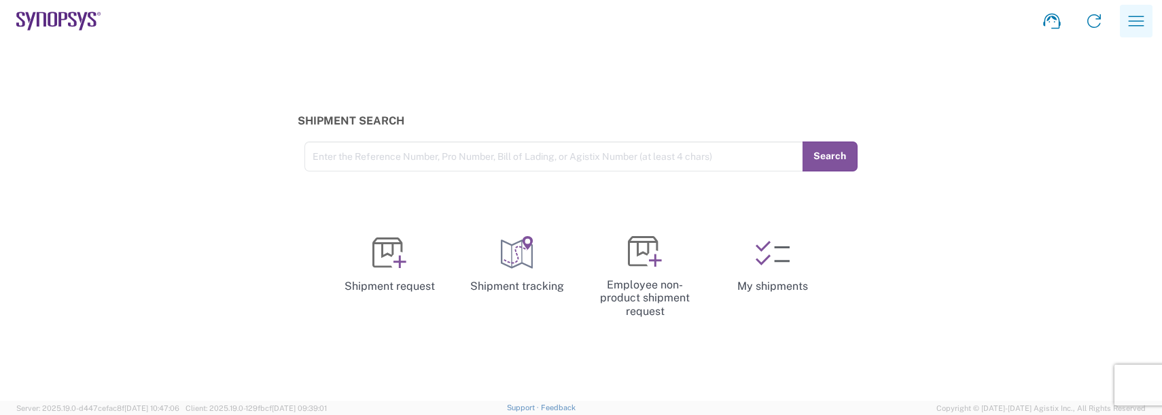
click at [1137, 16] on icon "button" at bounding box center [1136, 21] width 22 height 22
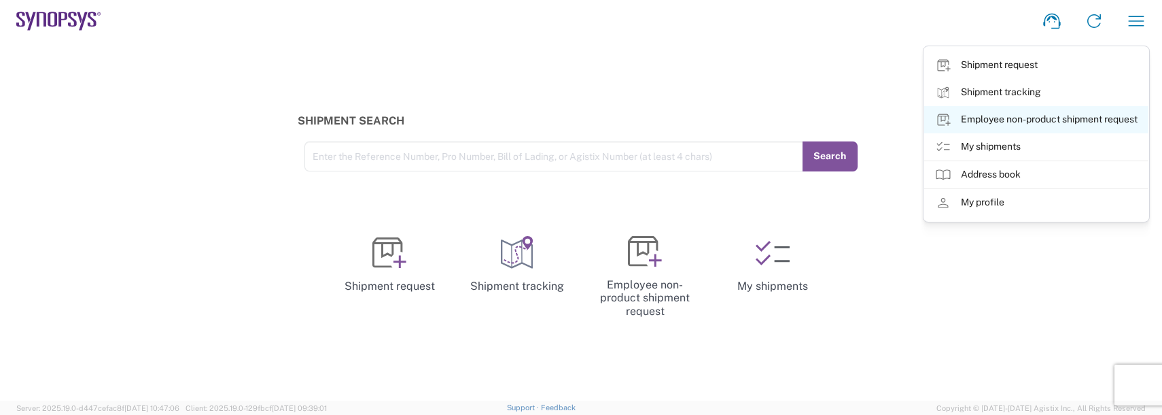
click at [1020, 120] on link "Employee non-product shipment request" at bounding box center [1036, 119] width 224 height 27
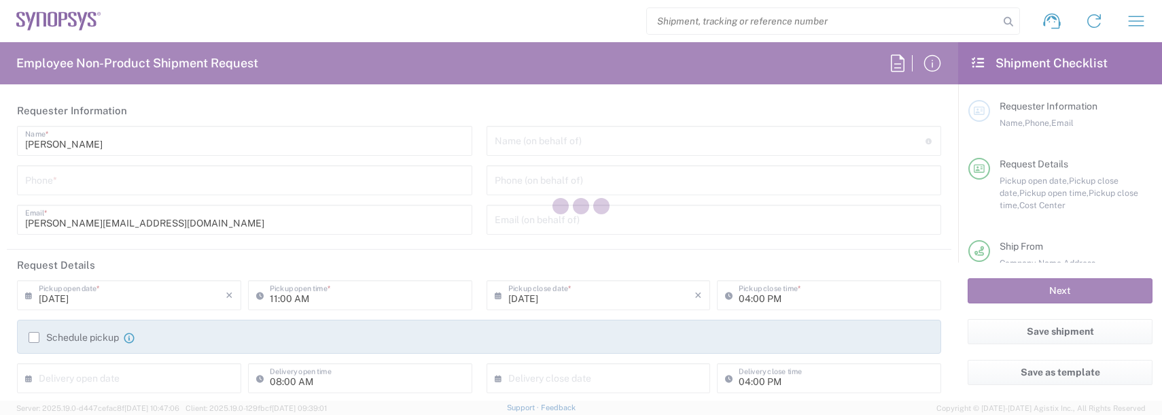
type input "Department"
type input "US01, FAC, SAFETY & 110696"
type input "United States"
type input "Massachusetts"
type input "United States"
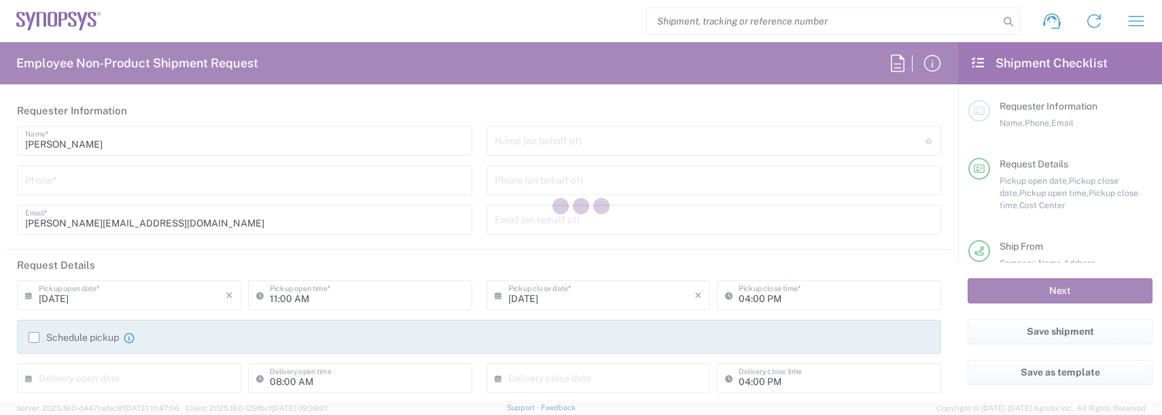
type input "Delivered at Place"
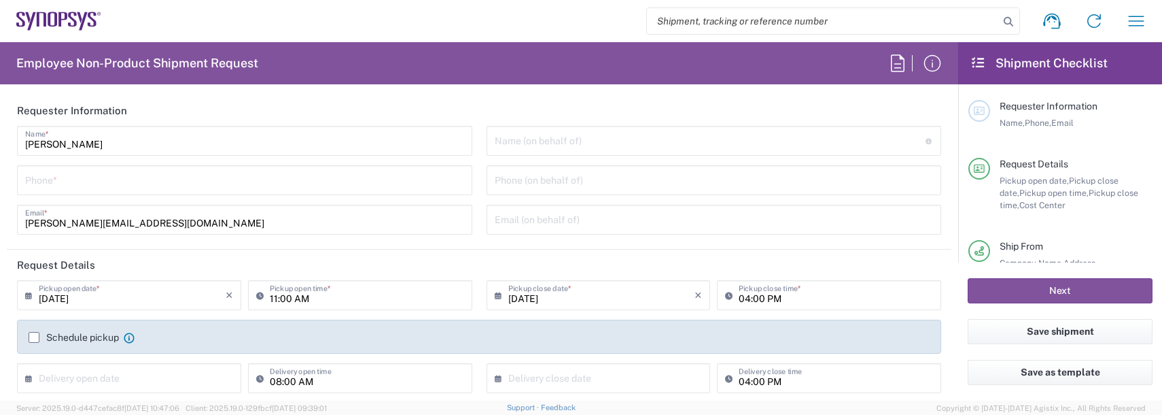
type input "Boxborough US8W"
click at [78, 175] on input "tel" at bounding box center [244, 179] width 439 height 24
type input "9788371149"
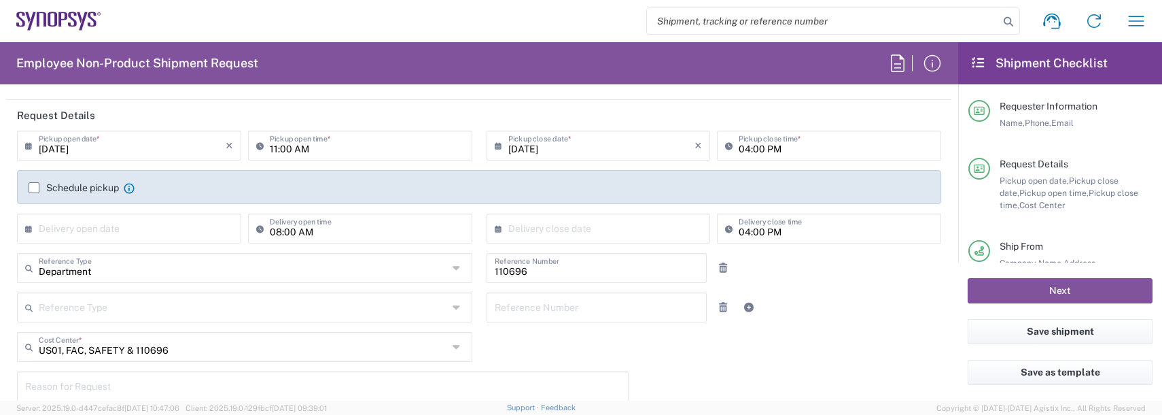
scroll to position [204, 0]
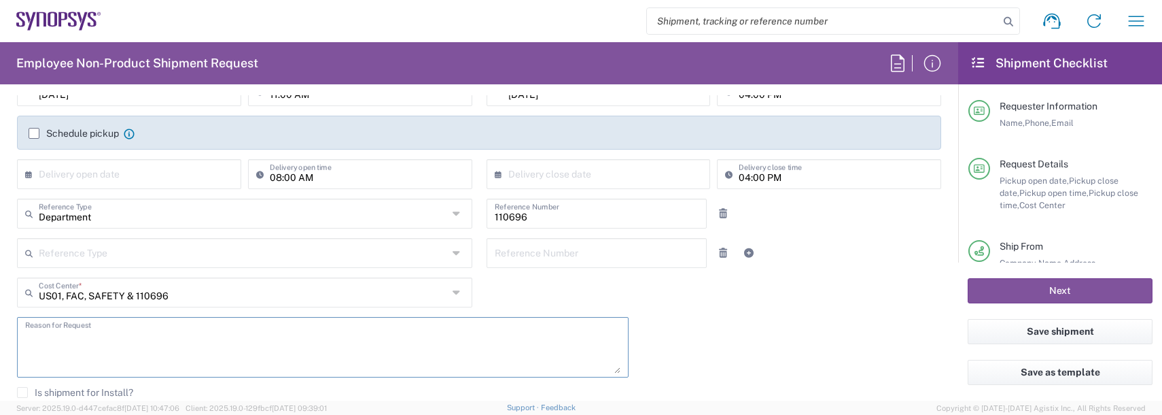
click at [82, 355] on textarea at bounding box center [322, 347] width 595 height 52
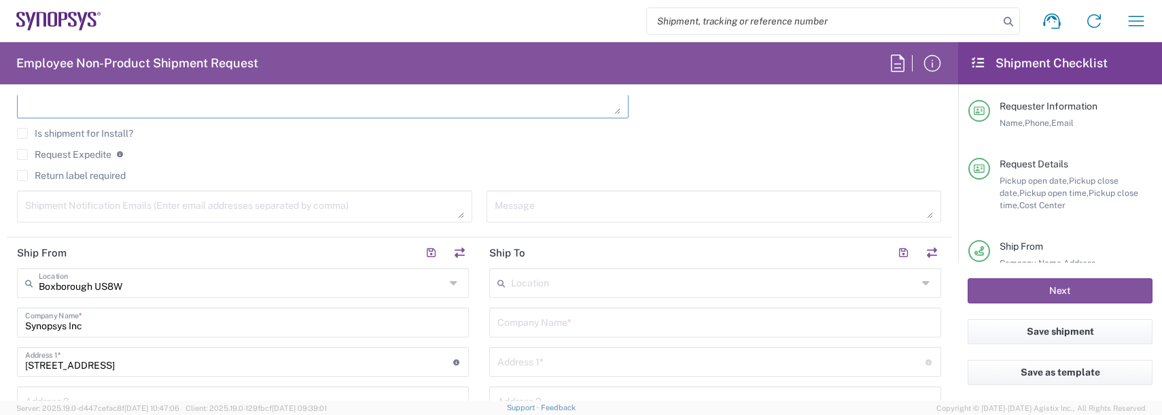
scroll to position [476, 0]
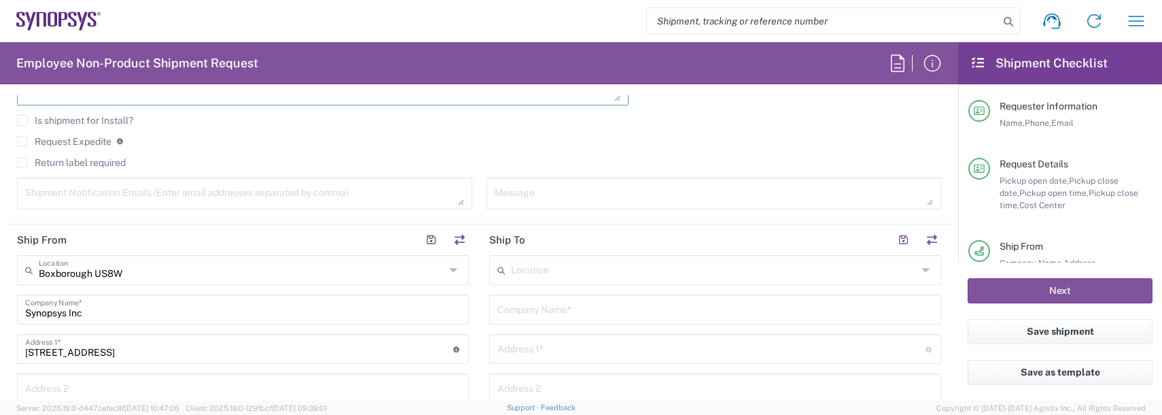
type textarea "badge request"
click at [63, 200] on textarea at bounding box center [244, 193] width 439 height 24
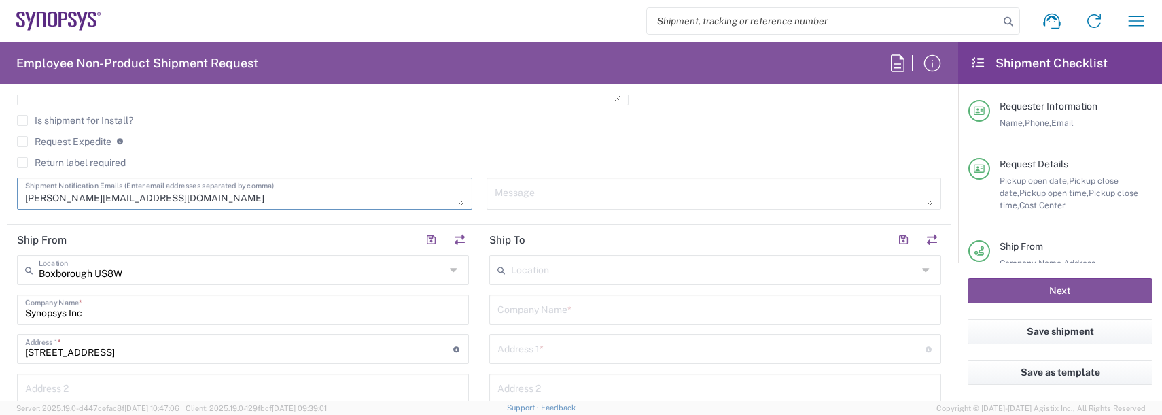
type textarea "[PERSON_NAME][EMAIL_ADDRESS][DOMAIN_NAME]"
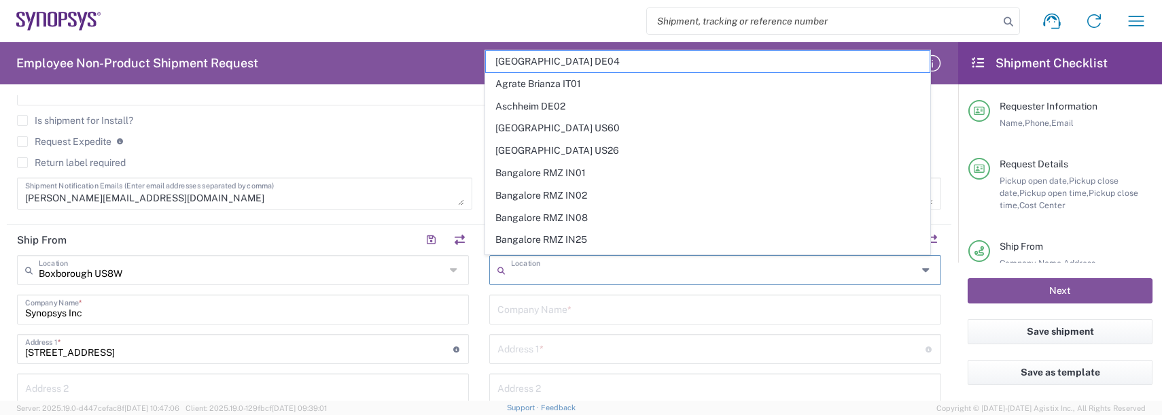
click at [538, 267] on input "text" at bounding box center [714, 269] width 406 height 24
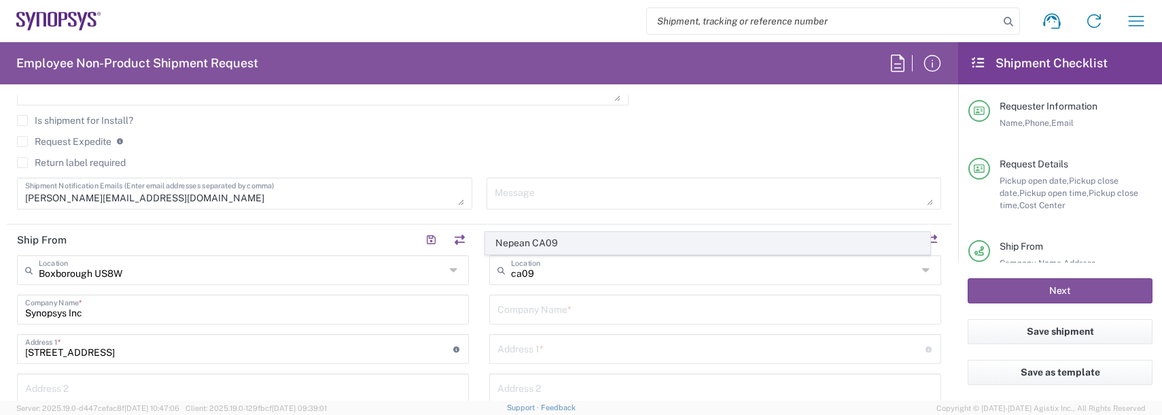
click at [539, 243] on span "Nepean CA09" at bounding box center [708, 242] width 444 height 21
type input "Nepean CA09"
type input "Synopsys Nepean CA09"
type input "One Antares Drive"
type input "Suite 300"
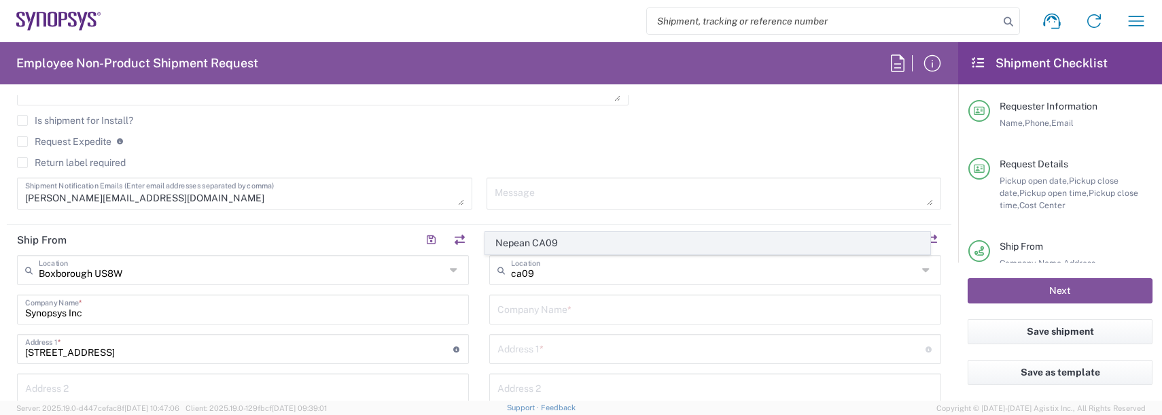
type input "[GEOGRAPHIC_DATA]"
type input "Canada"
type input "K2E 8C4"
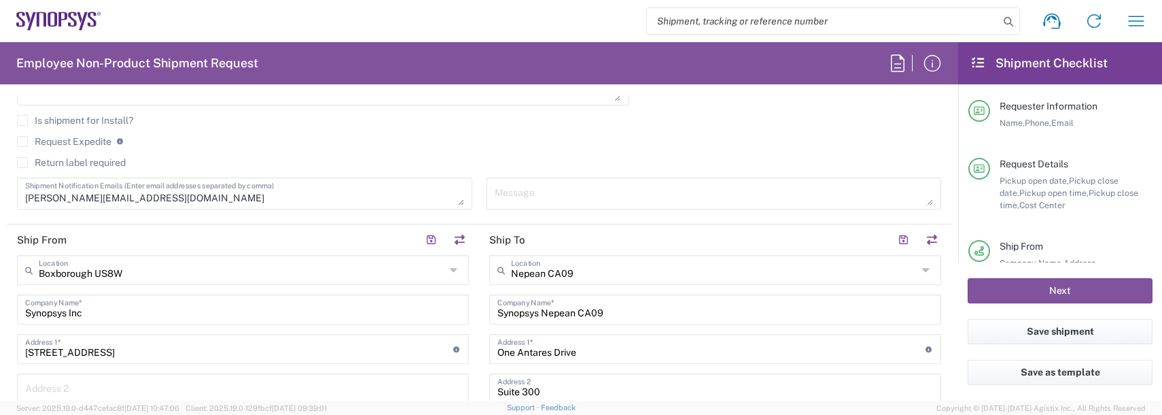
type input "Ontario"
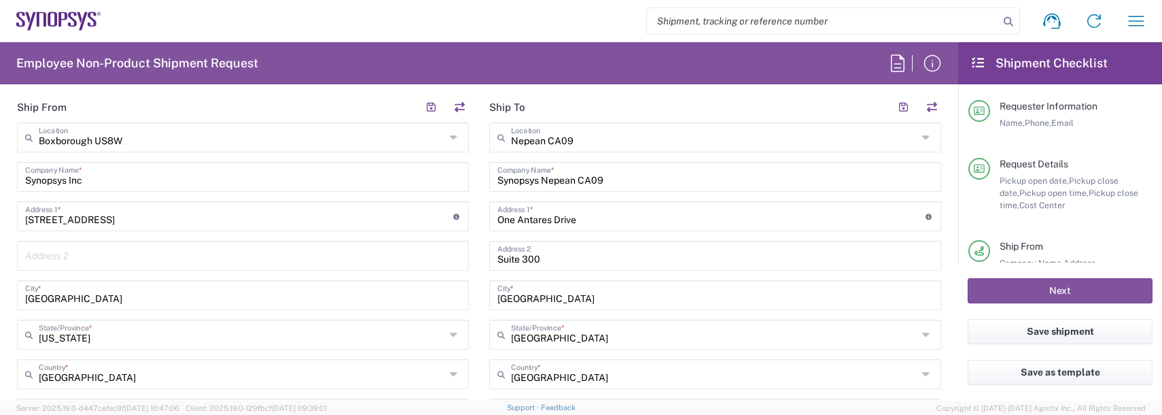
scroll to position [544, 0]
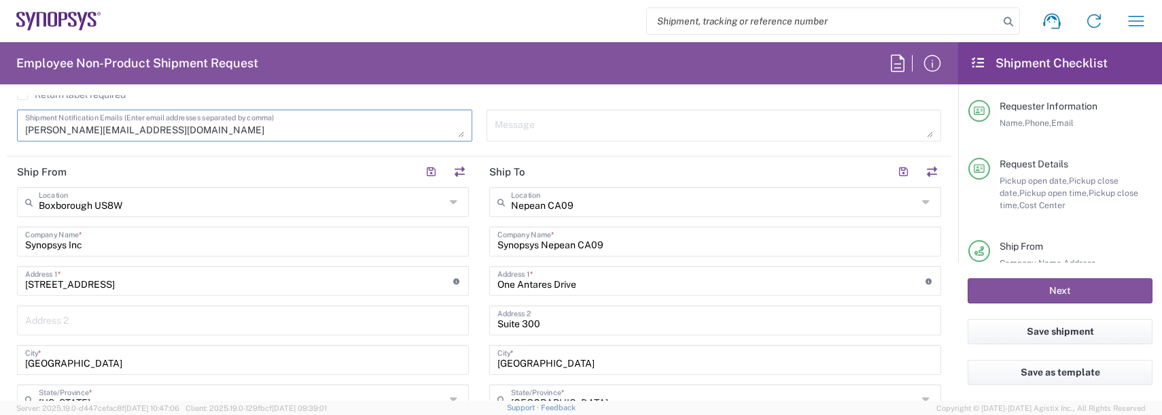
click at [150, 131] on textarea "[PERSON_NAME][EMAIL_ADDRESS][DOMAIN_NAME]" at bounding box center [244, 125] width 439 height 24
type textarea "durland@synopsys.com, kkaur@synopsys.com"
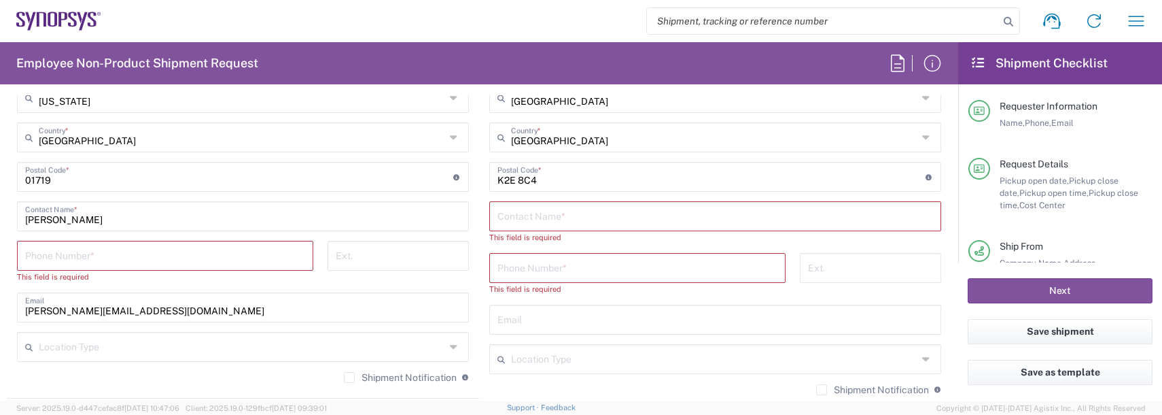
scroll to position [883, 0]
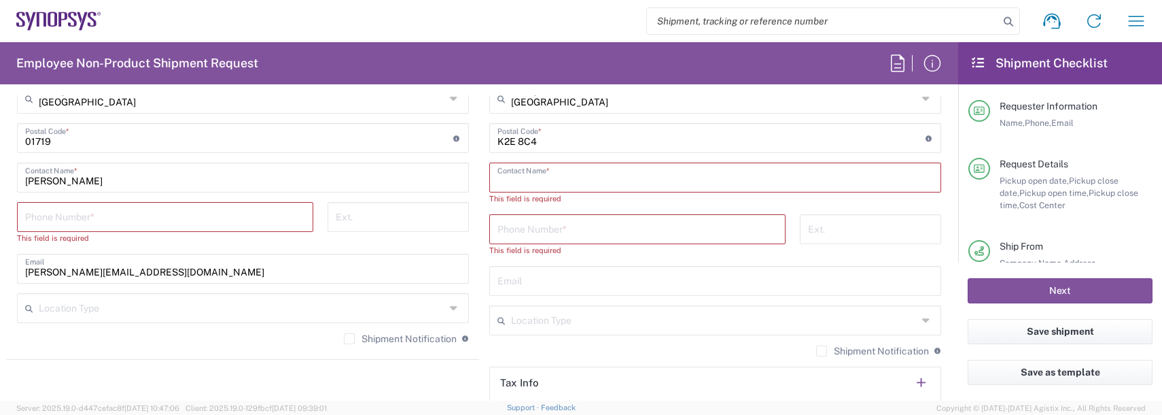
click at [508, 178] on input "text" at bounding box center [715, 176] width 436 height 24
click at [511, 175] on input "text" at bounding box center [715, 176] width 436 height 24
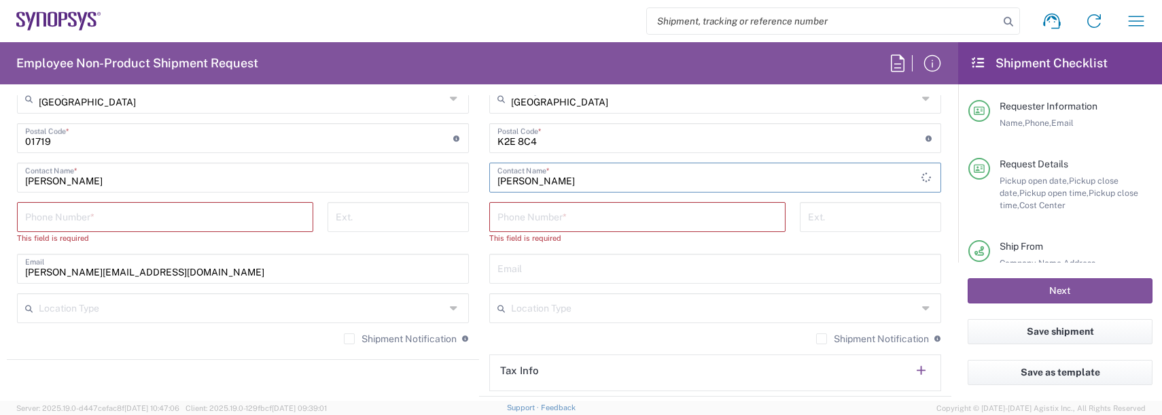
type input "[PERSON_NAME]"
click at [170, 216] on input "tel" at bounding box center [165, 216] width 280 height 24
type input "9788371149"
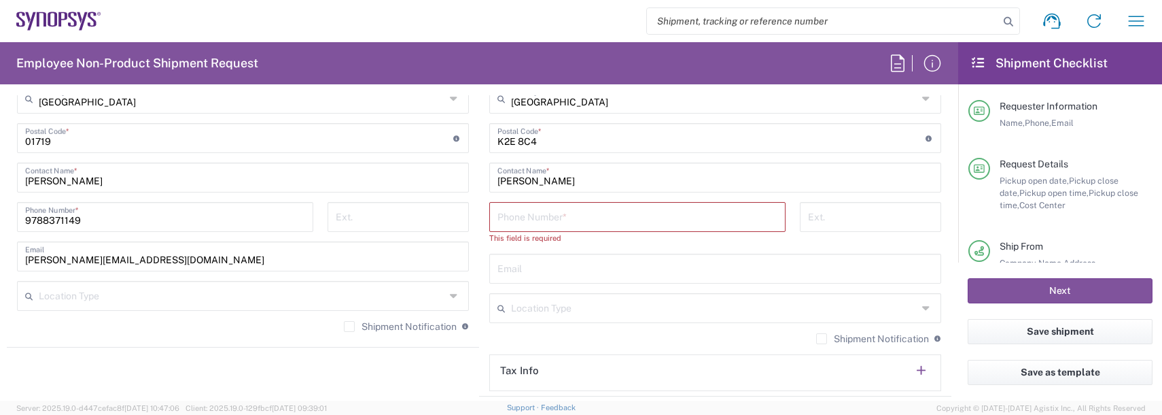
click at [526, 222] on input "tel" at bounding box center [637, 216] width 280 height 24
drag, startPoint x: 570, startPoint y: 209, endPoint x: 563, endPoint y: 200, distance: 10.7
click at [565, 205] on input "tel" at bounding box center [637, 216] width 280 height 24
type input "9788371149"
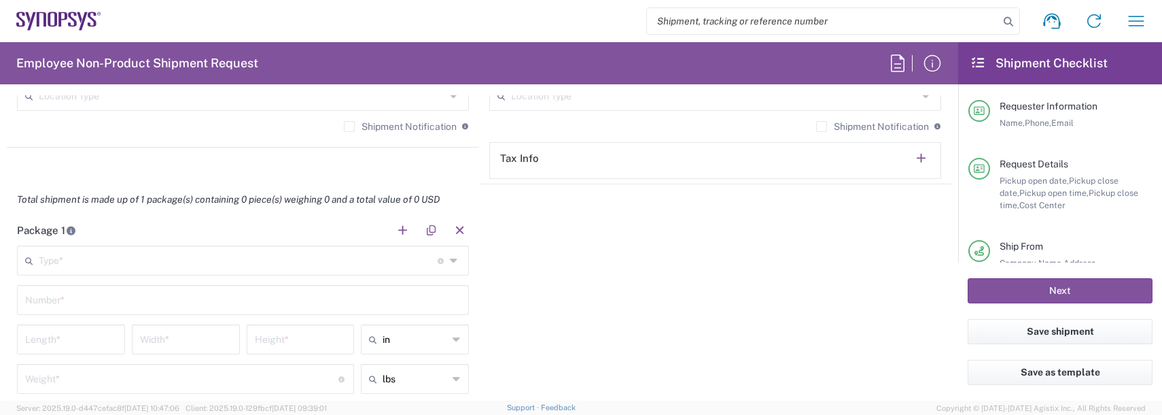
scroll to position [1087, 0]
click at [115, 254] on input "text" at bounding box center [238, 255] width 399 height 24
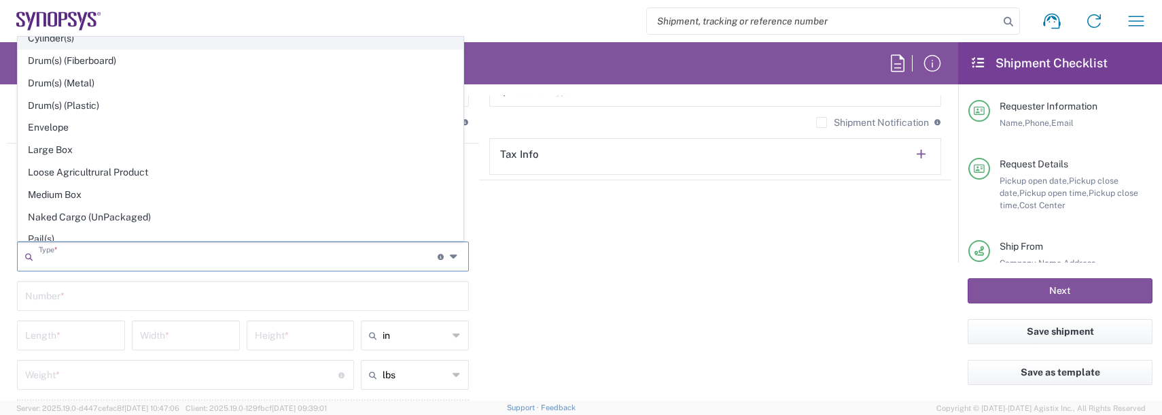
scroll to position [340, 0]
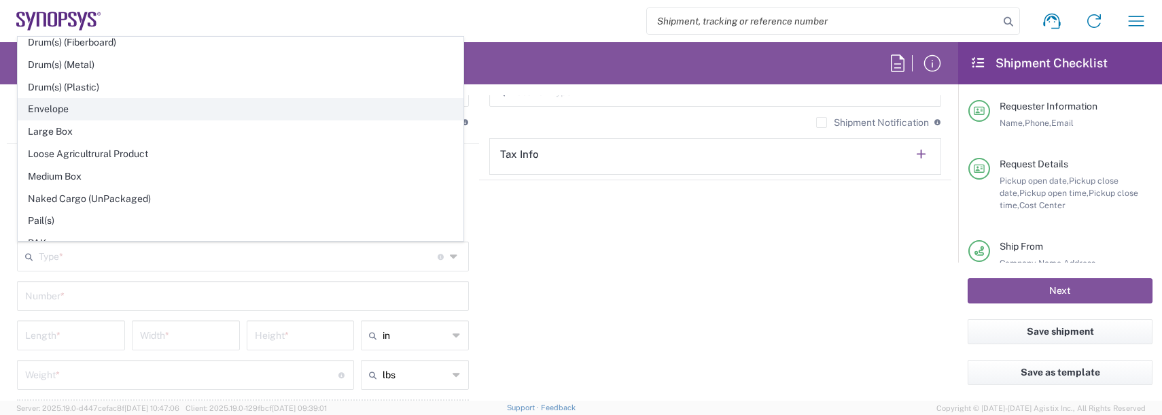
click at [51, 109] on span "Envelope" at bounding box center [240, 109] width 444 height 21
type input "Envelope"
type input "1"
type input "9.5"
type input "12.5"
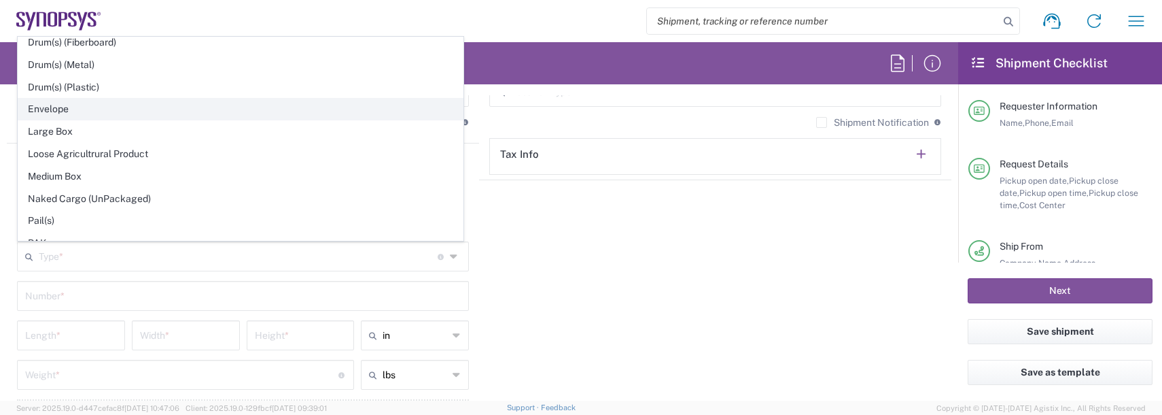
type input "0.25"
type input "1"
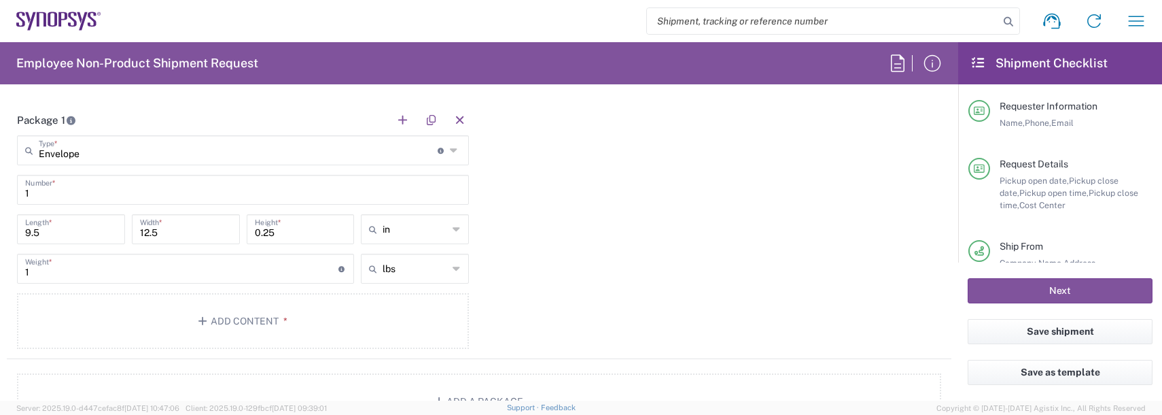
scroll to position [1291, 0]
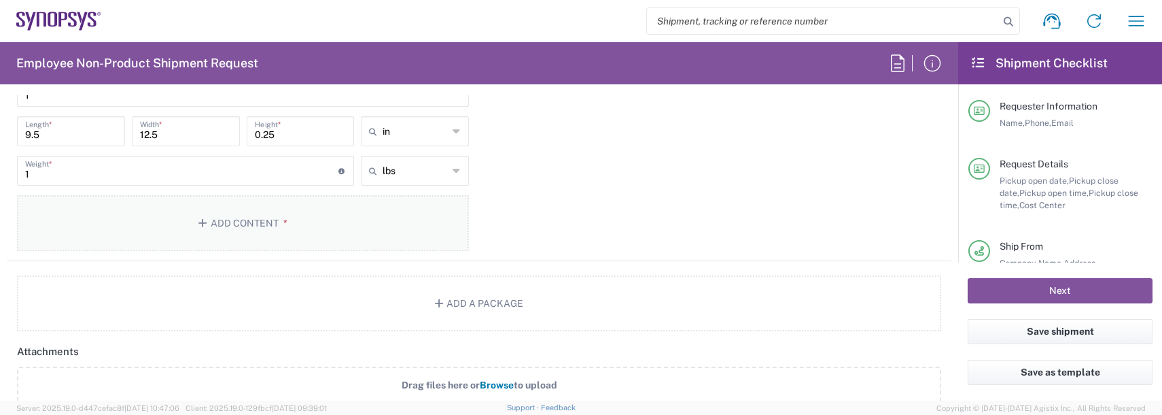
click at [261, 230] on button "Add Content *" at bounding box center [243, 223] width 452 height 56
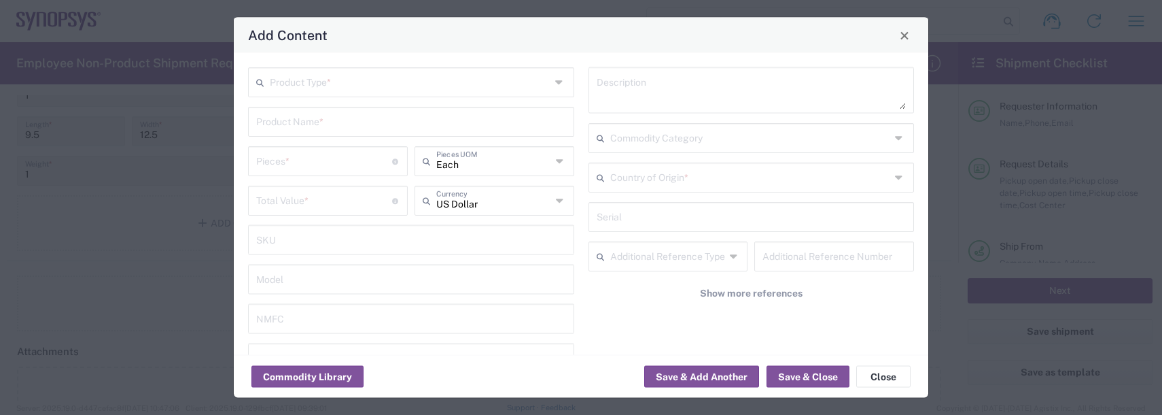
click at [334, 81] on input "text" at bounding box center [410, 81] width 281 height 24
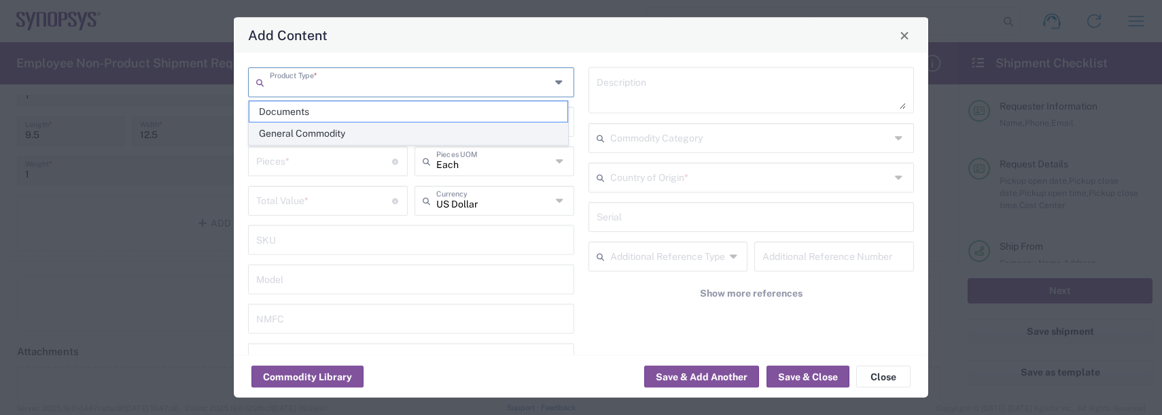
click at [312, 137] on span "General Commodity" at bounding box center [408, 133] width 318 height 21
type input "General Commodity"
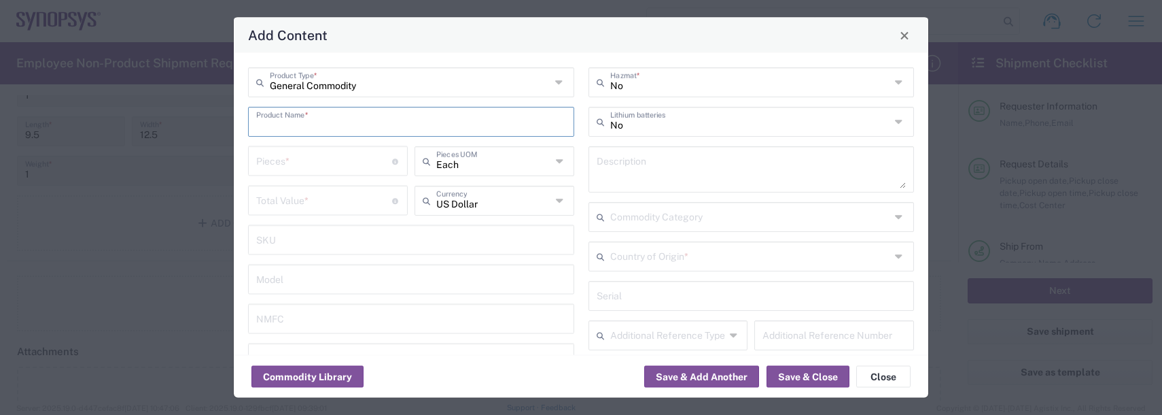
click at [310, 126] on input "text" at bounding box center [411, 121] width 310 height 24
drag, startPoint x: 263, startPoint y: 127, endPoint x: 234, endPoint y: 134, distance: 30.0
click at [236, 134] on div "General Commodity Product Type * vadge Product Name * Pieces * Number of pieces…" at bounding box center [581, 204] width 695 height 302
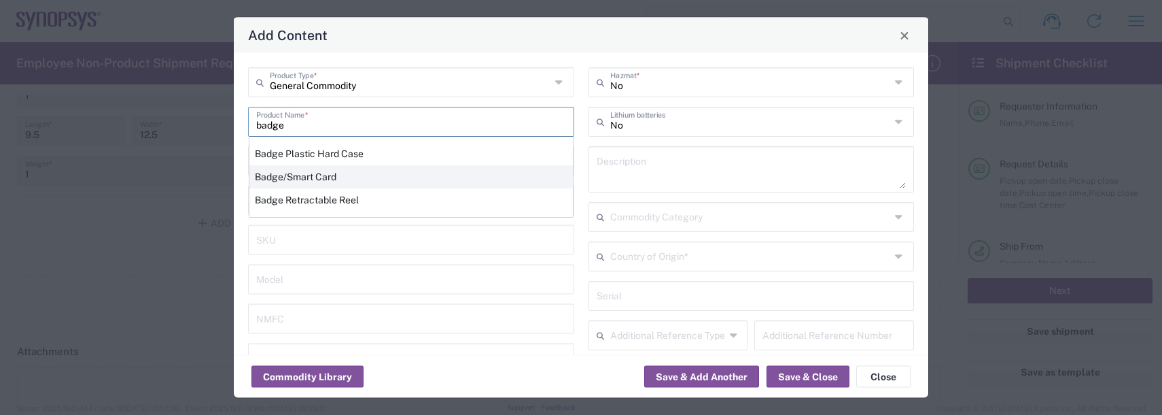
click at [273, 178] on div "Badge/Smart Card" at bounding box center [410, 176] width 323 height 23
type input "Badge/Smart Card"
type input "10.15"
type textarea "Badge/Smart Card"
type input "United States"
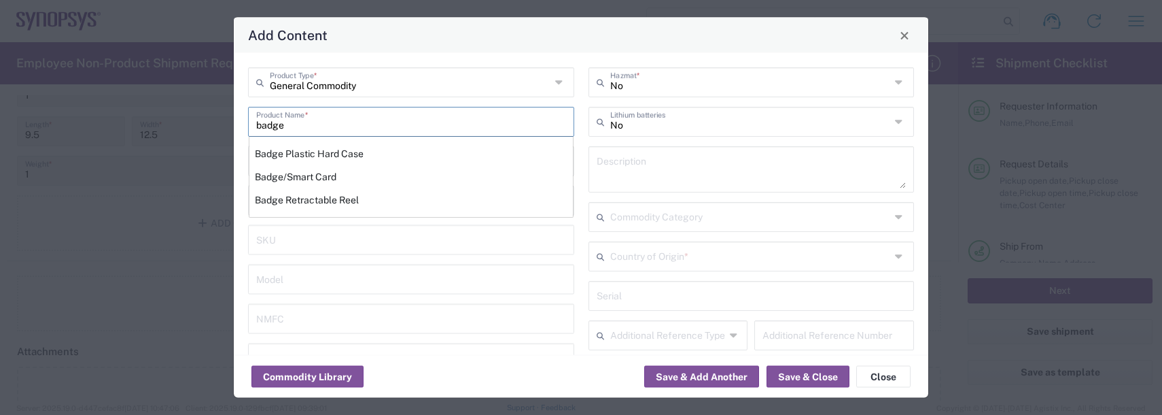
type input "8523.52.0090"
type input "BIS"
type input "EAR99"
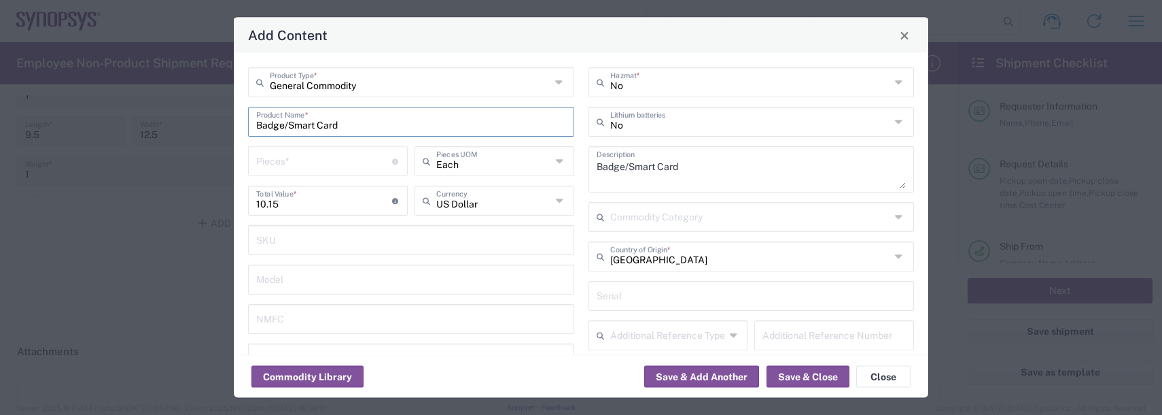
type input "NLR - No License Required"
click at [262, 164] on input "number" at bounding box center [324, 160] width 136 height 24
type input "1"
click at [724, 373] on button "Save & Add Another" at bounding box center [701, 377] width 115 height 22
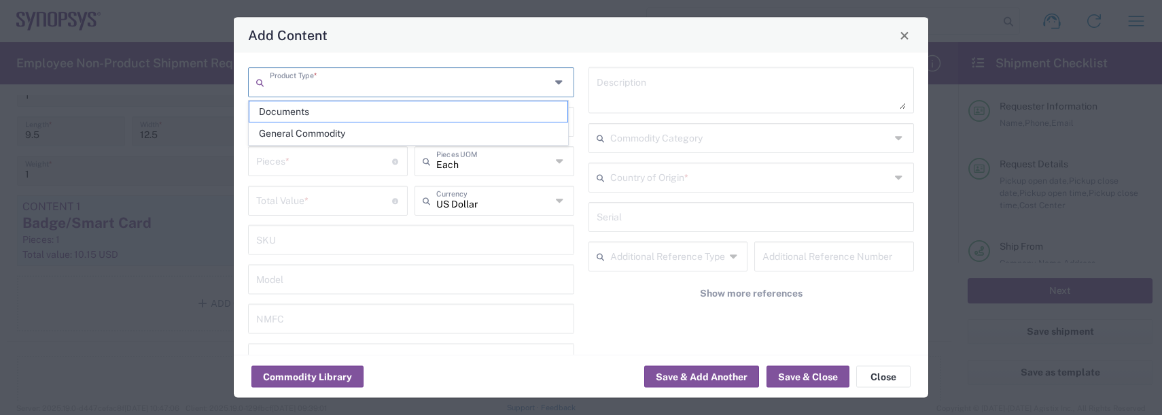
click at [300, 73] on input "text" at bounding box center [410, 81] width 281 height 24
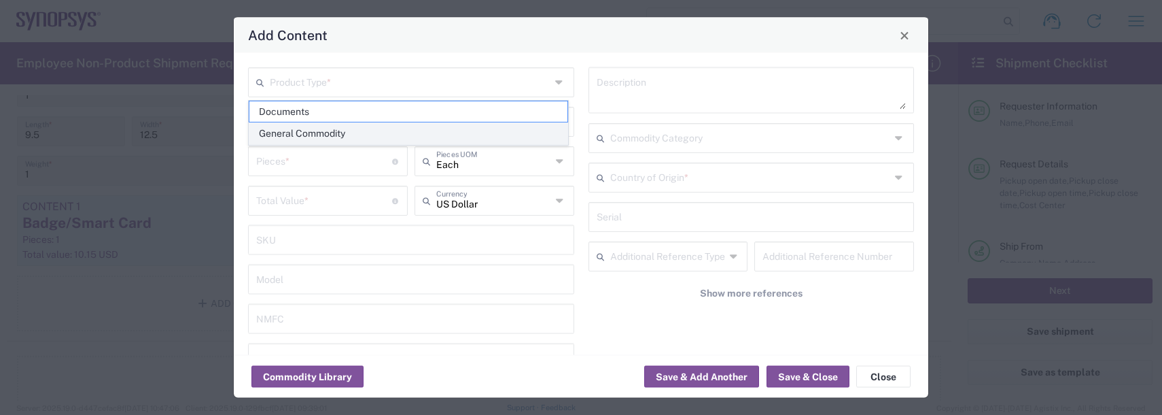
click at [305, 133] on span "General Commodity" at bounding box center [408, 133] width 318 height 21
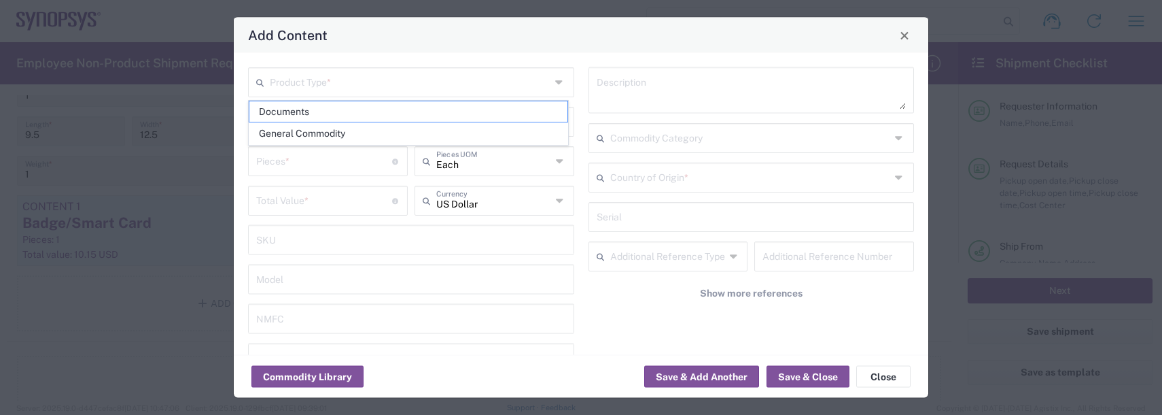
type input "General Commodity"
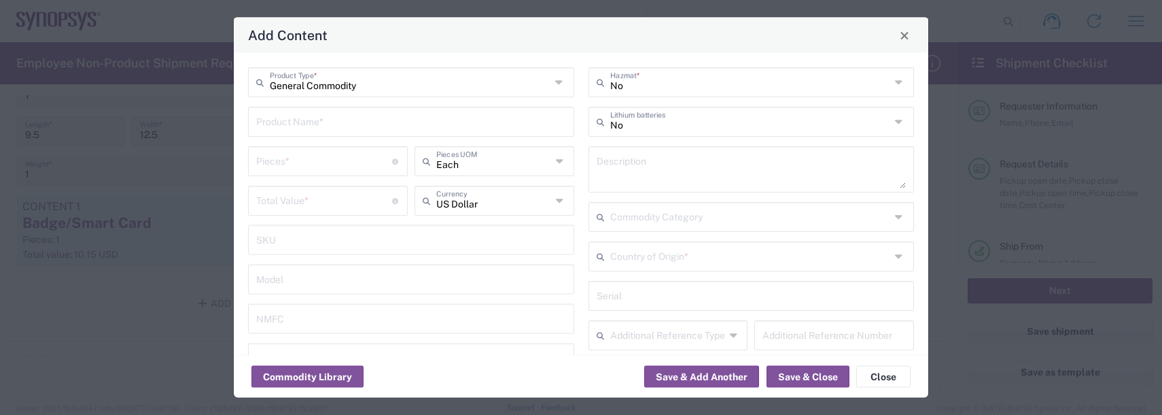
click at [294, 122] on input "text" at bounding box center [411, 121] width 310 height 24
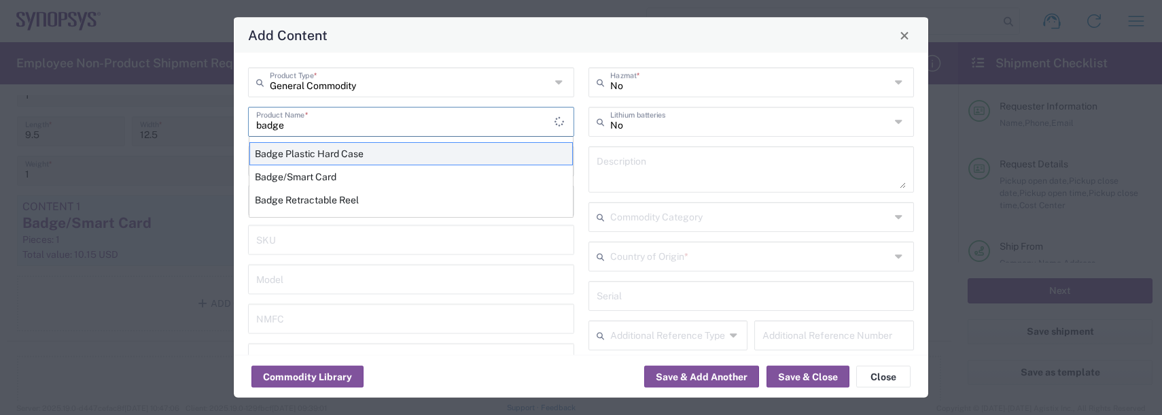
click at [297, 152] on div "Badge Plastic Hard Case" at bounding box center [410, 153] width 323 height 23
type input "Badge Plastic Hard Case"
type input "1.25"
type textarea "Badge Plastic Hard Case"
type input "United States"
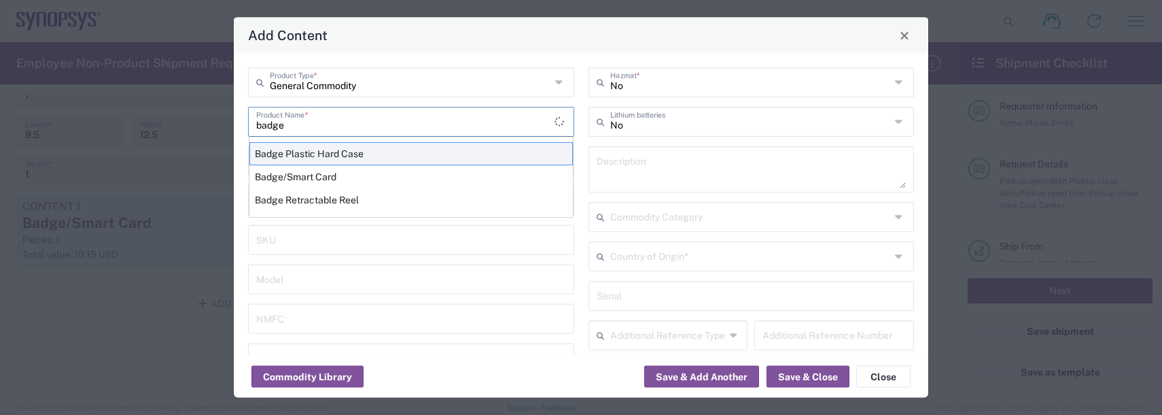
type input "4202.32.0000"
type input "BIS"
type input "EAR99"
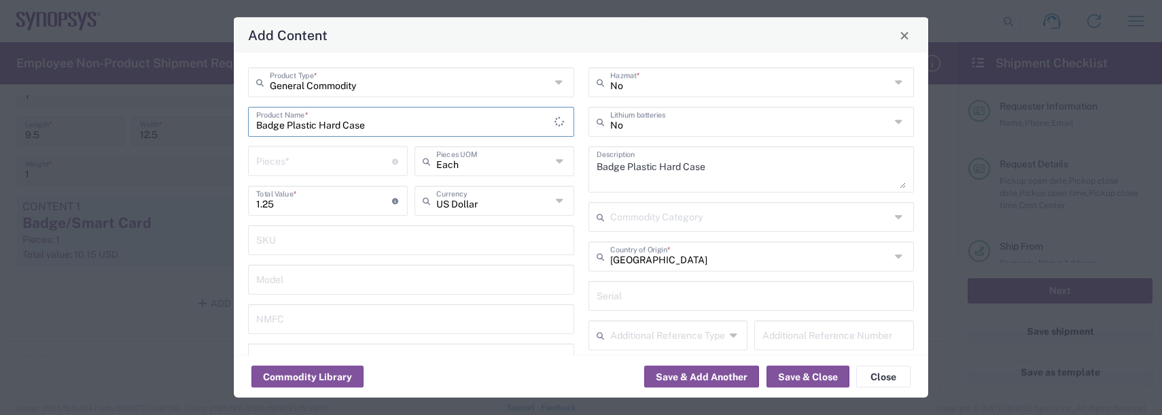
type input "NLR - No License Required"
click at [297, 154] on input "number" at bounding box center [324, 160] width 136 height 24
type input "1"
click at [693, 368] on button "Save & Add Another" at bounding box center [701, 377] width 115 height 22
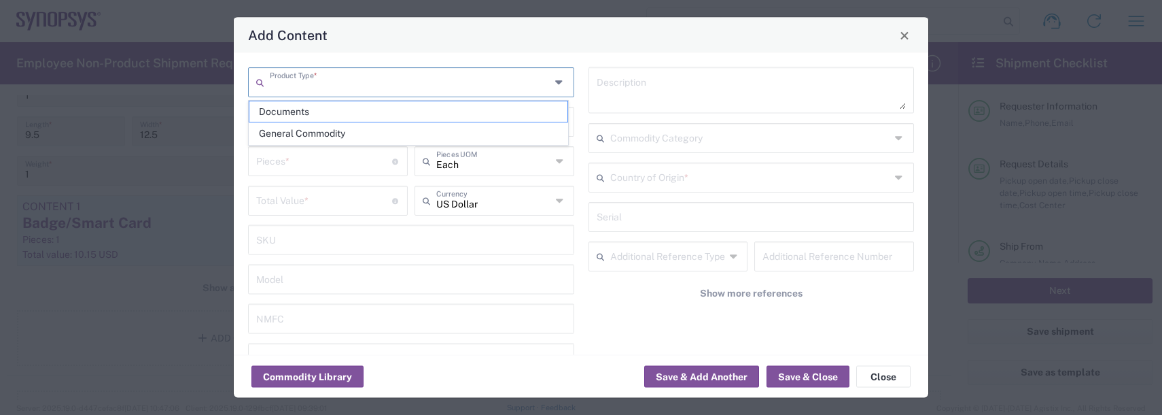
click at [335, 85] on input "text" at bounding box center [410, 81] width 281 height 24
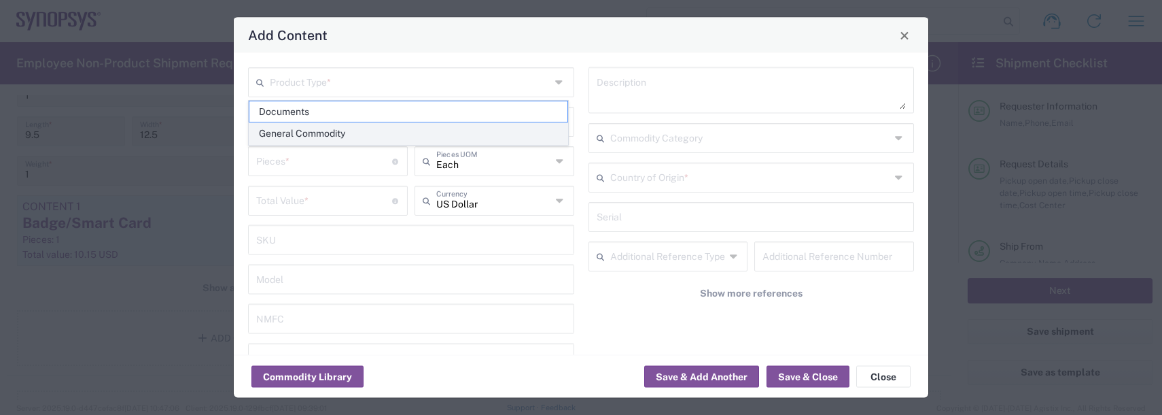
drag, startPoint x: 302, startPoint y: 136, endPoint x: 298, endPoint y: 126, distance: 10.7
click at [301, 135] on span "General Commodity" at bounding box center [408, 133] width 318 height 21
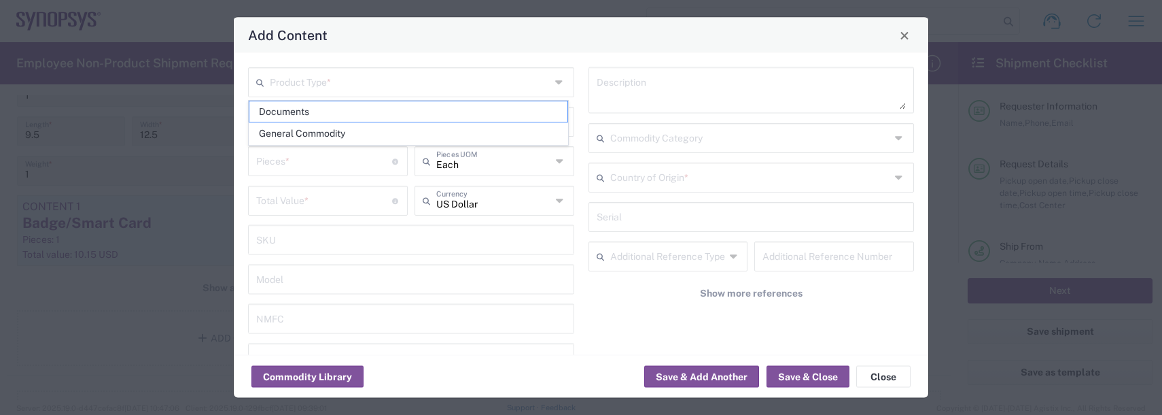
type input "General Commodity"
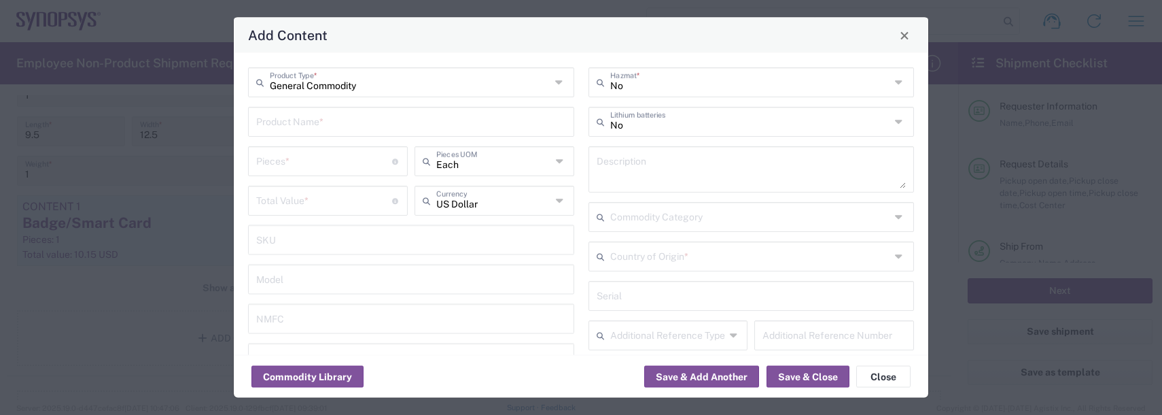
click at [298, 123] on input "text" at bounding box center [411, 121] width 310 height 24
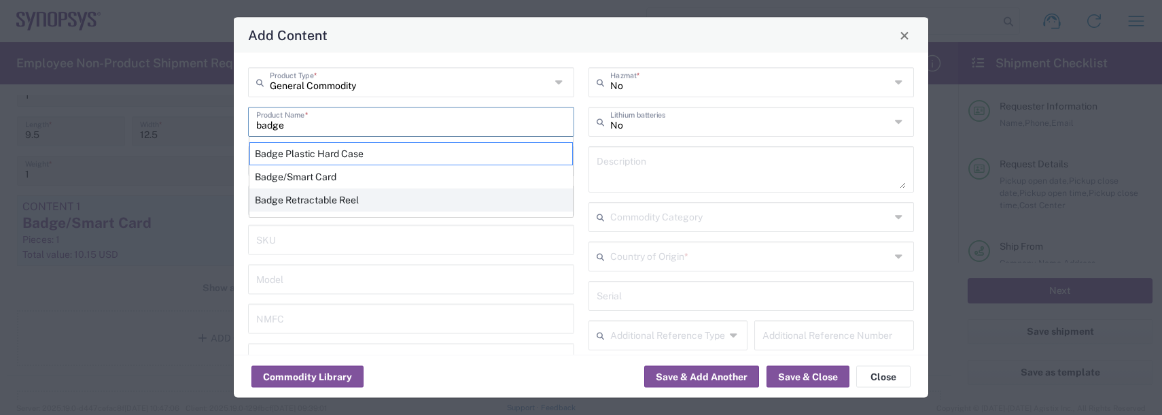
click at [284, 199] on div "Badge Retractable Reel" at bounding box center [410, 199] width 323 height 23
type input "Badge Retractable Reel"
type input "1.85"
type textarea "Badge Retractable Reel"
type input "United States"
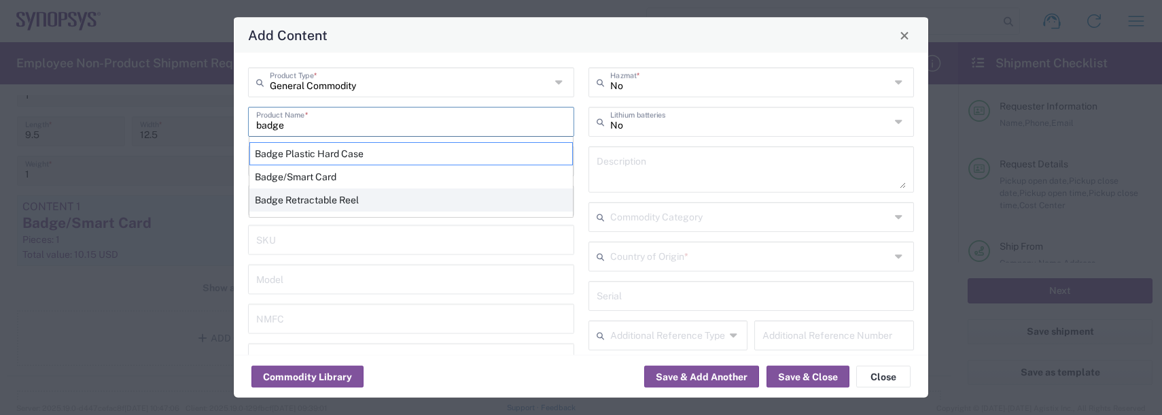
type input "7326.90.8695"
type input "BIS"
type input "EAR99"
type input "7326.90.9010"
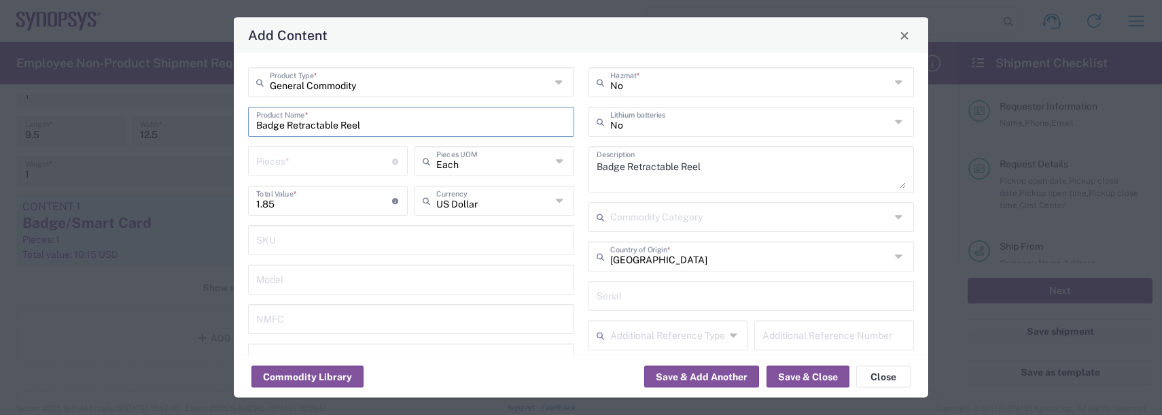
type input "NLR - No License Required"
click at [275, 156] on input "number" at bounding box center [324, 160] width 136 height 24
type input "1"
click at [698, 372] on button "Save & Add Another" at bounding box center [701, 377] width 115 height 22
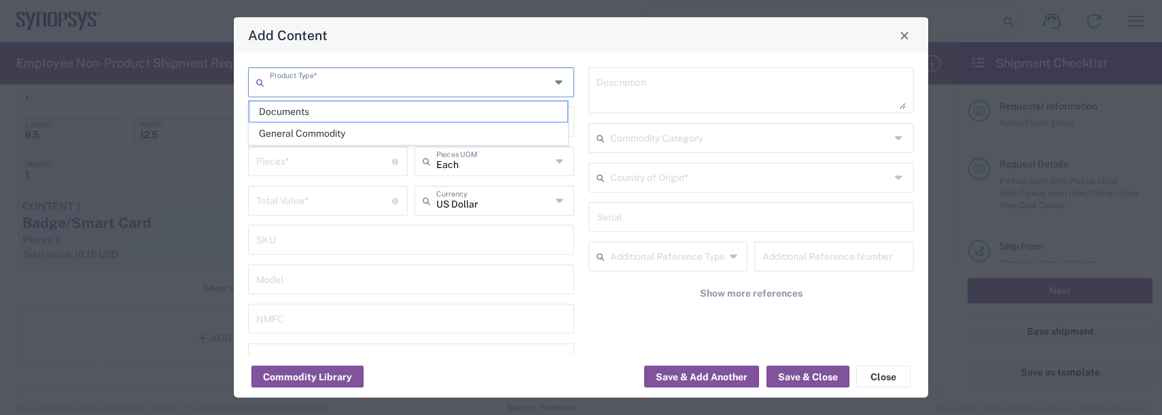
drag, startPoint x: 290, startPoint y: 77, endPoint x: 273, endPoint y: 136, distance: 61.5
click at [290, 77] on input "text" at bounding box center [410, 81] width 281 height 24
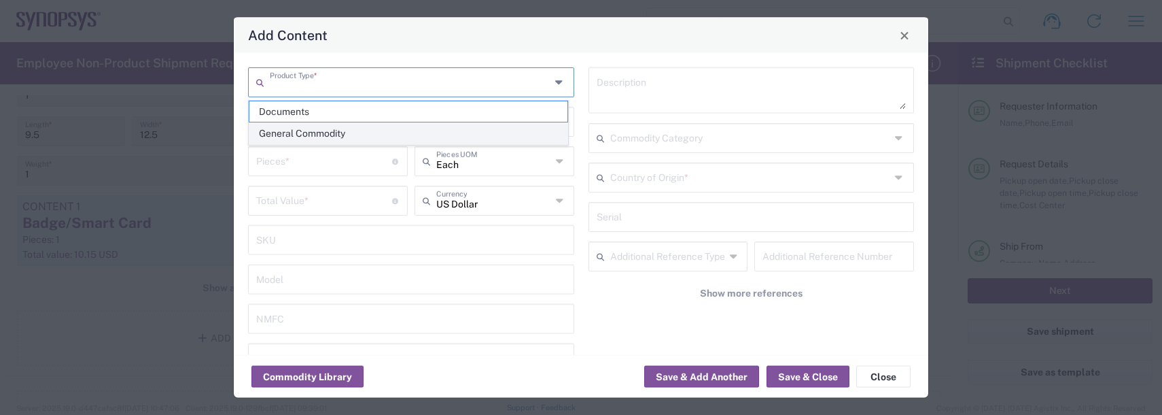
click at [273, 136] on span "General Commodity" at bounding box center [408, 133] width 318 height 21
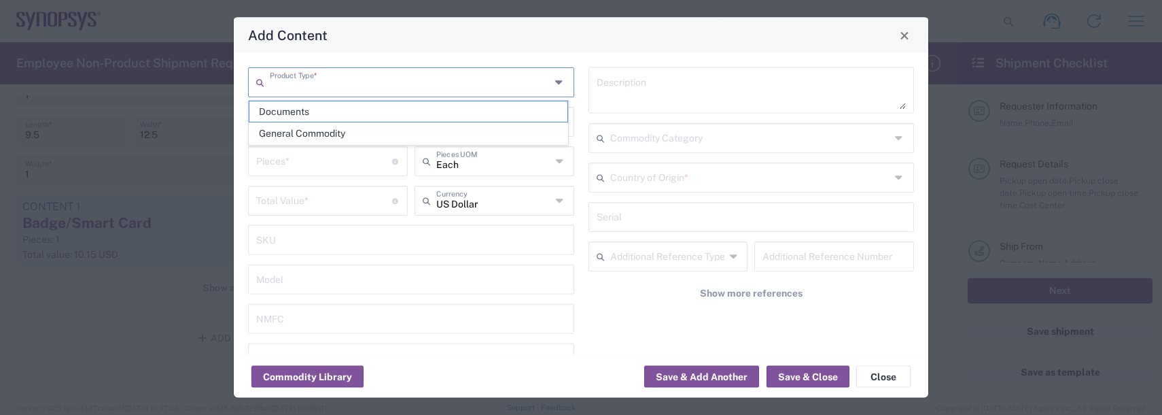
type input "General Commodity"
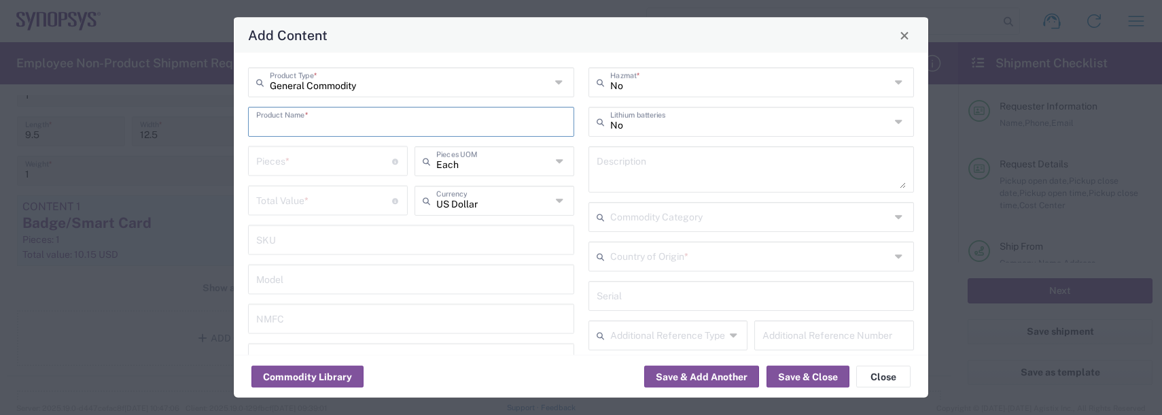
click at [276, 126] on input "text" at bounding box center [411, 121] width 310 height 24
click at [283, 156] on div "Lanyard" at bounding box center [410, 153] width 323 height 23
type input "Lanyard"
type input "1.7"
type textarea "Lanyard for ID Badge"
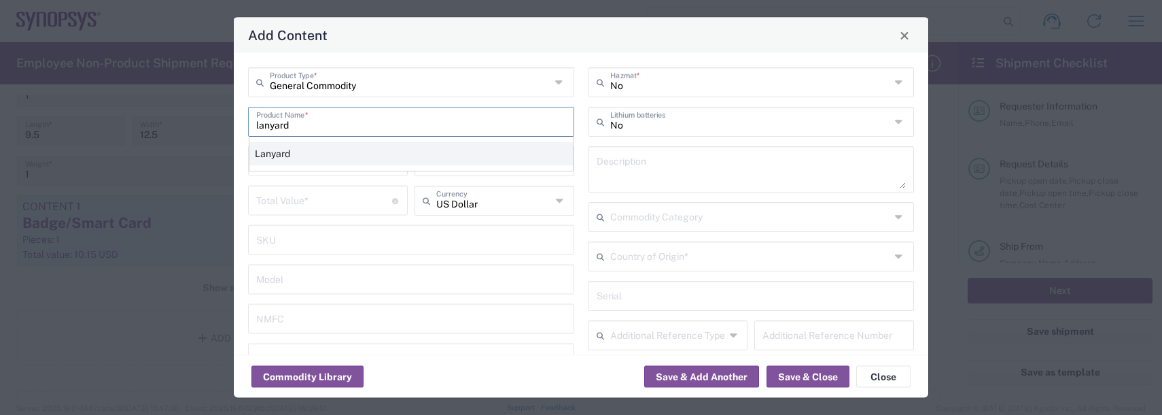
type input "United States"
type input "5609.00.3000"
type input "BIS"
type input "EAR99"
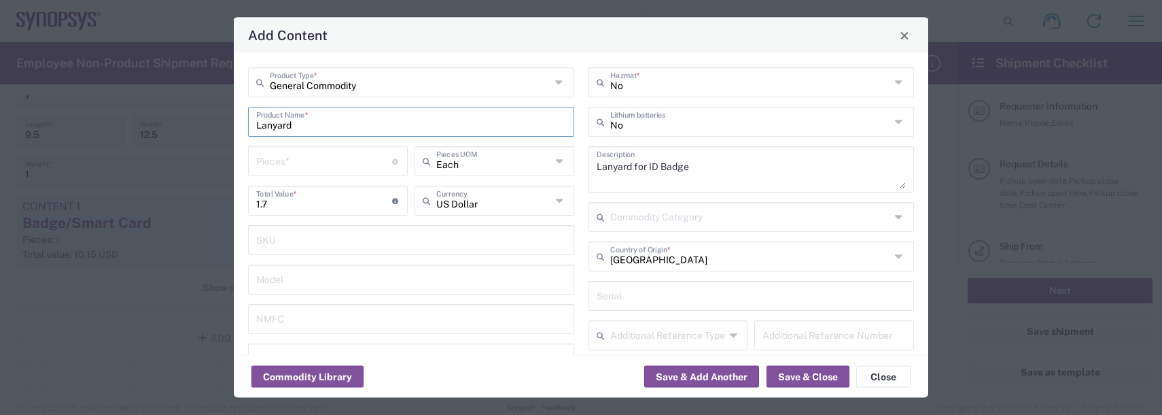
type input "NLR - No License Required"
click at [283, 154] on input "number" at bounding box center [324, 160] width 136 height 24
type input "1"
click at [812, 374] on button "Save & Close" at bounding box center [808, 377] width 83 height 22
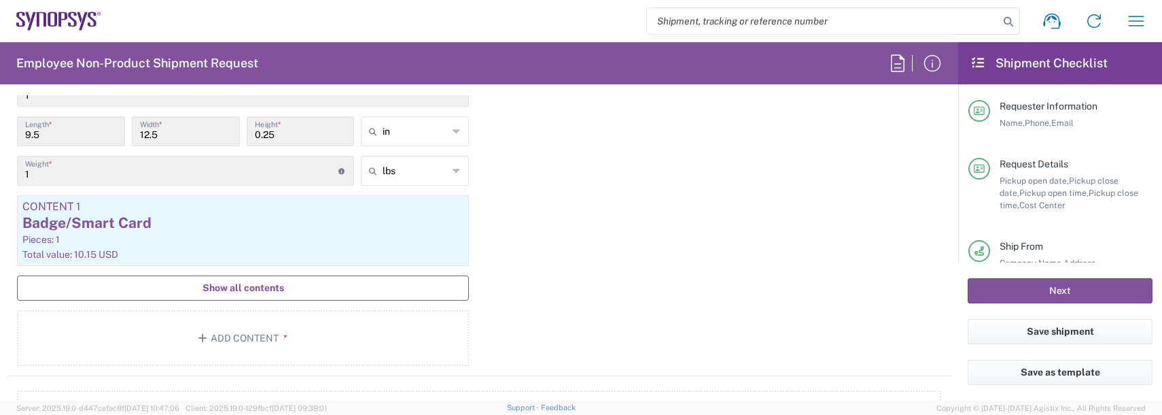
click at [228, 284] on span "Show all contents" at bounding box center [244, 287] width 82 height 13
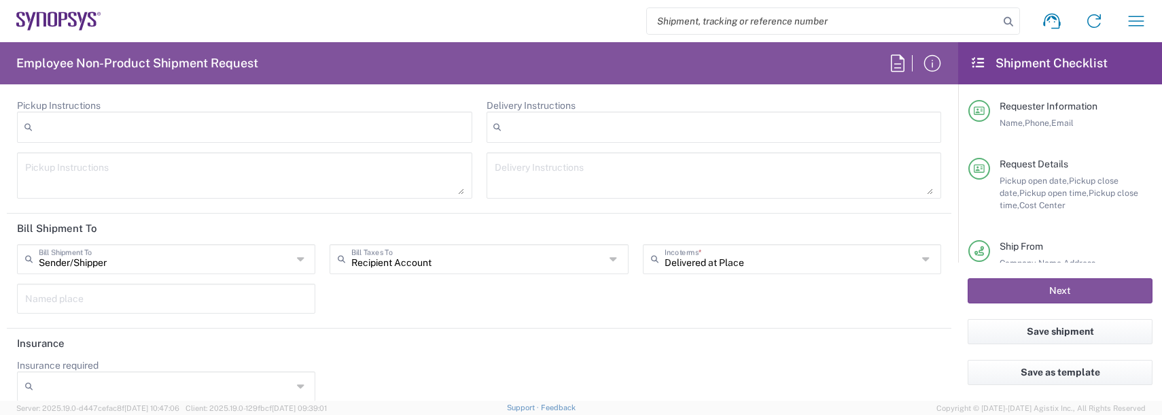
scroll to position [2175, 0]
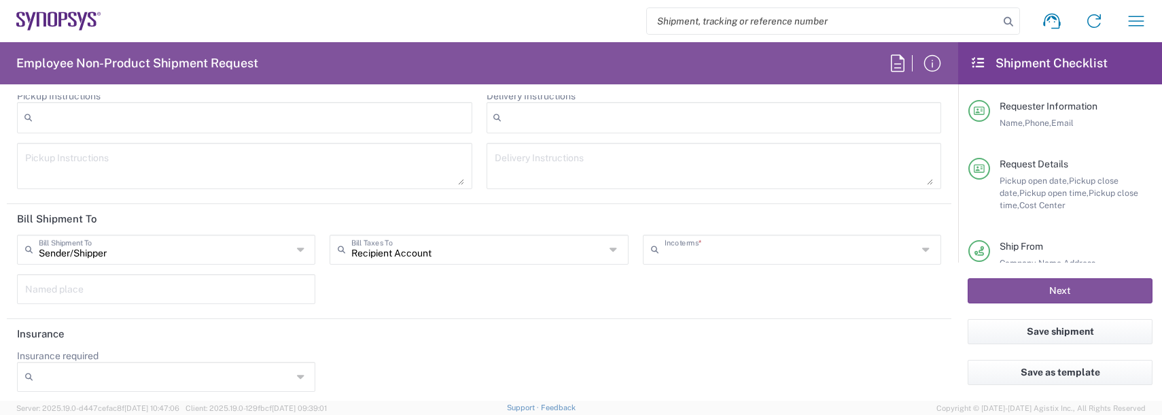
click at [683, 250] on input "text" at bounding box center [791, 249] width 253 height 24
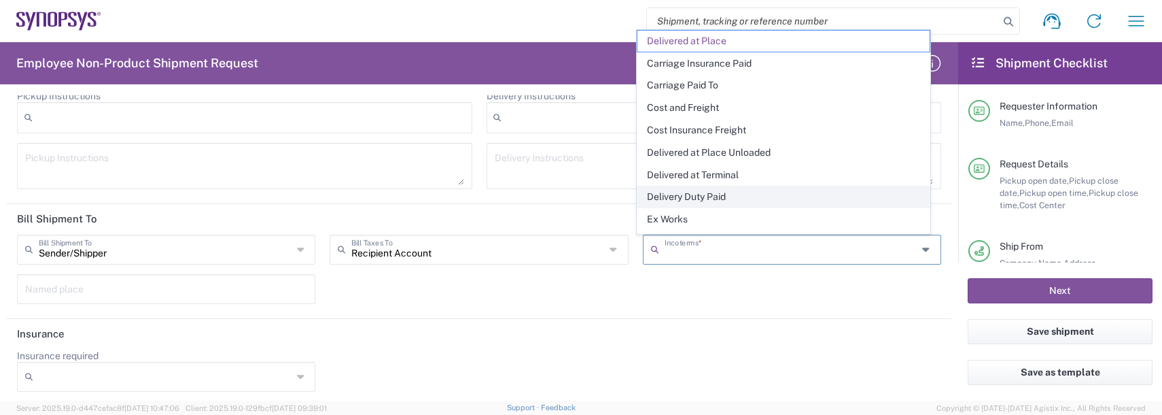
click at [699, 196] on span "Delivery Duty Paid" at bounding box center [783, 196] width 292 height 21
type input "Sender/Shipper"
type input "Delivery Duty Paid"
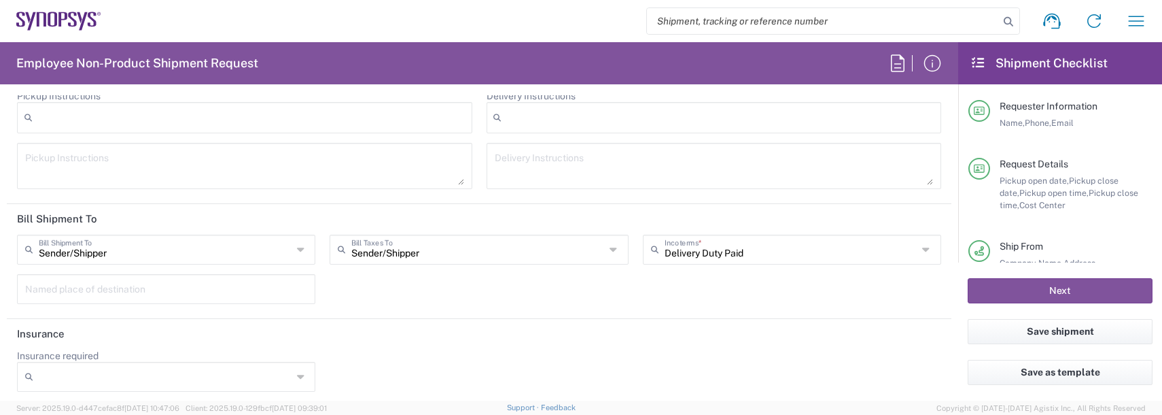
drag, startPoint x: 799, startPoint y: 319, endPoint x: 854, endPoint y: 320, distance: 55.1
click at [805, 319] on header "Insurance" at bounding box center [479, 334] width 945 height 31
click at [1034, 287] on button "Next" at bounding box center [1060, 290] width 185 height 25
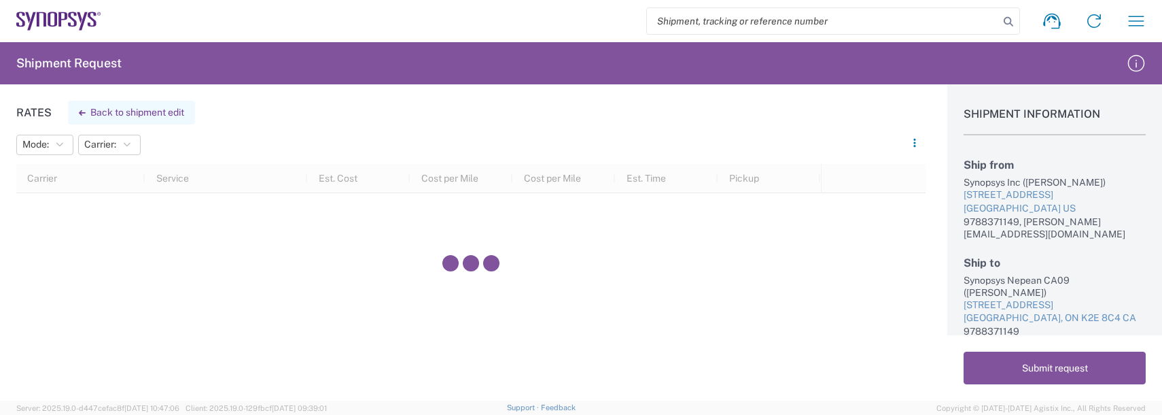
click at [123, 114] on button "Back to shipment edit" at bounding box center [131, 113] width 127 height 24
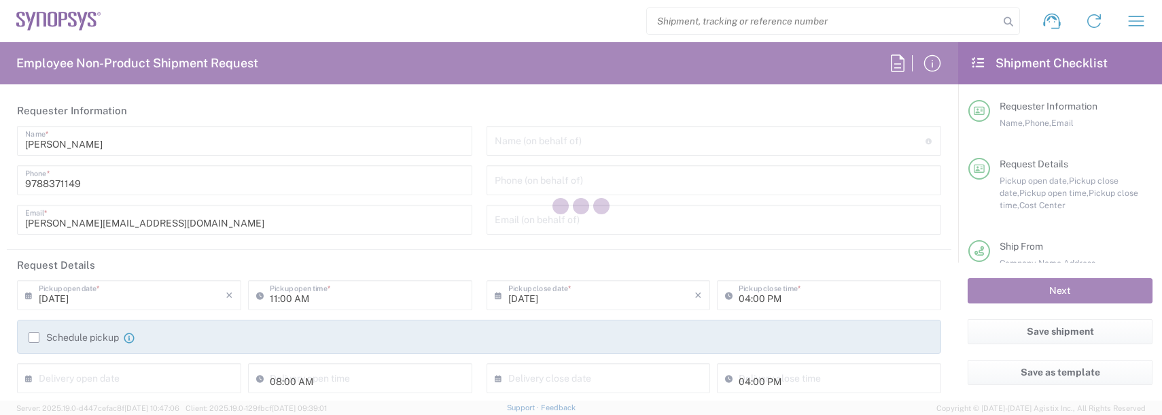
type input "US01, FAC, SAFETY & 110696"
type input "Massachusetts"
type input "Ontario"
type input "Envelope"
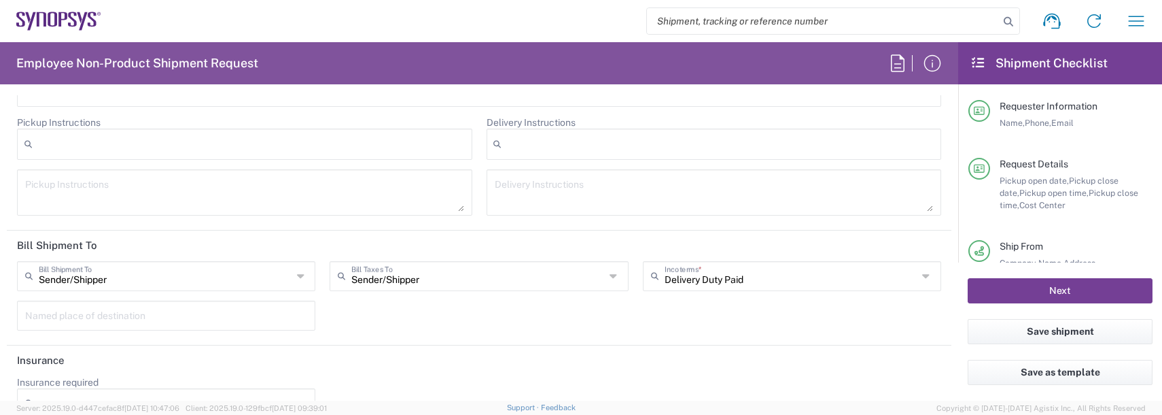
scroll to position [1971, 0]
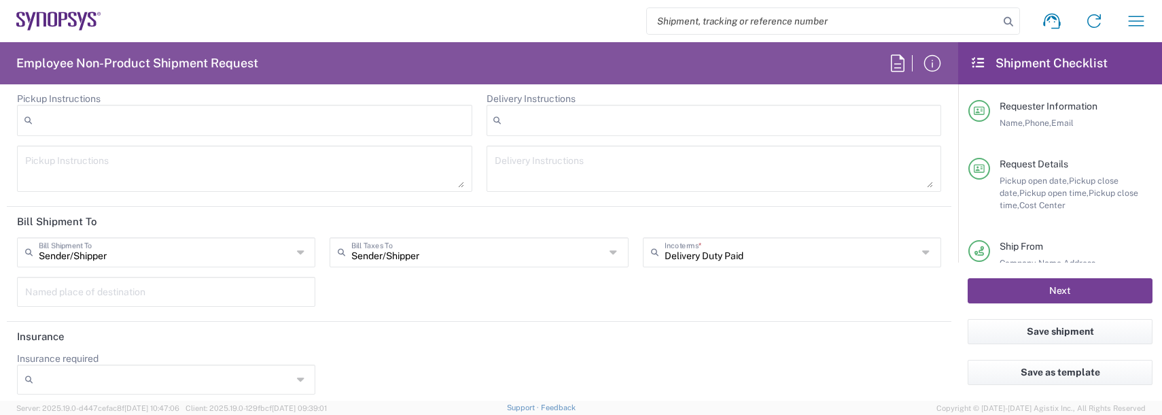
click at [985, 292] on button "Next" at bounding box center [1060, 290] width 185 height 25
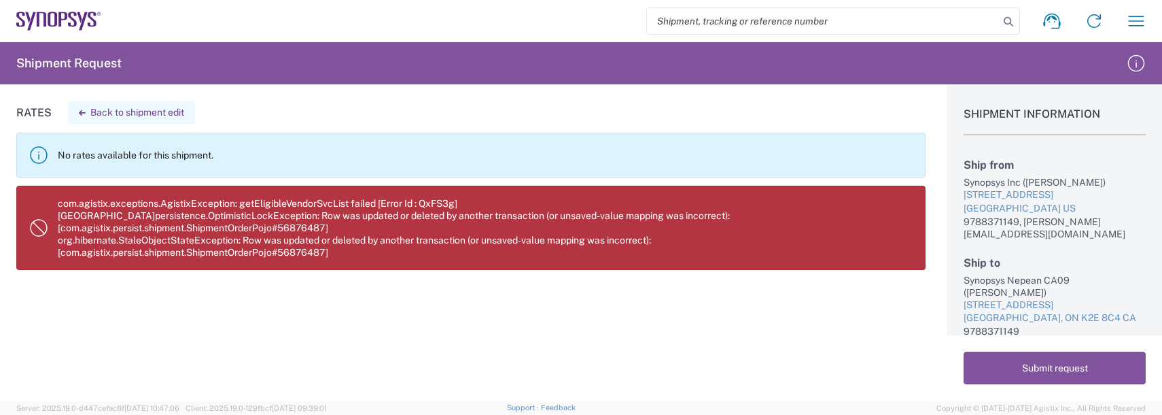
click at [87, 109] on button "Back to shipment edit" at bounding box center [131, 113] width 127 height 24
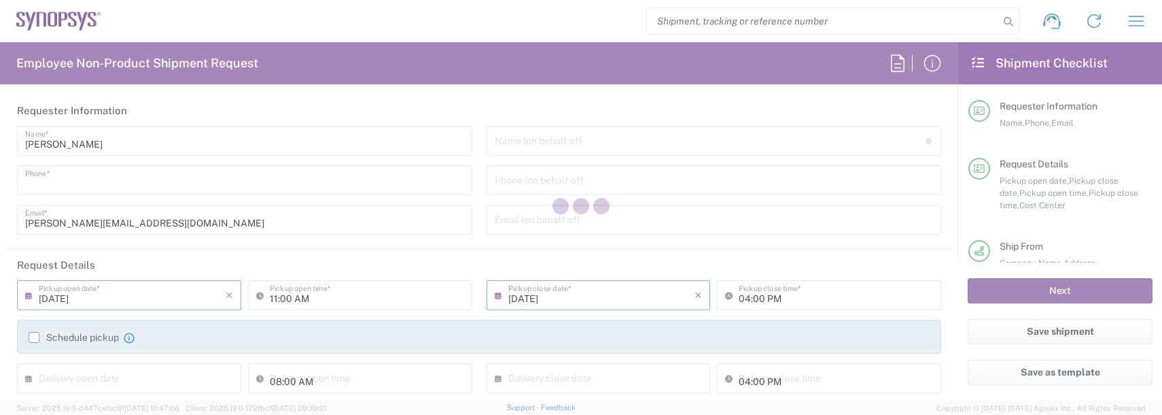
type input "9788371149"
type input "110696"
type textarea "badge request"
type textarea "durland@synopsys.com, kkaur@synopsys.com"
type input "Boxborough US8W"
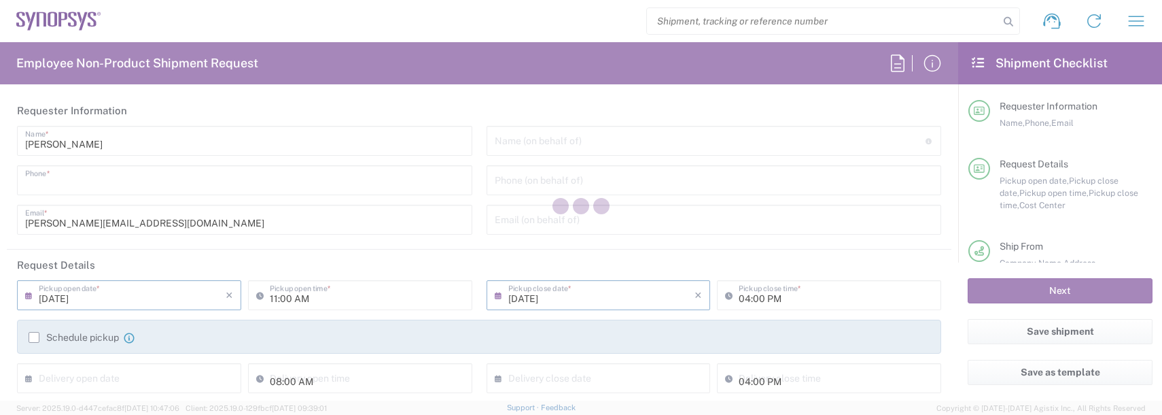
type input "Synopsys Inc"
type input "[STREET_ADDRESS]"
type input "[GEOGRAPHIC_DATA]"
type input "Massachusetts"
type input "01719"
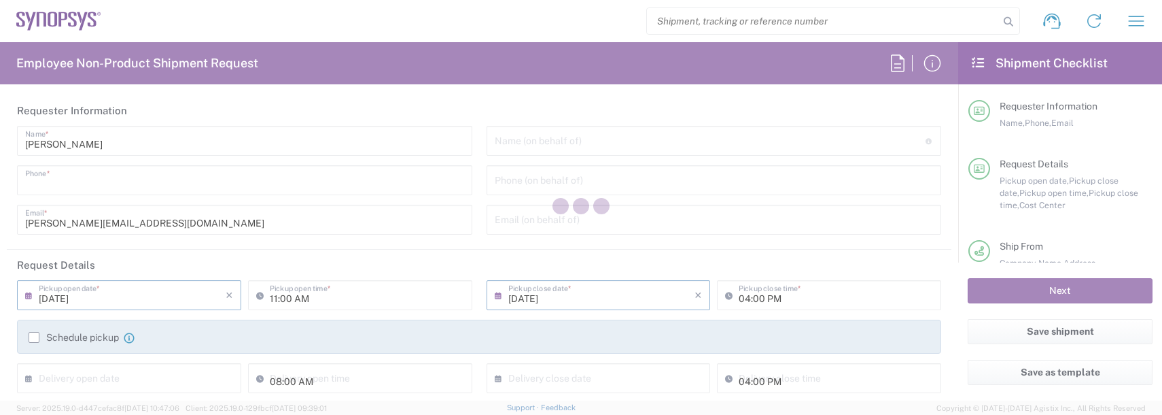
type input "[PERSON_NAME]"
type input "9788371149"
type input "[PERSON_NAME][EMAIL_ADDRESS][DOMAIN_NAME]"
type input "Nepean CA09"
type input "Synopsys Nepean CA09"
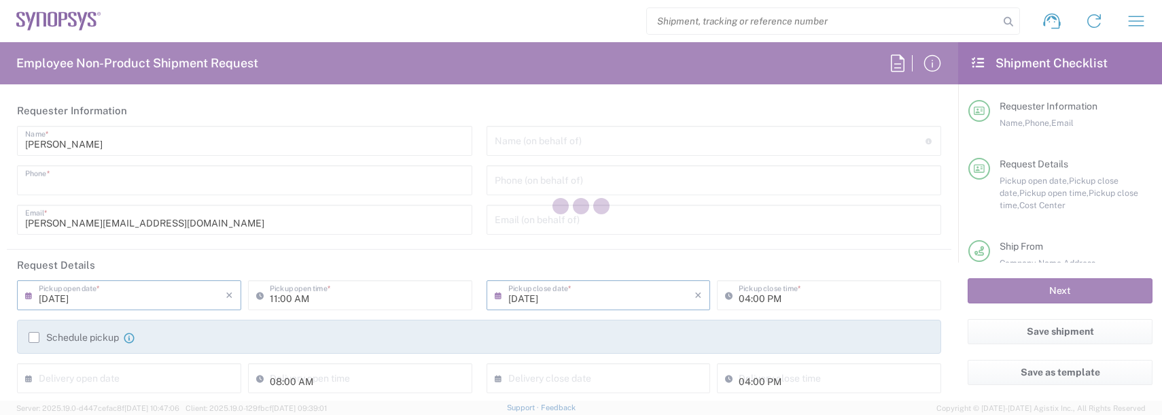
type input "One Antares Drive"
type input "Suite 300"
type input "[GEOGRAPHIC_DATA]"
type input "Canada"
type input "K2E 8C4"
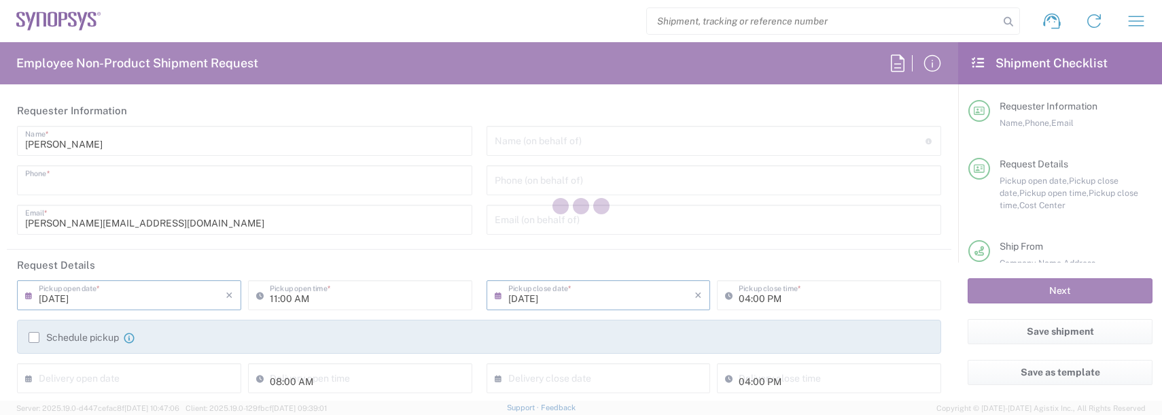
type input "[PERSON_NAME]"
type input "9788371149"
type input "Sender/Shipper"
type input "Delivery Duty Paid"
type input "US01, FAC, SAFETY & 110696"
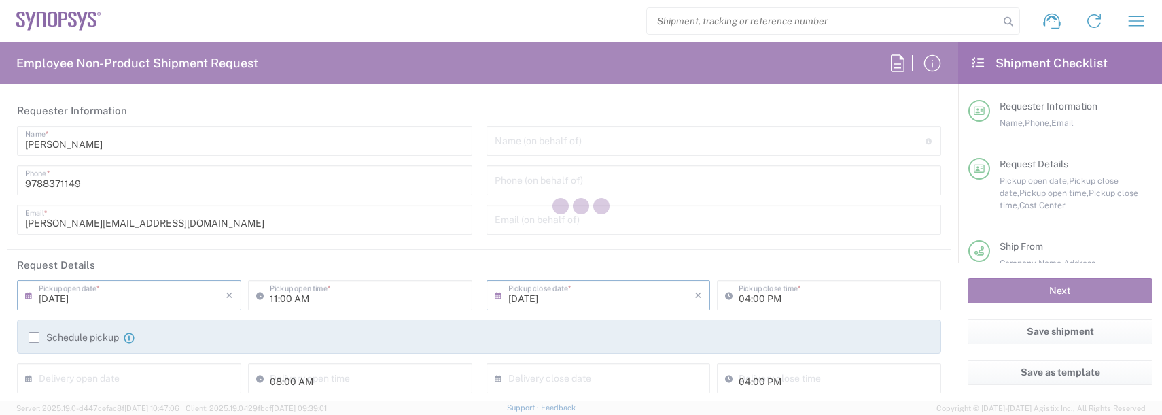
type input "Ontario"
type input "Envelope"
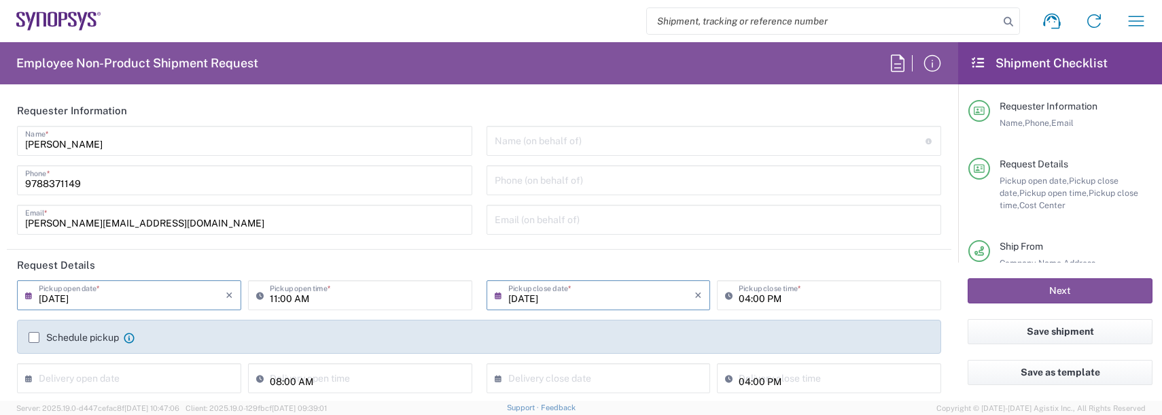
scroll to position [68, 0]
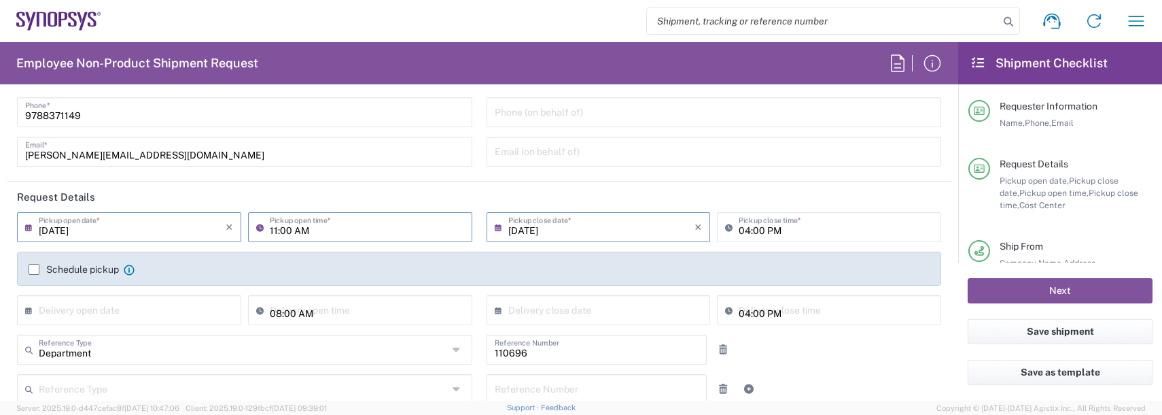
click at [290, 233] on input "11:00 AM" at bounding box center [367, 226] width 194 height 24
click at [301, 223] on input "04:00 AM" at bounding box center [367, 226] width 194 height 24
type input "04:00 PM"
click at [743, 229] on input "04:00 PM" at bounding box center [836, 226] width 194 height 24
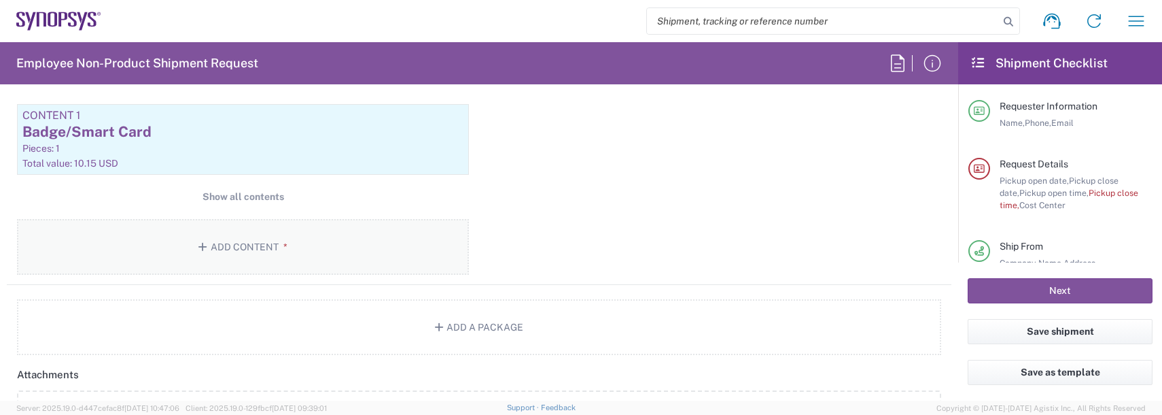
scroll to position [1427, 0]
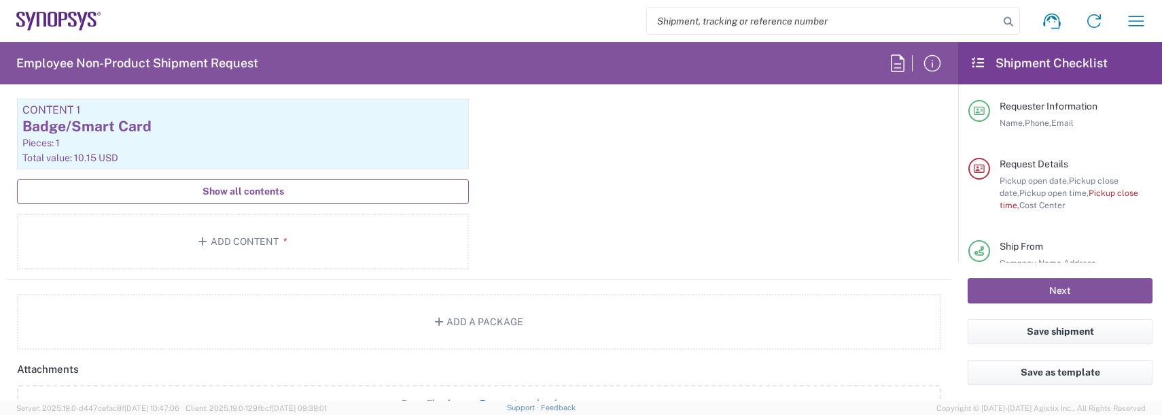
type input "06:00 PM"
click at [239, 194] on span "Show all contents" at bounding box center [244, 191] width 82 height 13
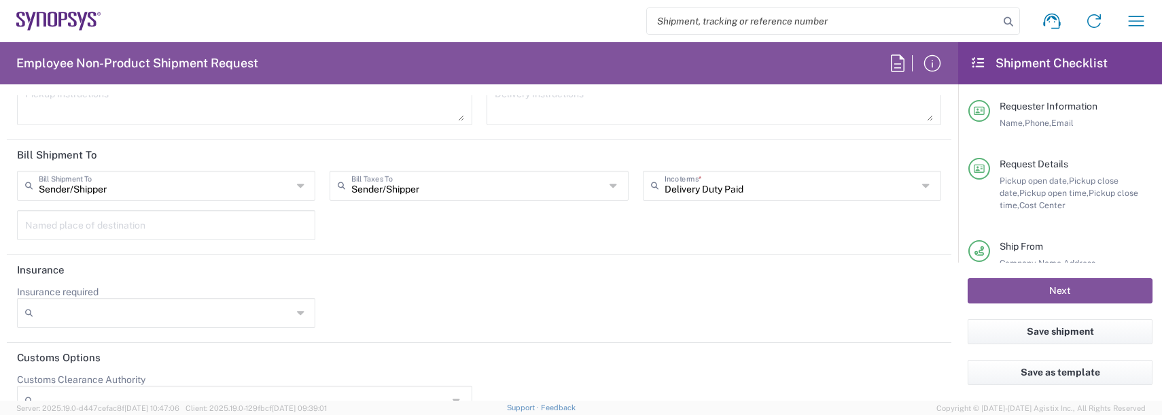
scroll to position [2308, 0]
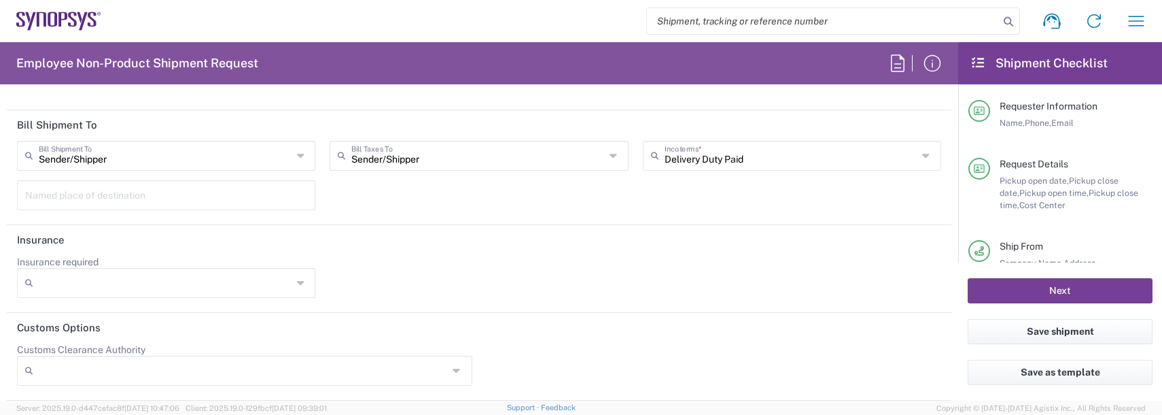
click at [1000, 294] on button "Next" at bounding box center [1060, 290] width 185 height 25
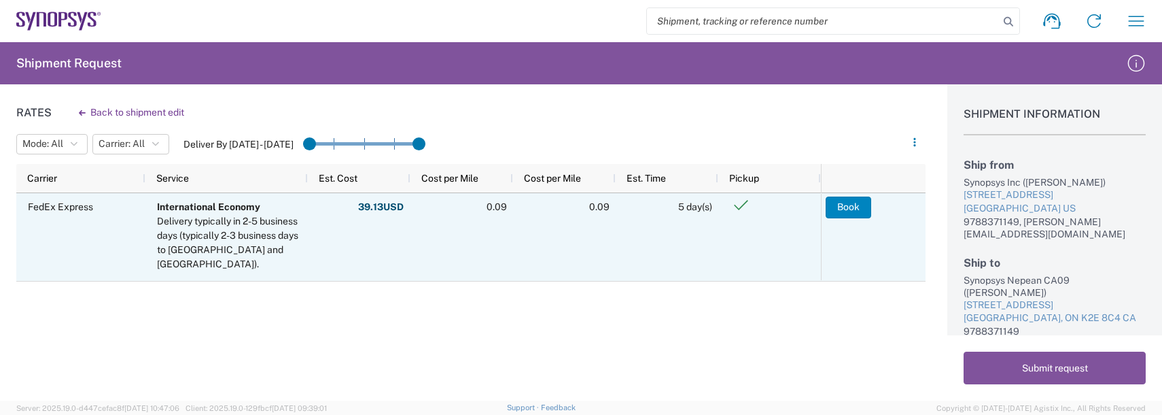
click at [844, 209] on button "Book" at bounding box center [849, 207] width 46 height 22
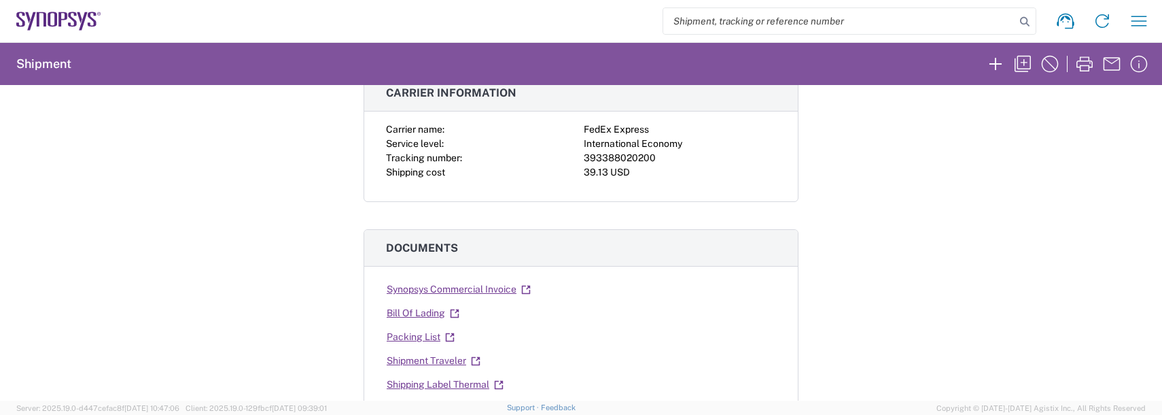
scroll to position [136, 0]
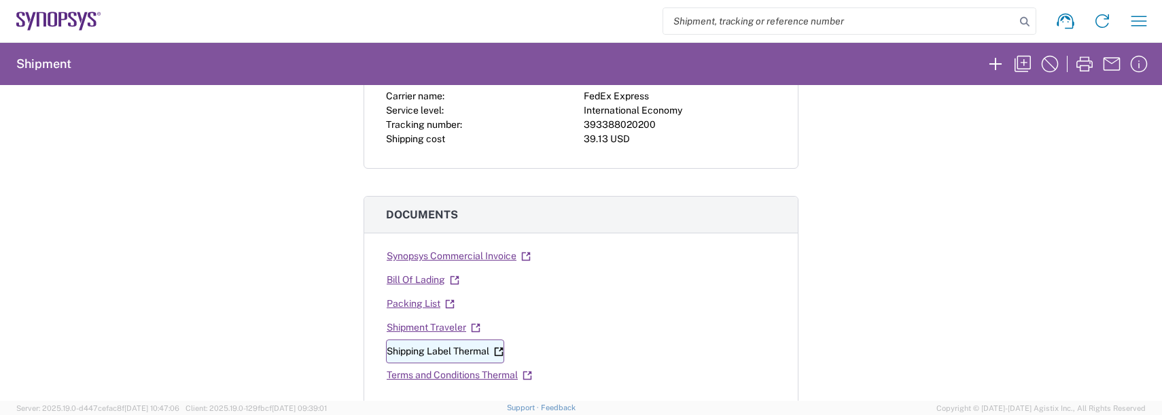
click at [461, 353] on link "Shipping Label Thermal" at bounding box center [445, 351] width 118 height 24
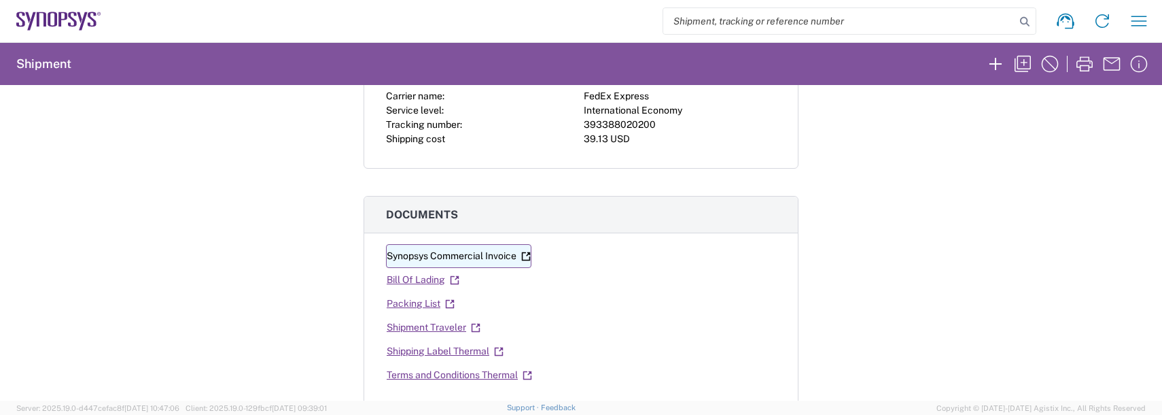
click at [450, 257] on link "Synopsys Commercial Invoice" at bounding box center [458, 256] width 145 height 24
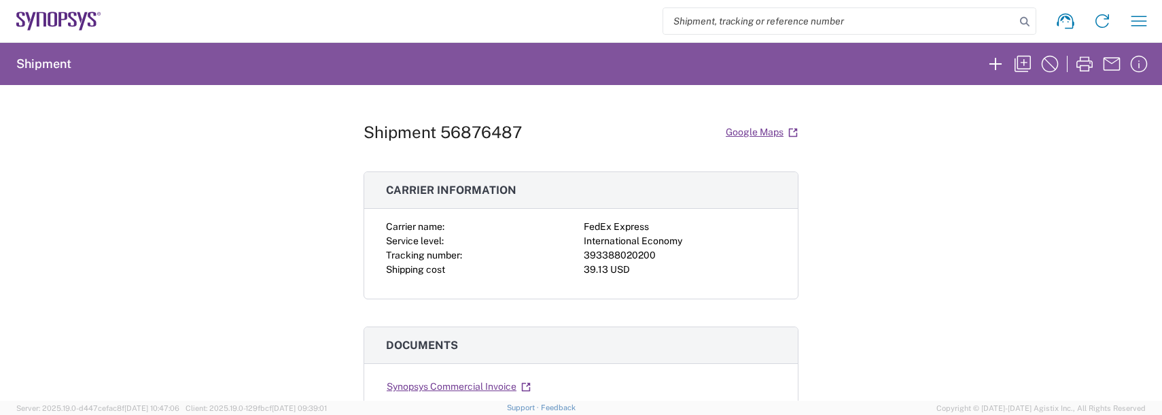
scroll to position [0, 0]
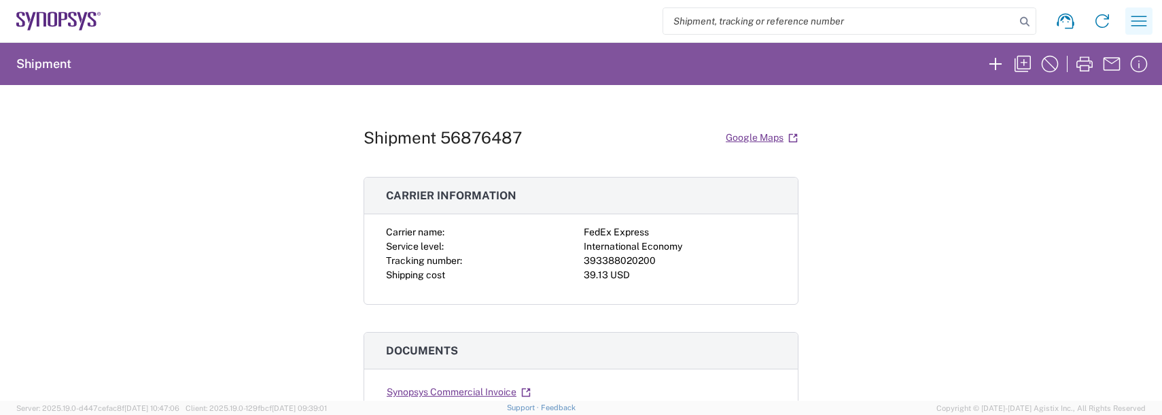
click at [1139, 21] on icon "button" at bounding box center [1140, 21] width 16 height 10
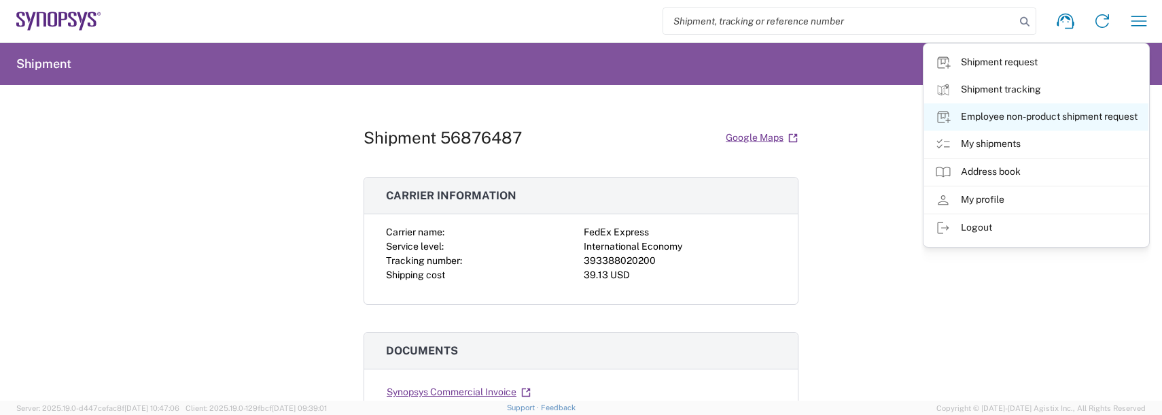
click at [990, 111] on link "Employee non-product shipment request" at bounding box center [1036, 116] width 224 height 27
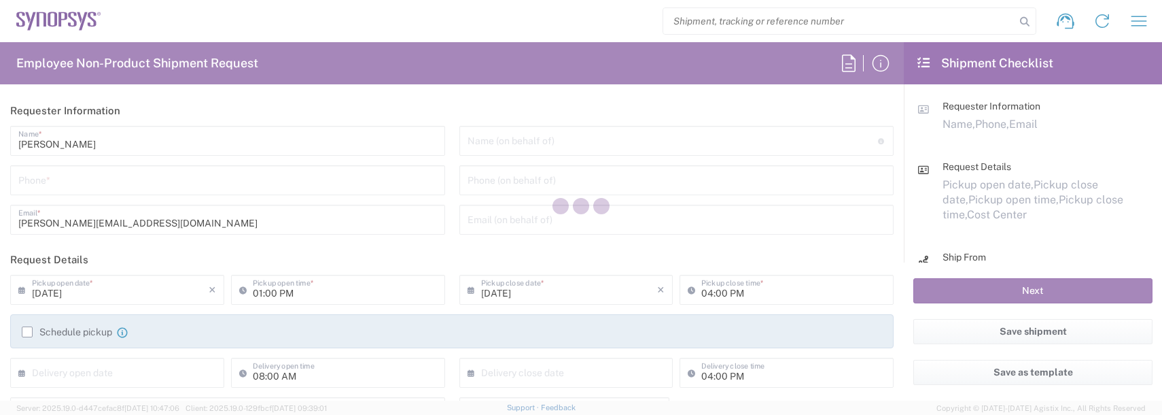
type input "Department"
type input "US01, FAC, SAFETY & 110696"
type input "Massachusetts"
type input "United States"
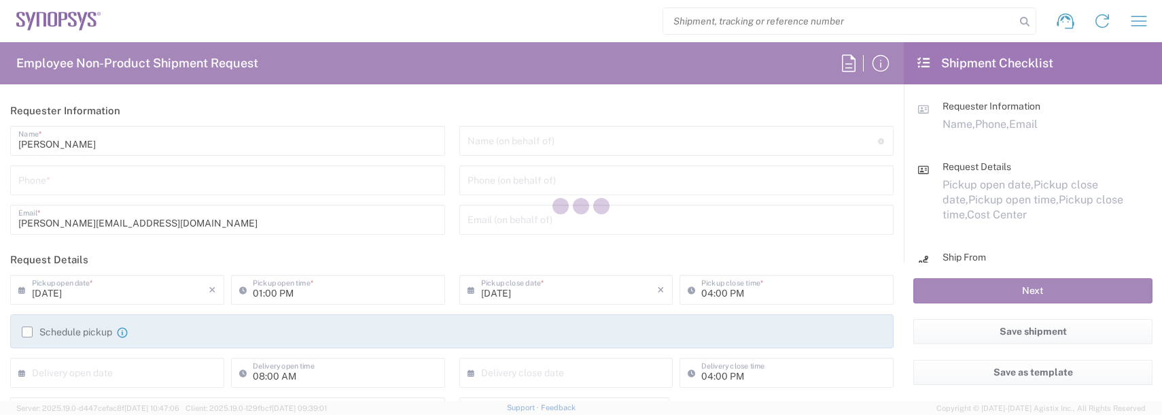
type input "Delivered at Place"
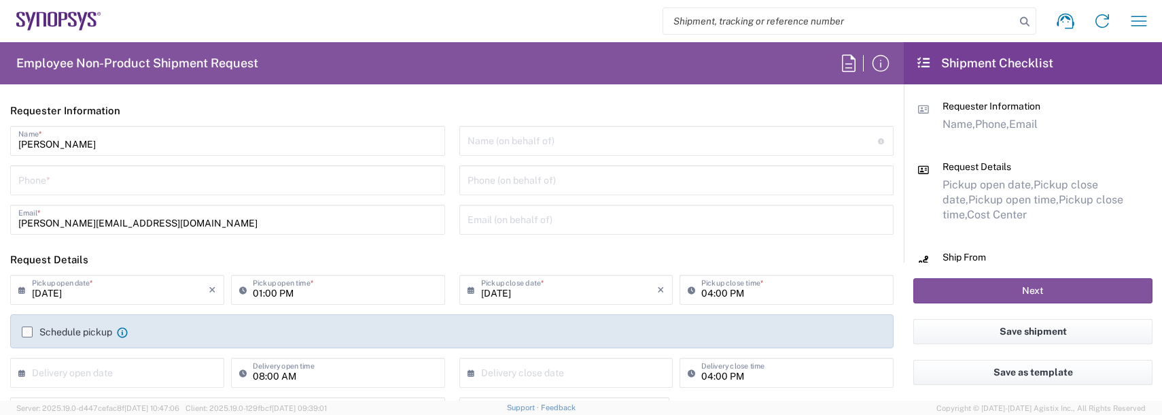
click at [69, 178] on input "tel" at bounding box center [227, 179] width 419 height 24
type input "9788371149"
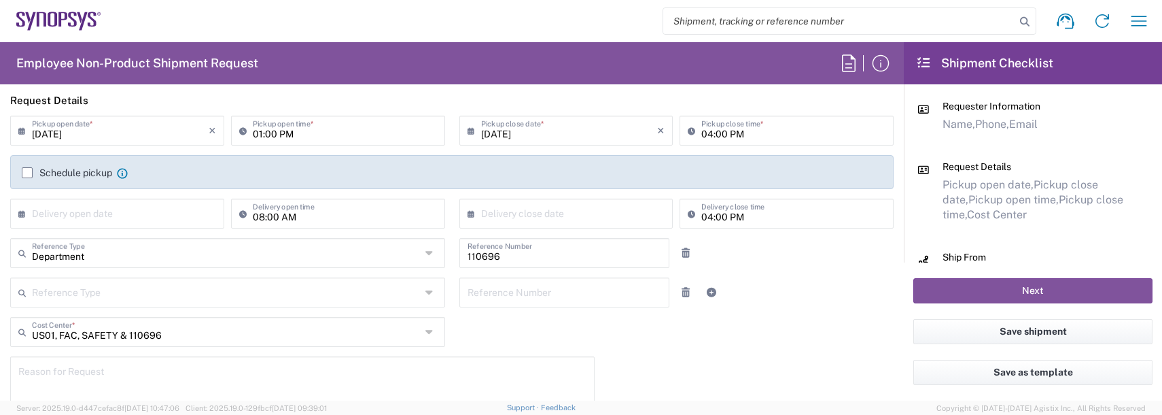
scroll to position [136, 0]
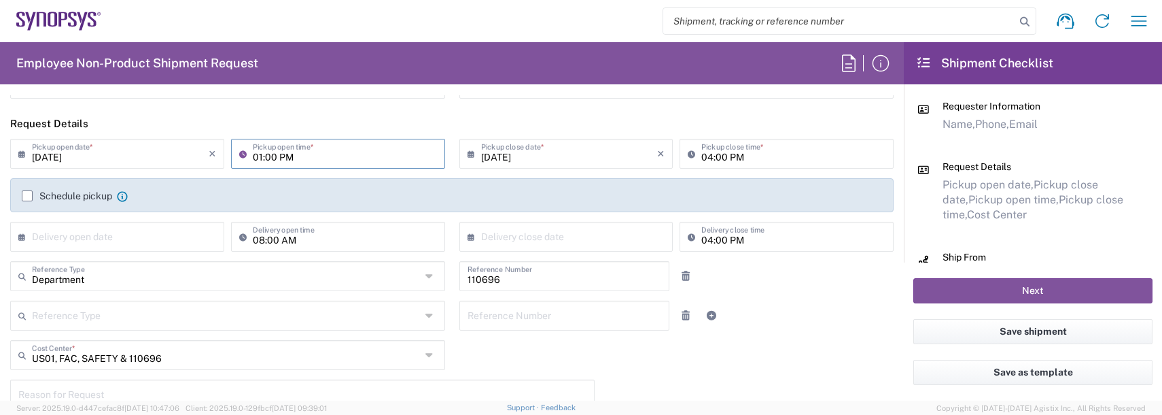
click at [258, 158] on input "01:00 PM" at bounding box center [345, 153] width 184 height 24
type input "04:00 PM"
click at [701, 154] on input "04:00 PM" at bounding box center [793, 153] width 184 height 24
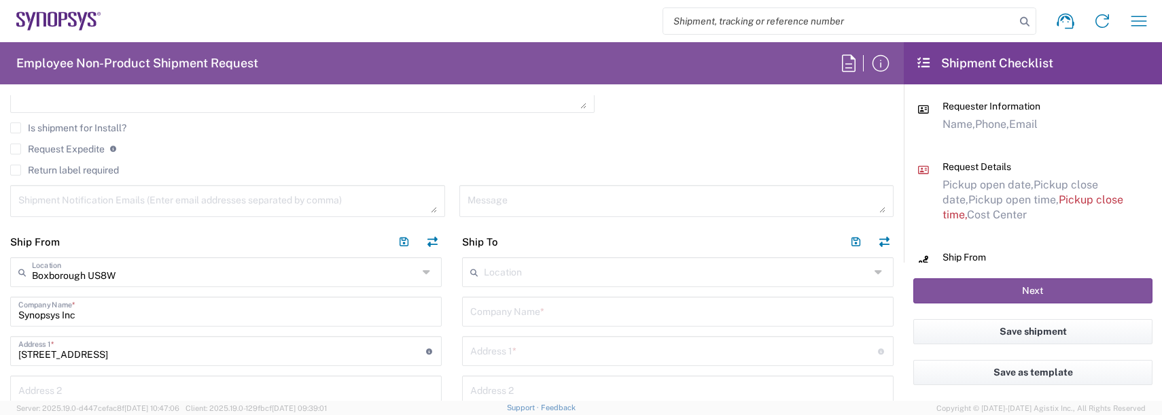
scroll to position [476, 0]
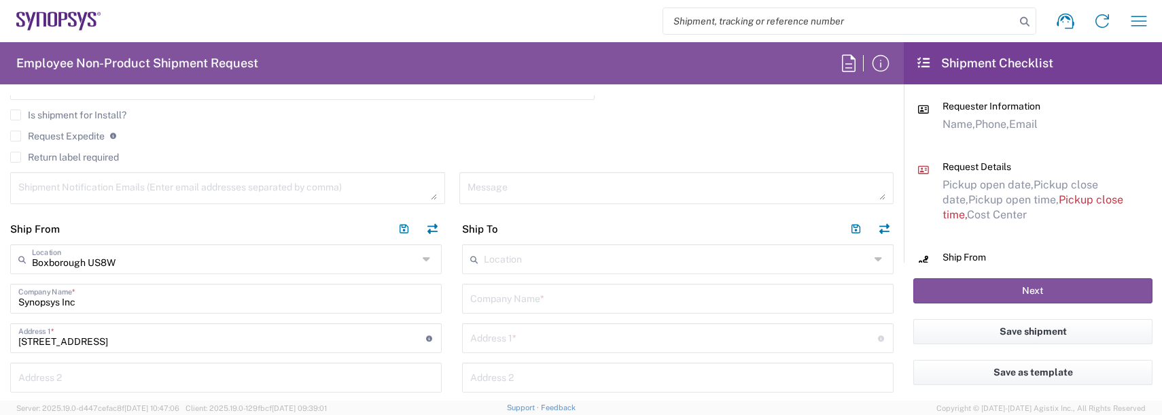
type input "06:00 PM"
click at [58, 189] on textarea at bounding box center [227, 188] width 419 height 24
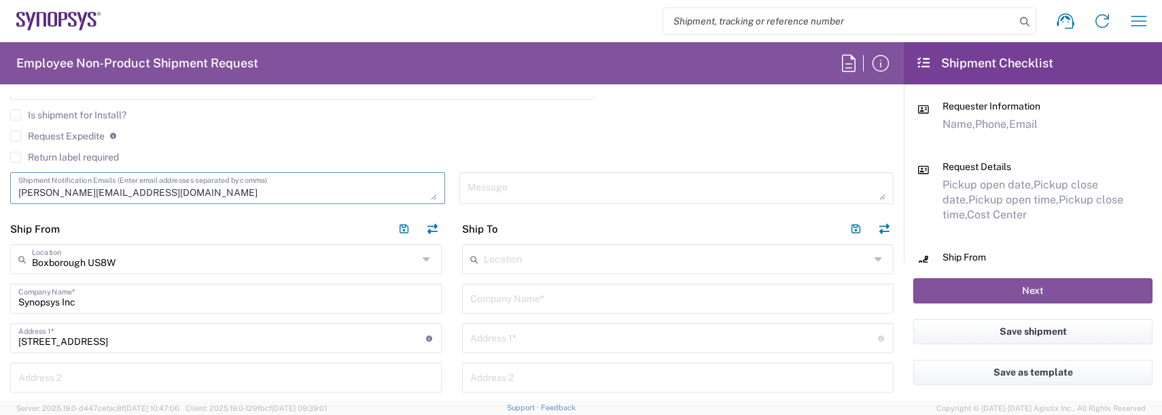
type textarea "[PERSON_NAME][EMAIL_ADDRESS][DOMAIN_NAME]"
click at [499, 244] on div "Location" at bounding box center [678, 259] width 432 height 30
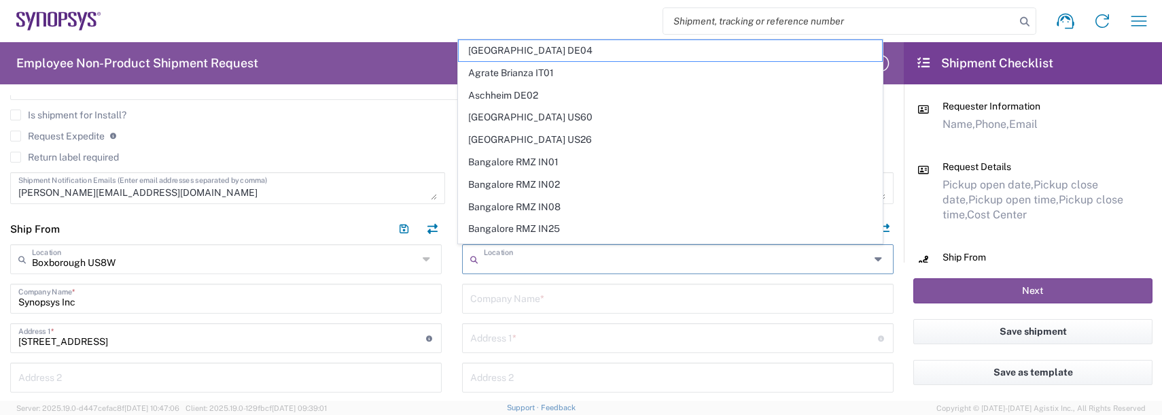
click at [504, 253] on input "text" at bounding box center [677, 258] width 386 height 24
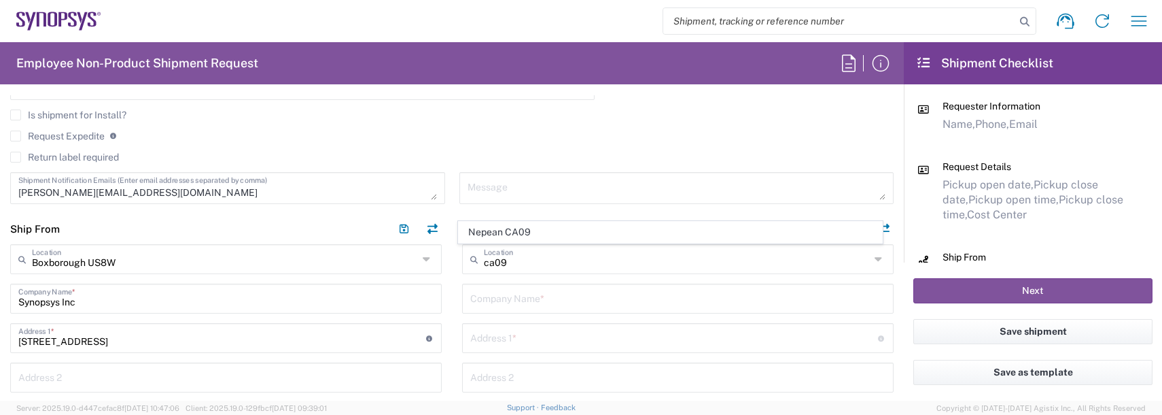
click at [512, 232] on span "Nepean CA09" at bounding box center [671, 232] width 424 height 21
type input "Nepean CA09"
type input "Synopsys Nepean CA09"
type input "One Antares Drive"
type input "Suite 300"
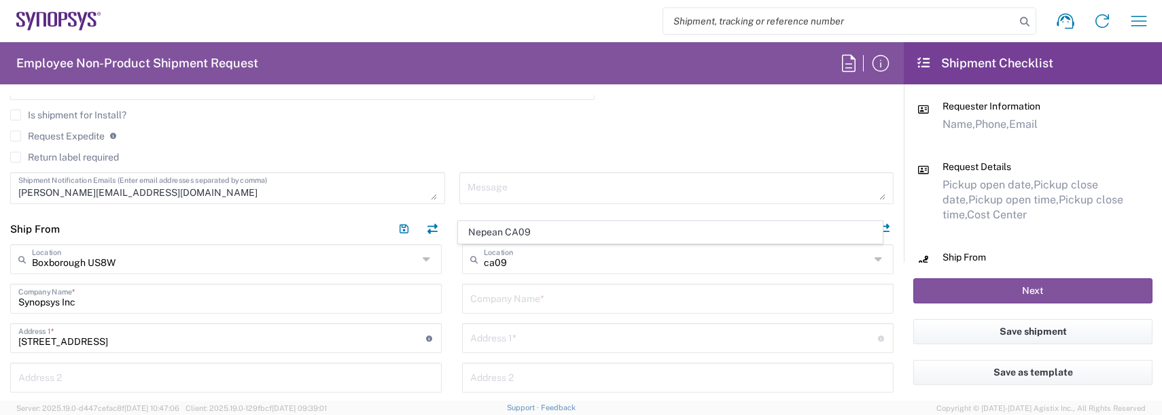
type input "[GEOGRAPHIC_DATA]"
type input "Canada"
type input "K2E 8C4"
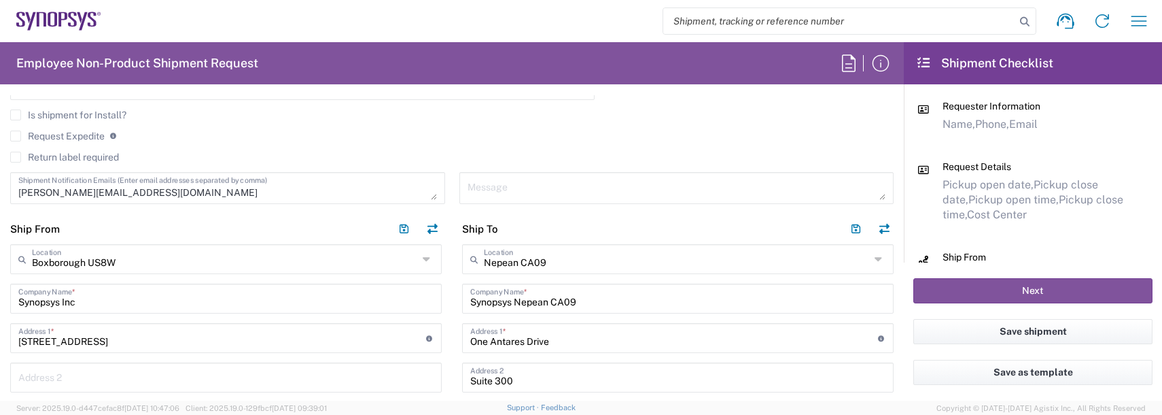
type input "Ontario"
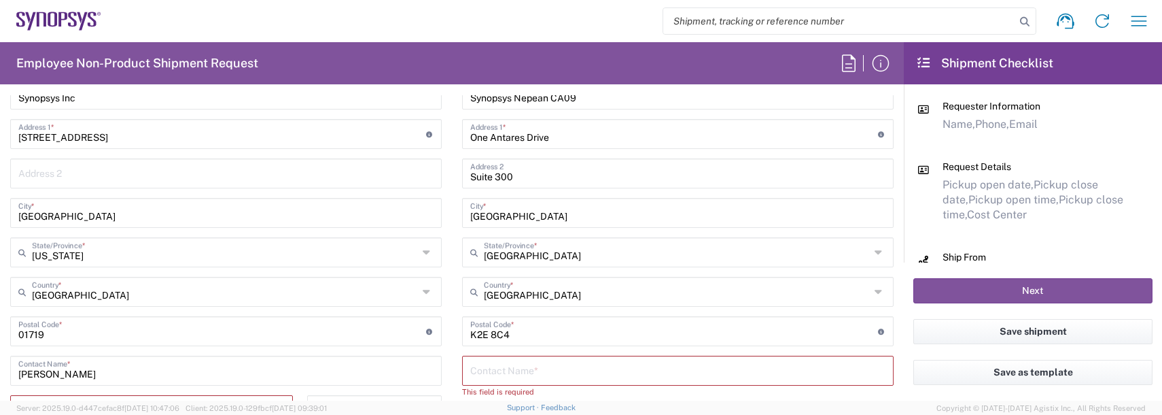
scroll to position [748, 0]
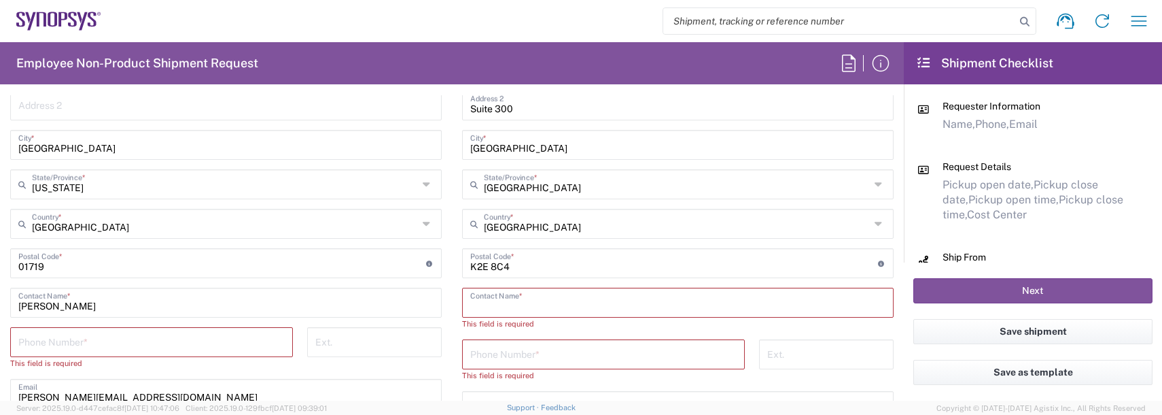
click at [498, 300] on input "text" at bounding box center [677, 302] width 415 height 24
type input "[PERSON_NAME]"
click at [483, 345] on input "tel" at bounding box center [603, 341] width 266 height 24
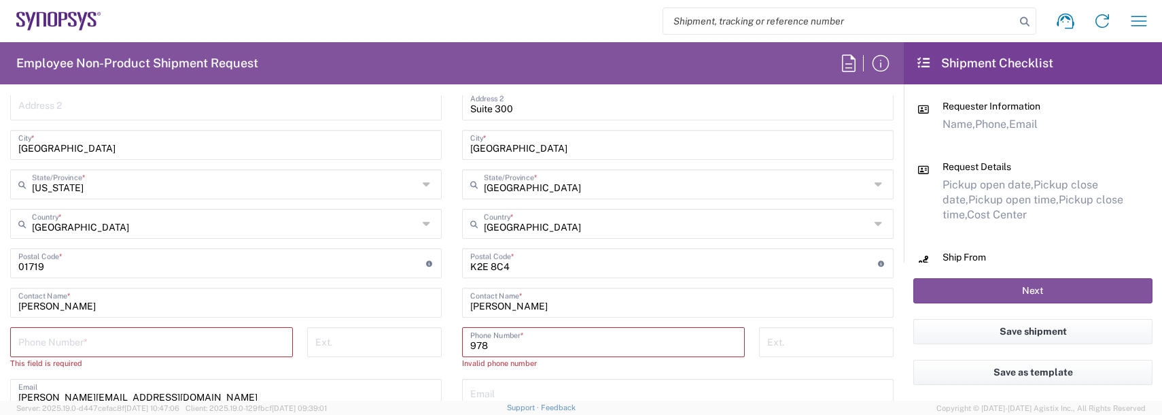
type input "9788371149"
click at [256, 345] on input "tel" at bounding box center [151, 341] width 266 height 24
type input "9788371149"
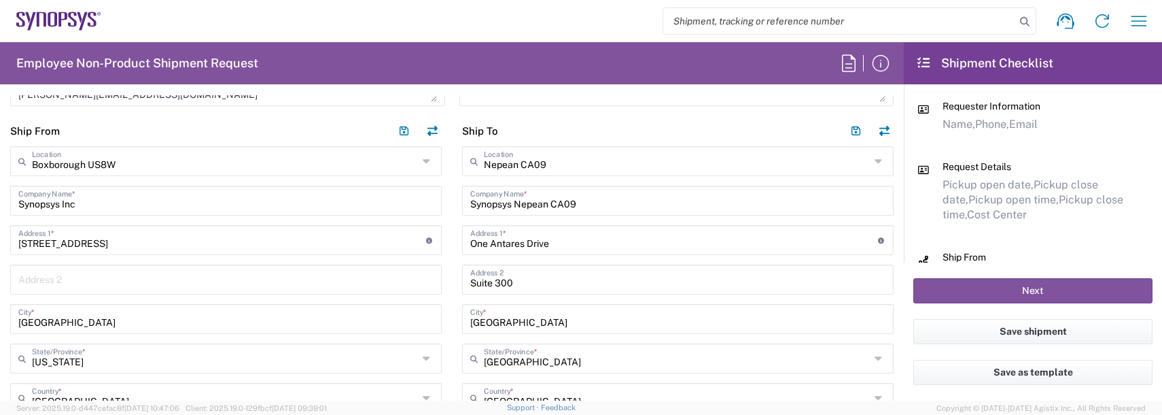
scroll to position [544, 0]
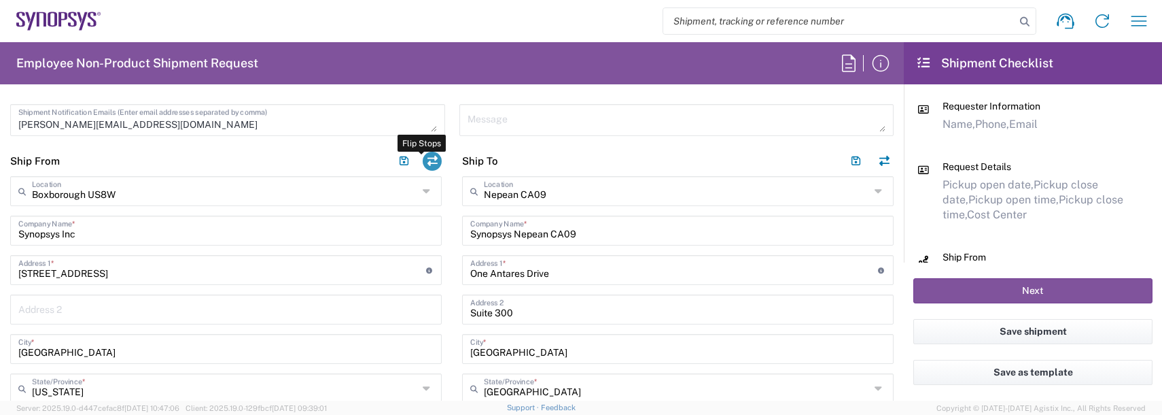
click at [427, 162] on button "button" at bounding box center [432, 161] width 19 height 19
type input "Nepean CA09"
type input "Synopsys Nepean CA09"
type input "One Antares Drive"
type input "Suite 300"
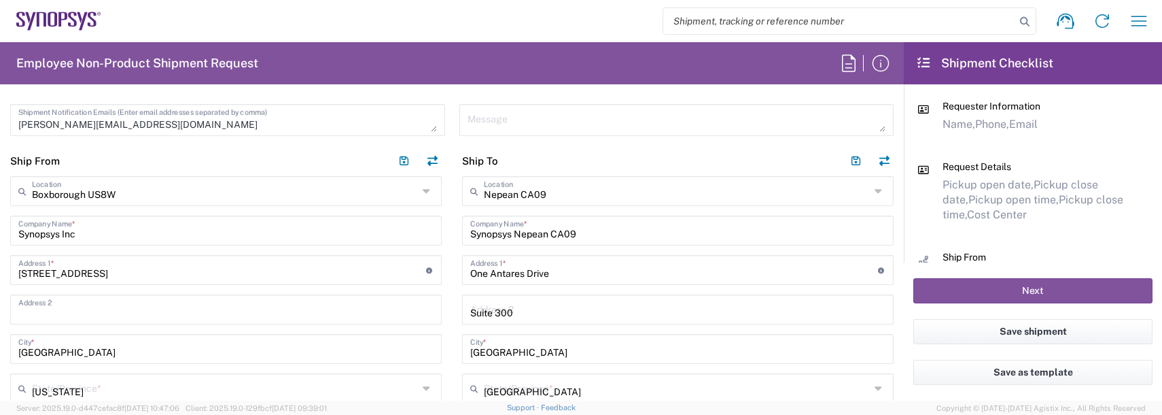
type input "[GEOGRAPHIC_DATA]"
type input "Canada"
type input "K2E 8C4"
type input "[PERSON_NAME]"
type input "Boxborough US8W"
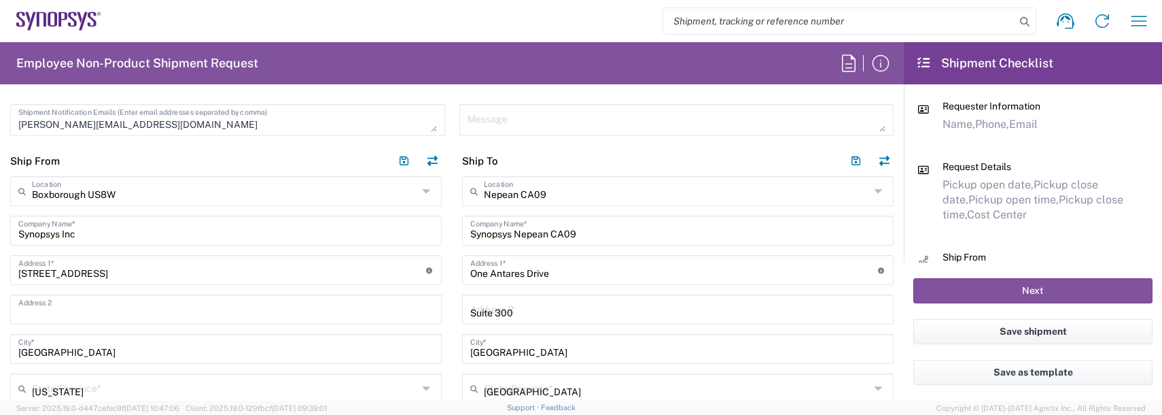
type input "Synopsys Inc"
type input "[STREET_ADDRESS]"
type input "[GEOGRAPHIC_DATA]"
type input "United States"
type input "01719"
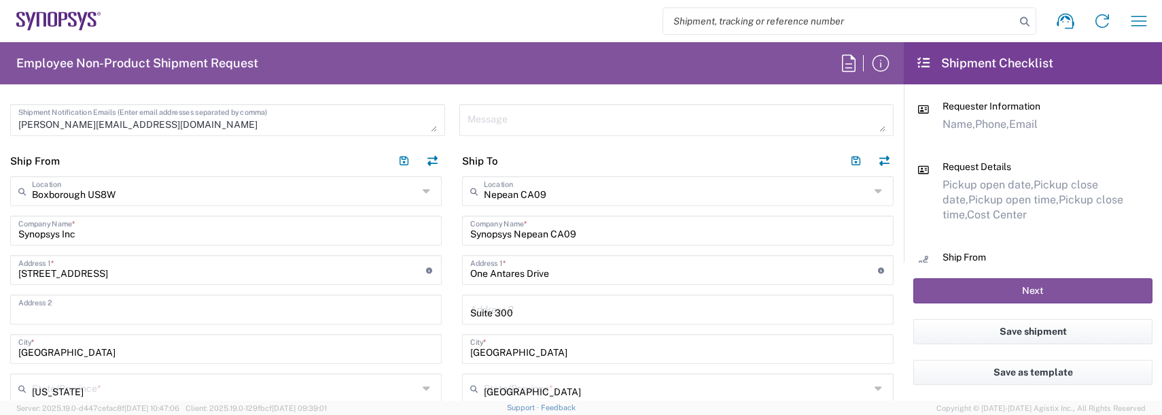
type input "[PERSON_NAME]"
type input "[PERSON_NAME][EMAIL_ADDRESS][DOMAIN_NAME]"
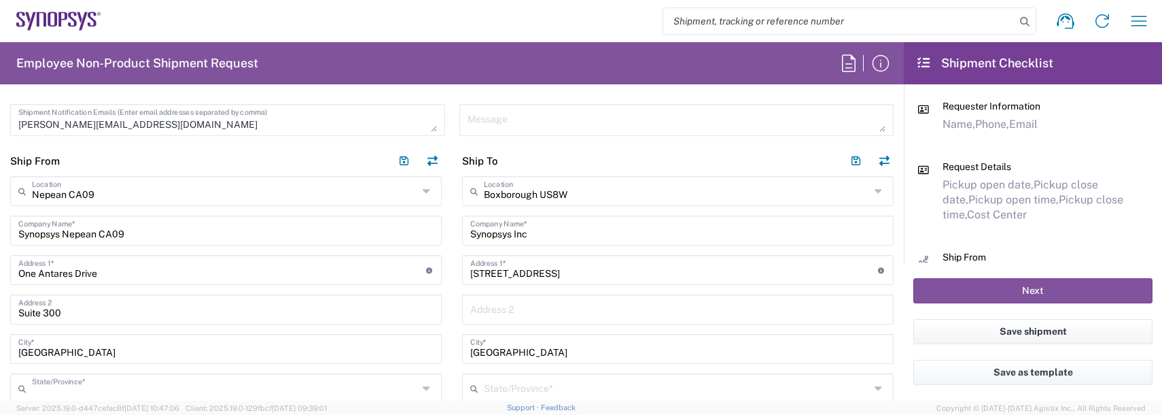
type input "Ontario"
type input "Massachusetts"
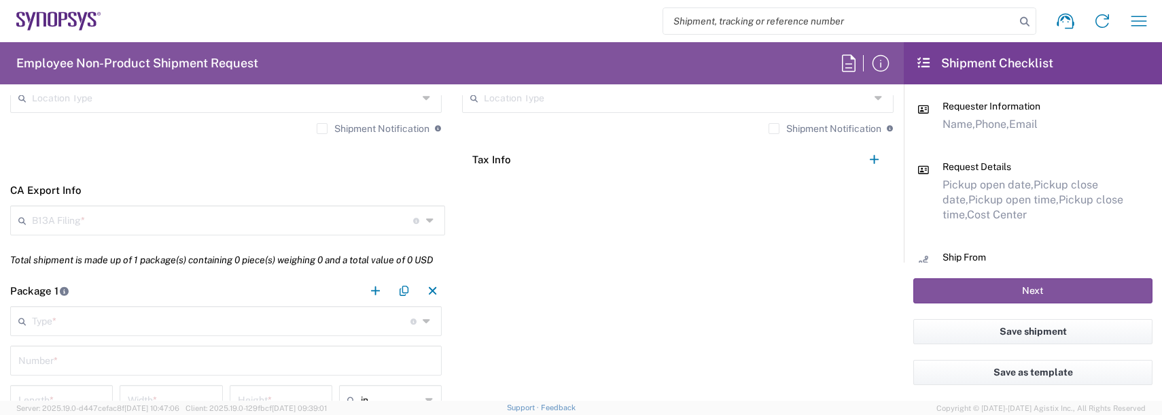
scroll to position [1087, 0]
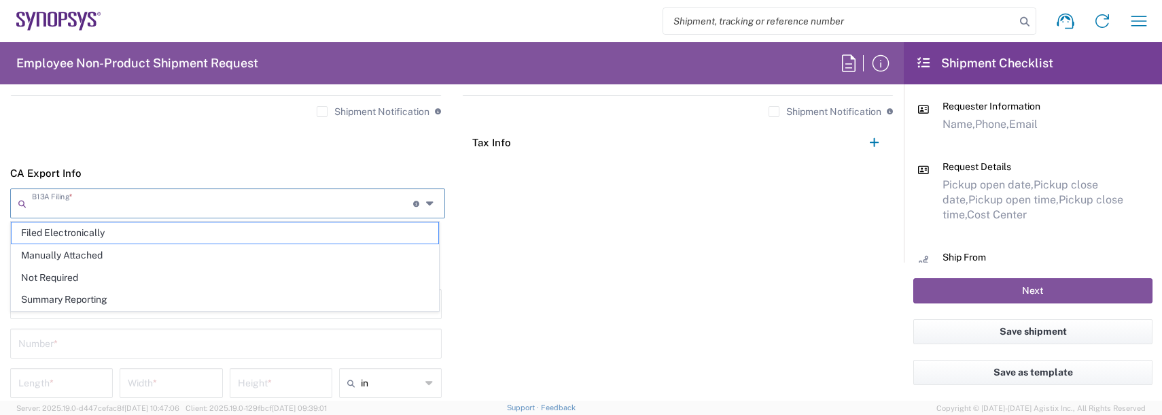
click at [207, 208] on input "text" at bounding box center [222, 202] width 381 height 24
click at [808, 285] on div "Package 1 Type * Material used to package goods Bale(s) Basket(s) Bolt(s) Bottl…" at bounding box center [452, 382] width 904 height 249
click at [135, 195] on input "text" at bounding box center [222, 202] width 381 height 24
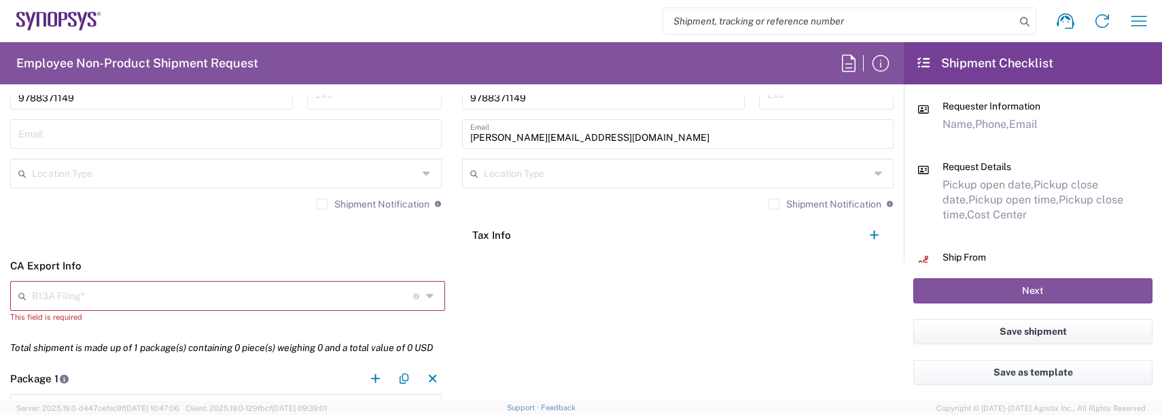
scroll to position [1019, 0]
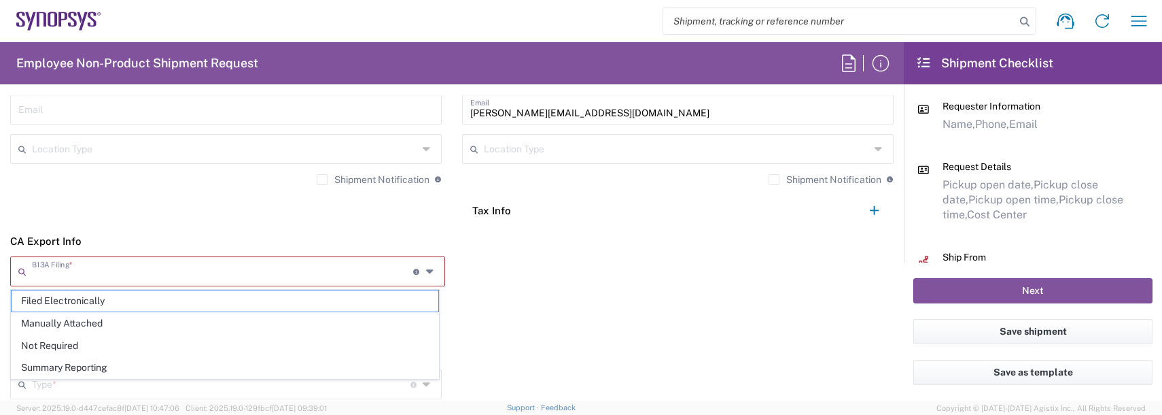
click at [106, 273] on input "text" at bounding box center [222, 270] width 381 height 24
click at [105, 352] on span "Not Required" at bounding box center [225, 345] width 427 height 21
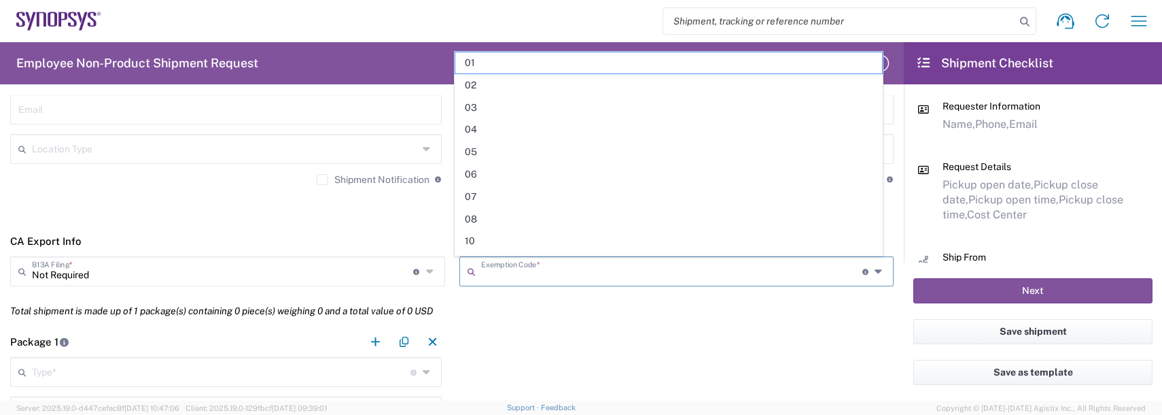
click at [504, 267] on input "text" at bounding box center [671, 270] width 381 height 24
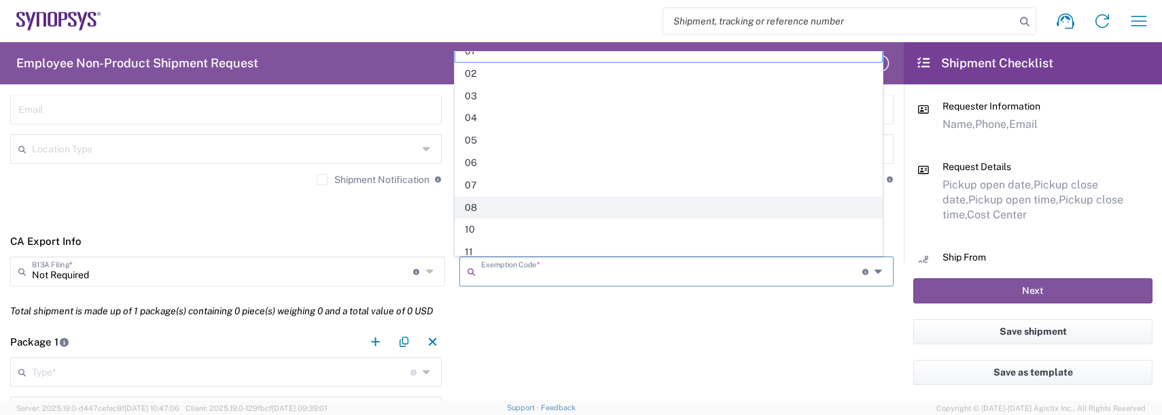
scroll to position [0, 0]
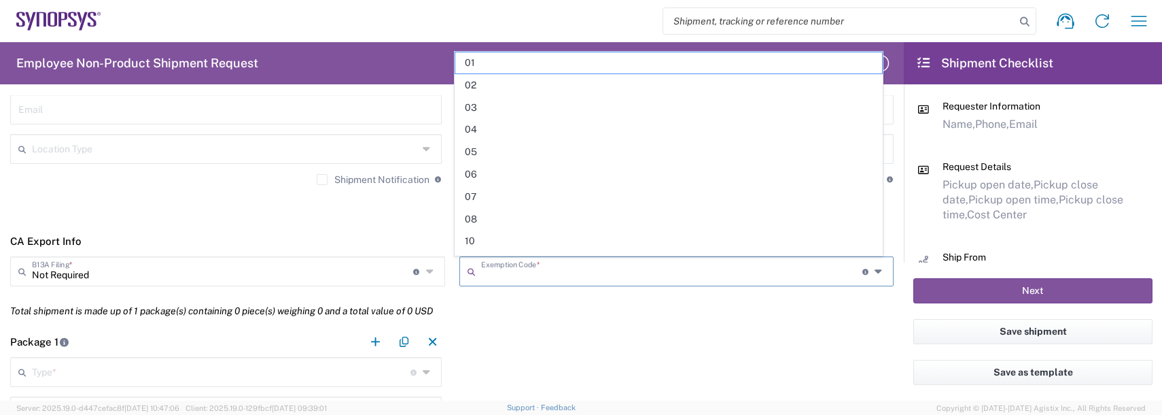
click at [177, 280] on input "Not Required" at bounding box center [222, 270] width 381 height 24
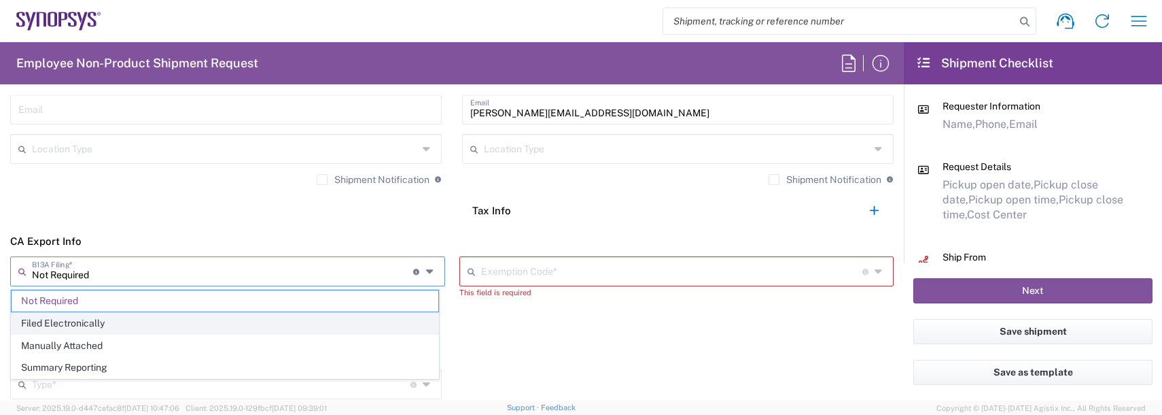
click at [63, 320] on span "Filed Electronically" at bounding box center [225, 323] width 427 height 21
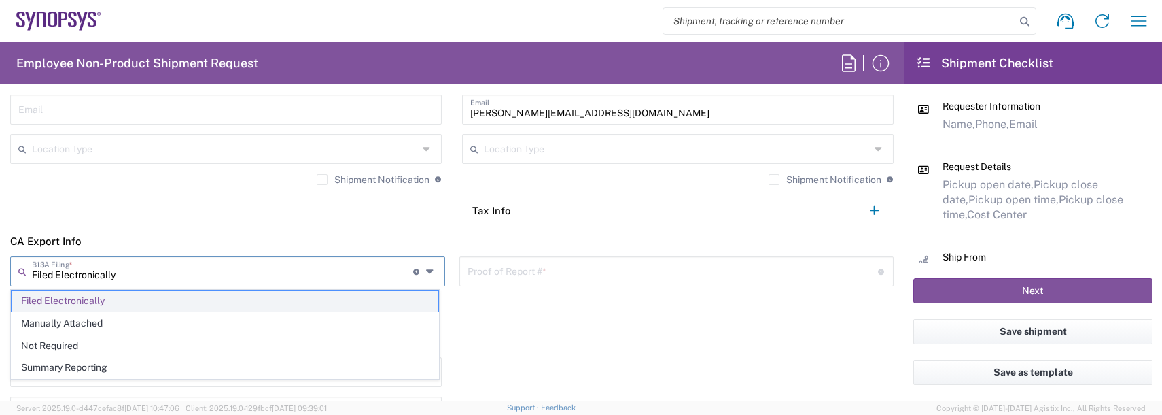
drag, startPoint x: 272, startPoint y: 270, endPoint x: 184, endPoint y: 304, distance: 94.0
click at [264, 274] on input "Filed Electronically" at bounding box center [222, 270] width 381 height 24
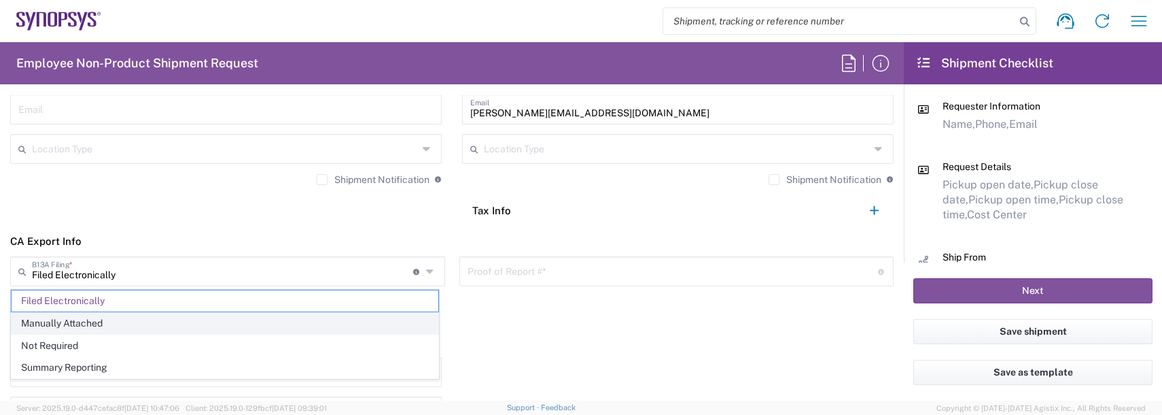
click at [50, 323] on span "Manually Attached" at bounding box center [225, 323] width 427 height 21
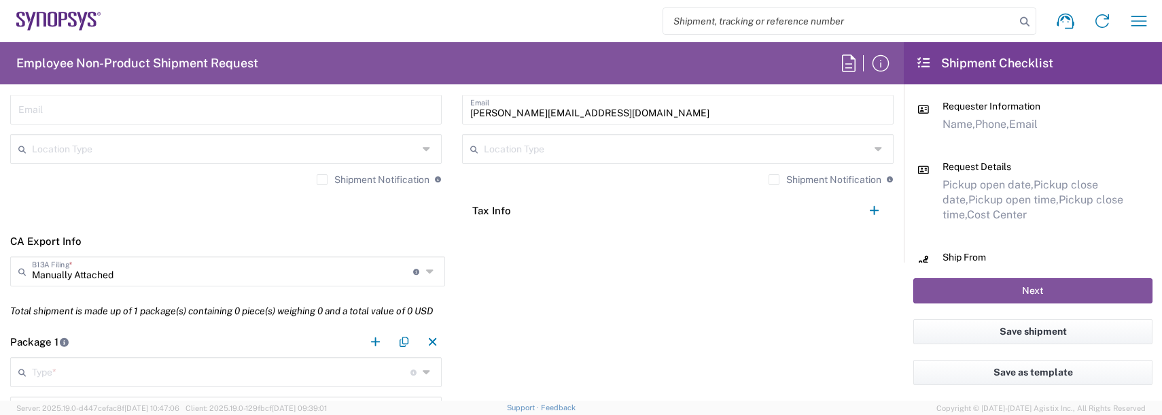
click at [63, 281] on input "Manually Attached" at bounding box center [222, 270] width 381 height 24
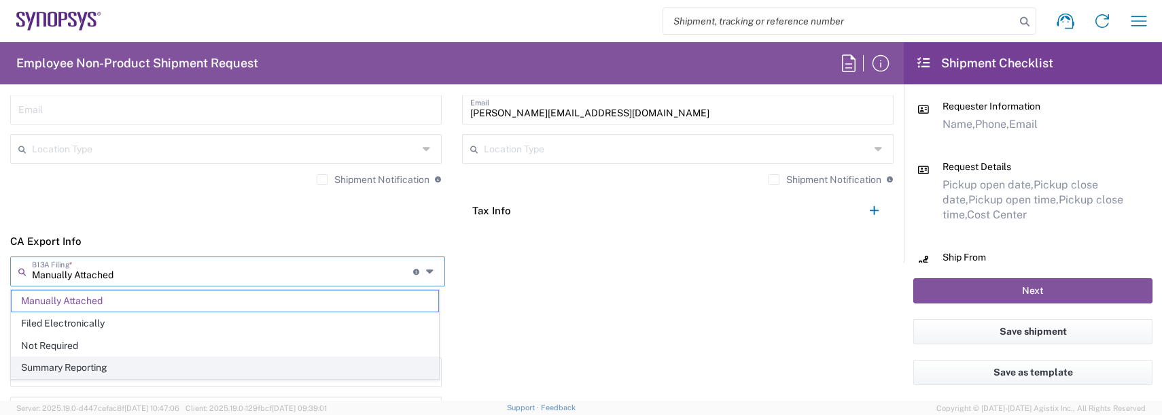
click at [27, 364] on span "Summary Reporting" at bounding box center [225, 367] width 427 height 21
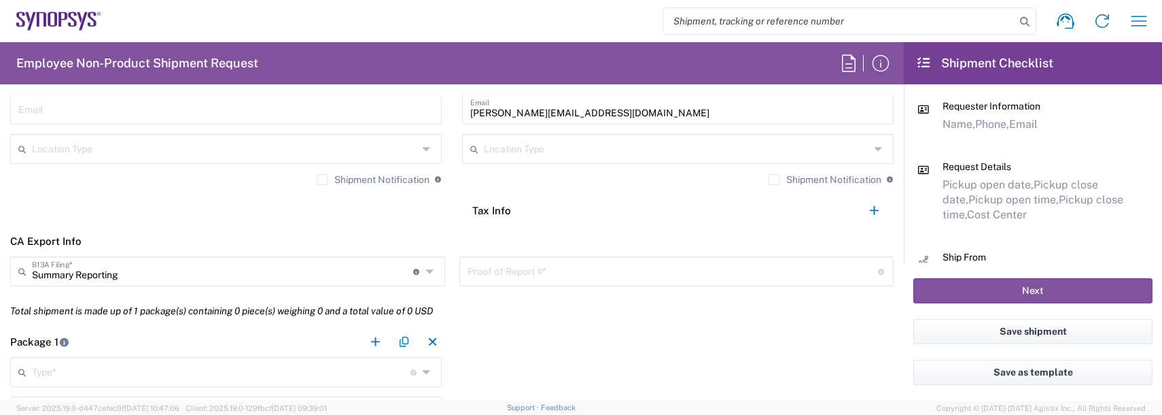
click at [659, 284] on div "Proof of Report # * 15-32 digit alphanumeric confirmation number provided by CB…" at bounding box center [676, 271] width 435 height 30
click at [639, 274] on input "text" at bounding box center [673, 270] width 410 height 24
type input "Summary Reporting"
click at [203, 273] on input "Summary Reporting" at bounding box center [222, 270] width 381 height 24
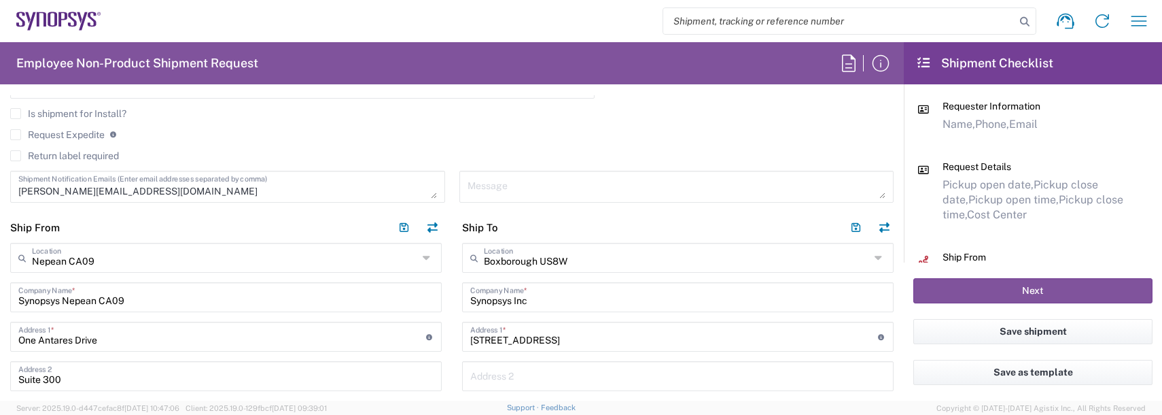
scroll to position [340, 0]
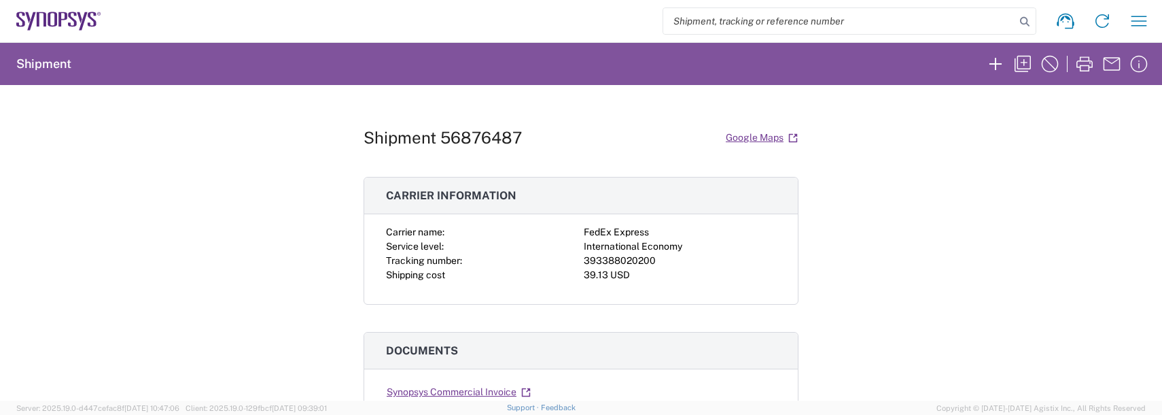
click at [1153, 20] on div "Shipment request Shipment tracking Employee non-product shipment request My shi…" at bounding box center [629, 21] width 1056 height 33
click at [1138, 22] on icon "button" at bounding box center [1139, 21] width 22 height 22
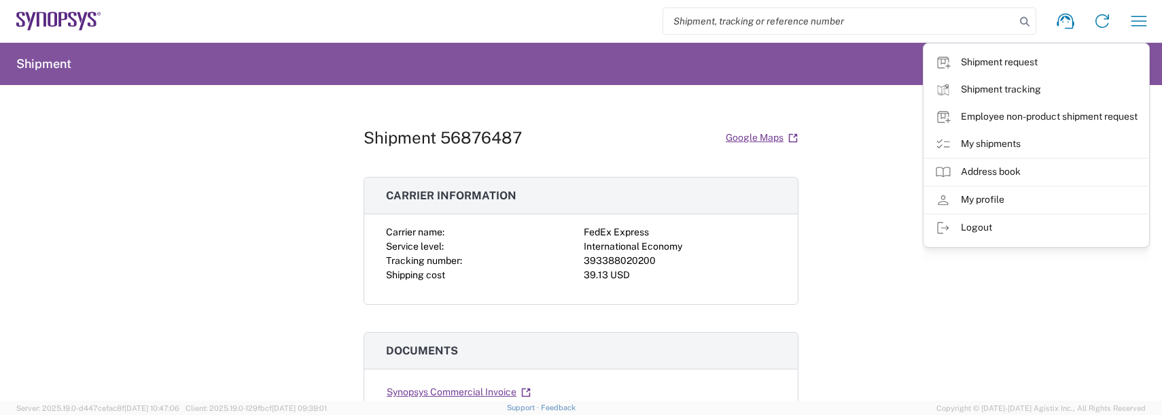
click at [862, 154] on div "Shipment 56876487 Google Maps Carrier information Carrier name: FedEx Express S…" at bounding box center [581, 242] width 1162 height 315
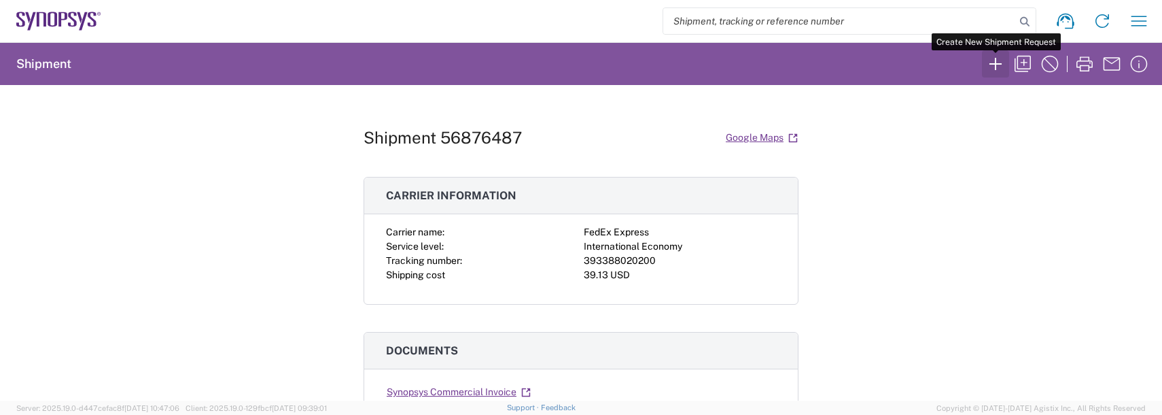
click at [1001, 58] on icon "button" at bounding box center [996, 64] width 22 height 22
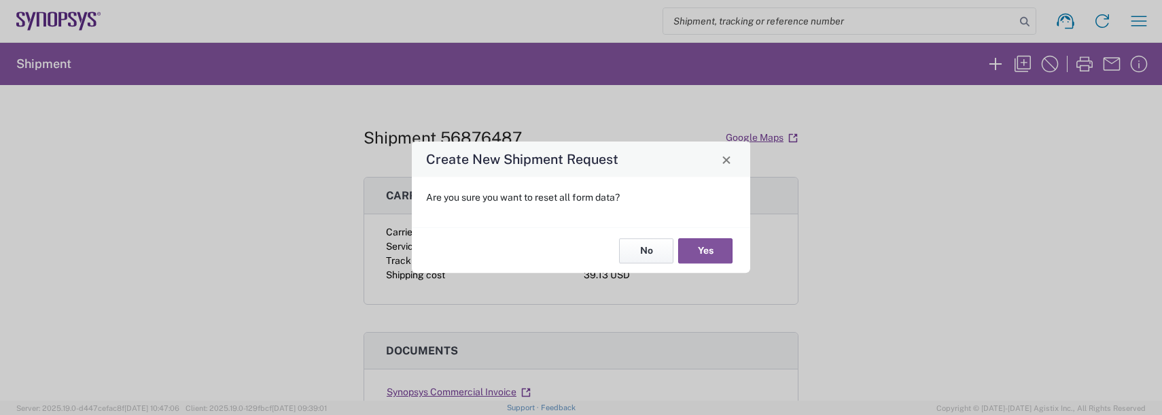
click at [659, 256] on button "No" at bounding box center [646, 250] width 54 height 25
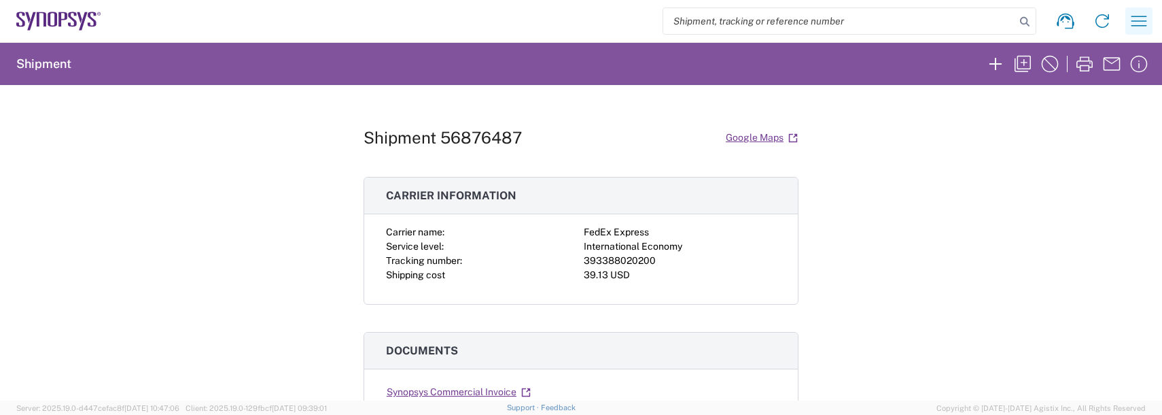
click at [1144, 30] on icon "button" at bounding box center [1139, 21] width 22 height 22
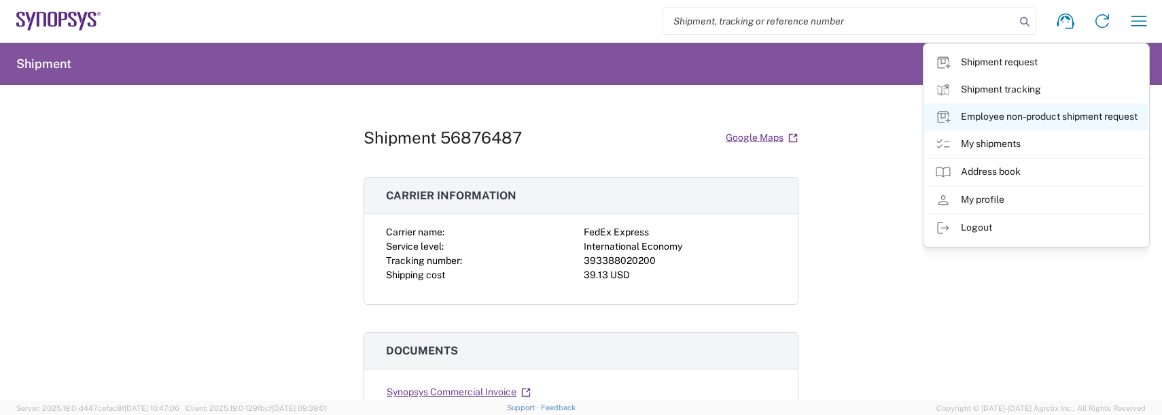
click at [1010, 120] on link "Employee non-product shipment request" at bounding box center [1036, 116] width 224 height 27
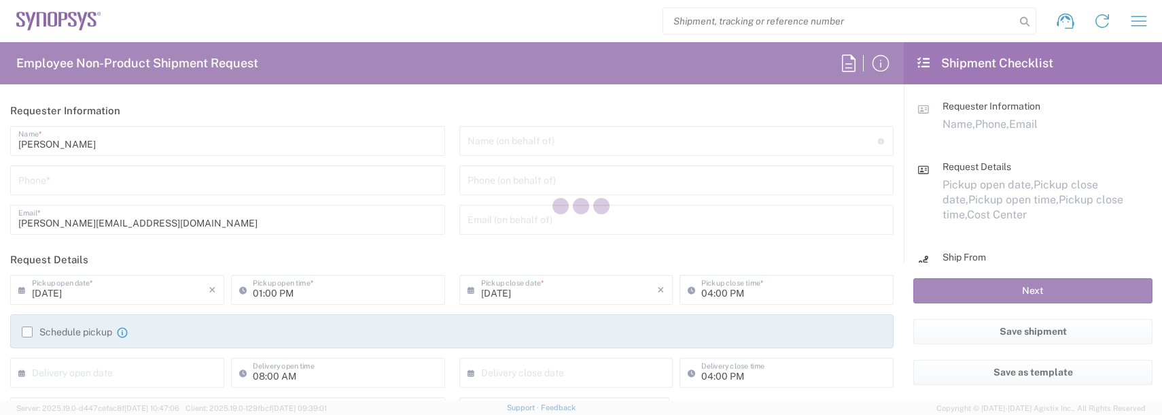
type input "US01, FAC, SAFETY & 110696"
type input "Massachusetts"
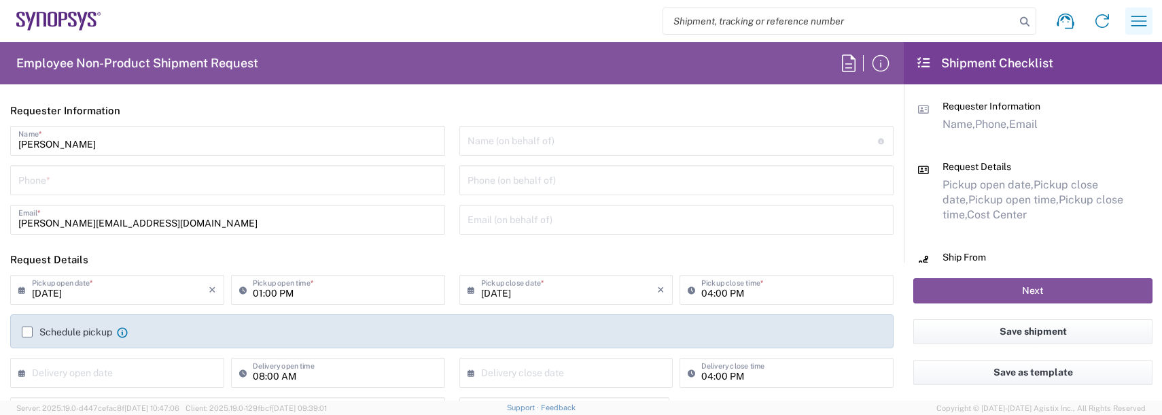
click at [1144, 24] on icon "button" at bounding box center [1139, 21] width 22 height 22
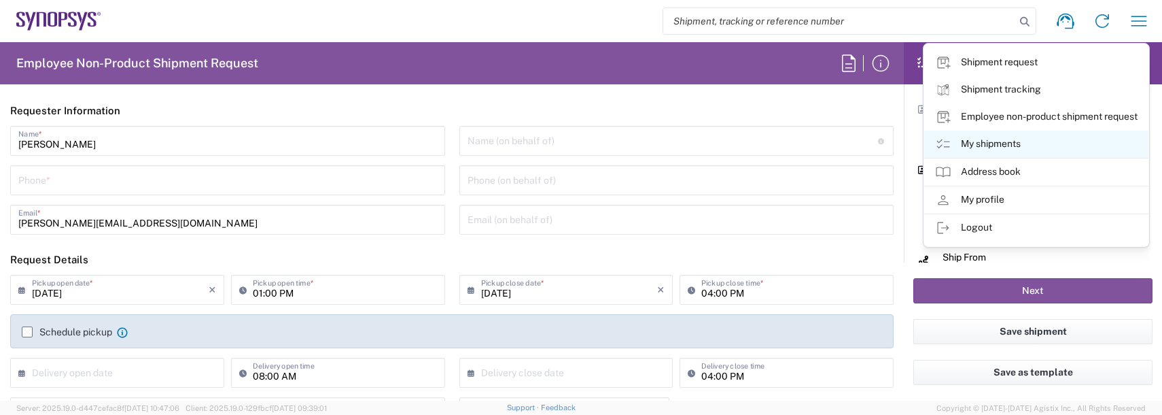
click at [982, 145] on link "My shipments" at bounding box center [1036, 143] width 224 height 27
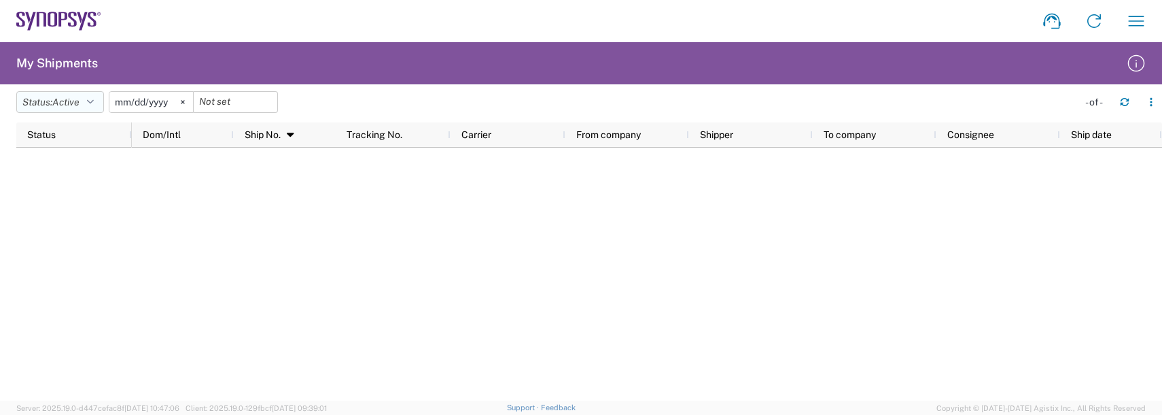
click at [47, 101] on button "Status: Active" at bounding box center [60, 102] width 88 height 22
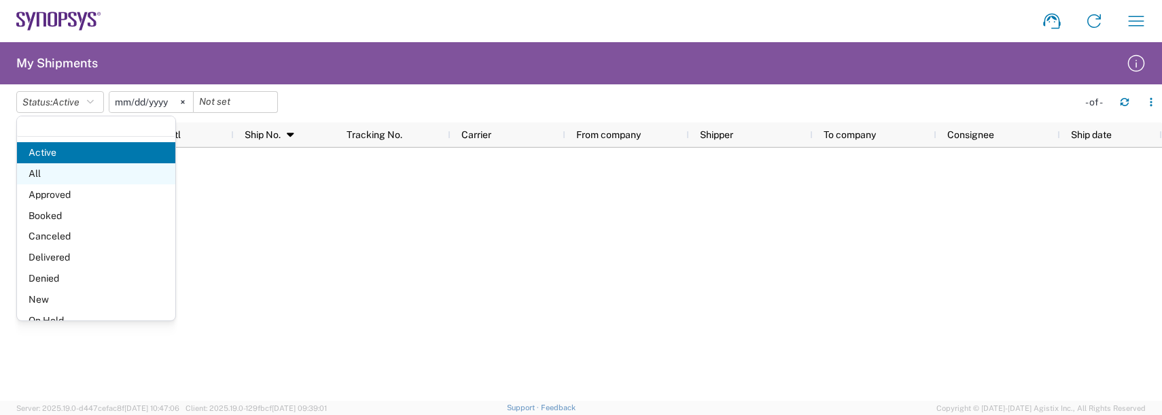
click at [26, 173] on span "All" at bounding box center [96, 173] width 158 height 21
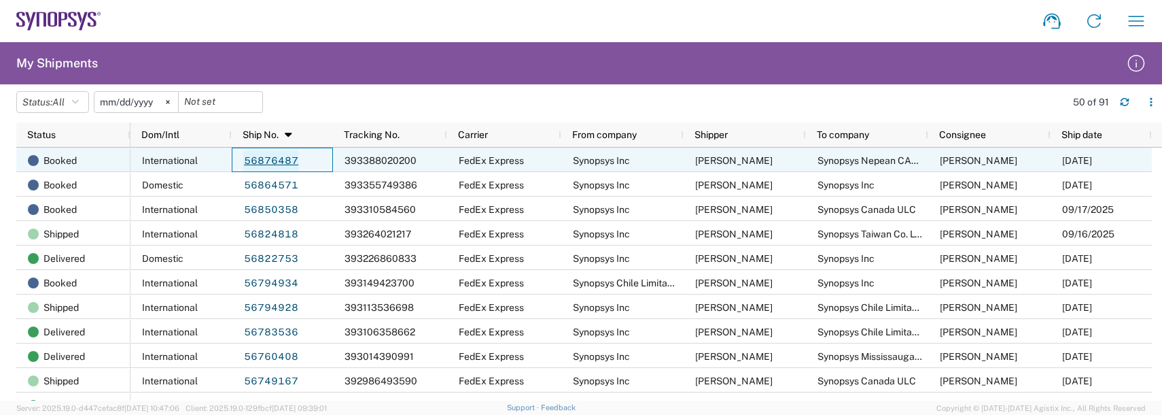
click at [258, 158] on link "56876487" at bounding box center [271, 161] width 56 height 22
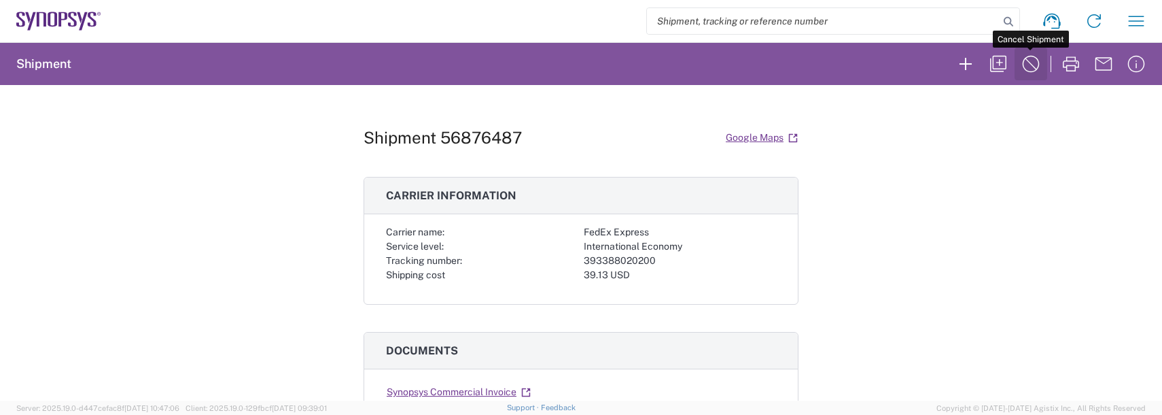
click at [1040, 61] on icon "button" at bounding box center [1031, 64] width 22 height 22
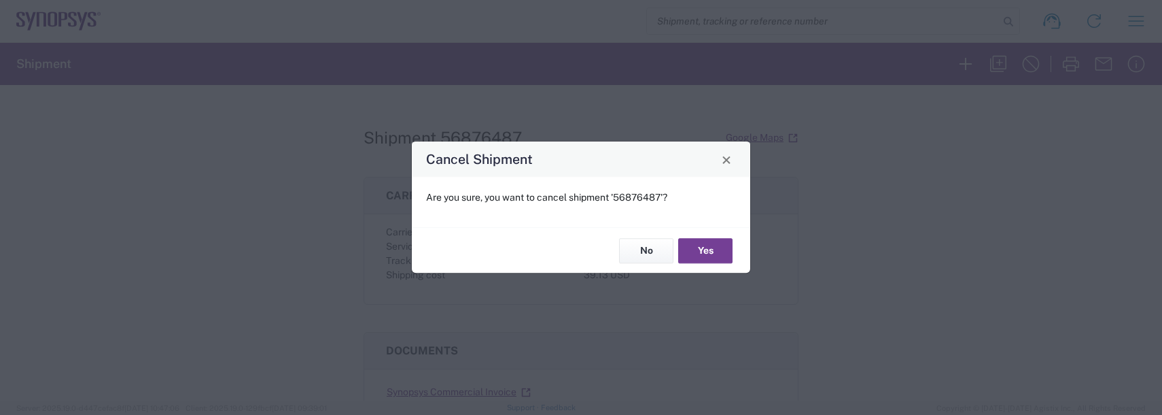
click at [712, 254] on button "Yes" at bounding box center [705, 250] width 54 height 25
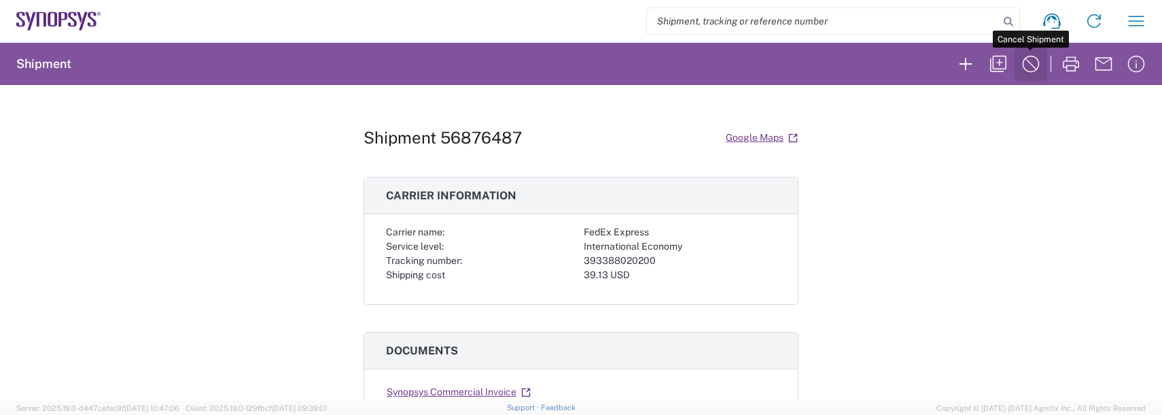
click at [1034, 70] on icon "button" at bounding box center [1031, 64] width 22 height 22
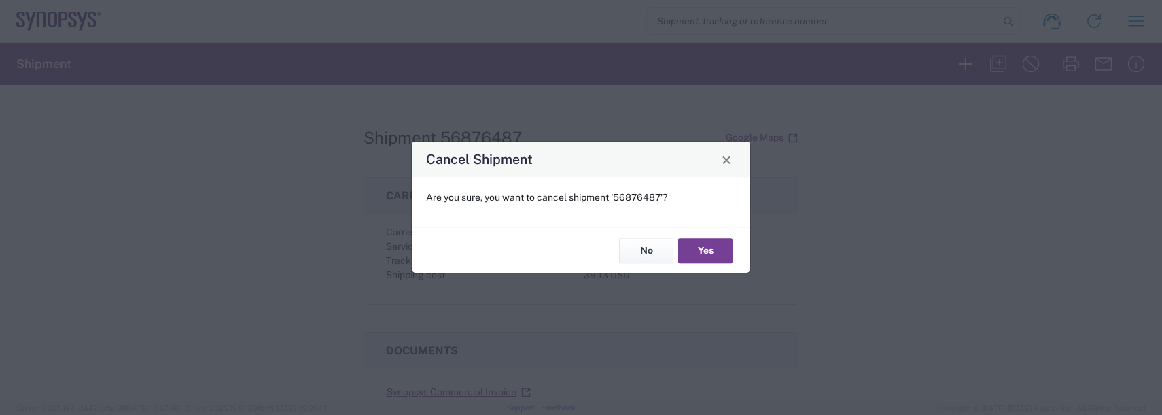
click at [720, 252] on button "Yes" at bounding box center [705, 250] width 54 height 25
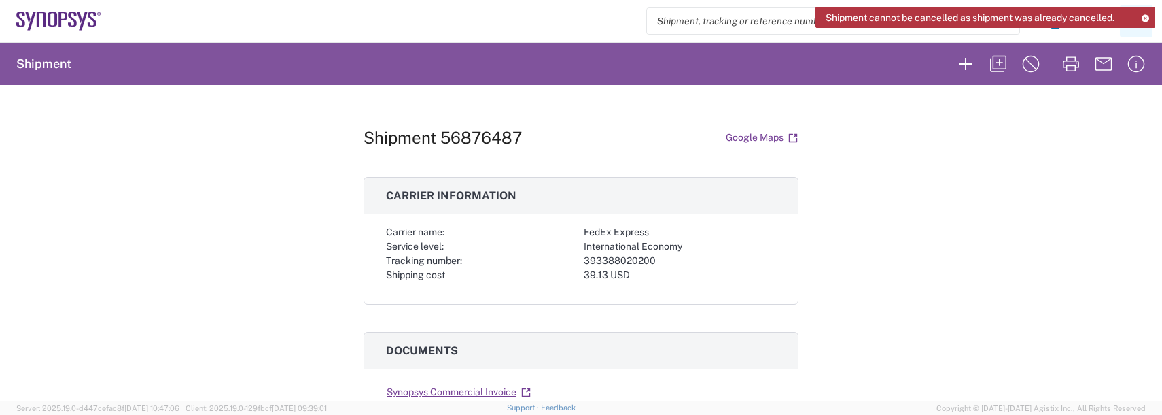
click at [1145, 16] on icon at bounding box center [1145, 17] width 10 height 7
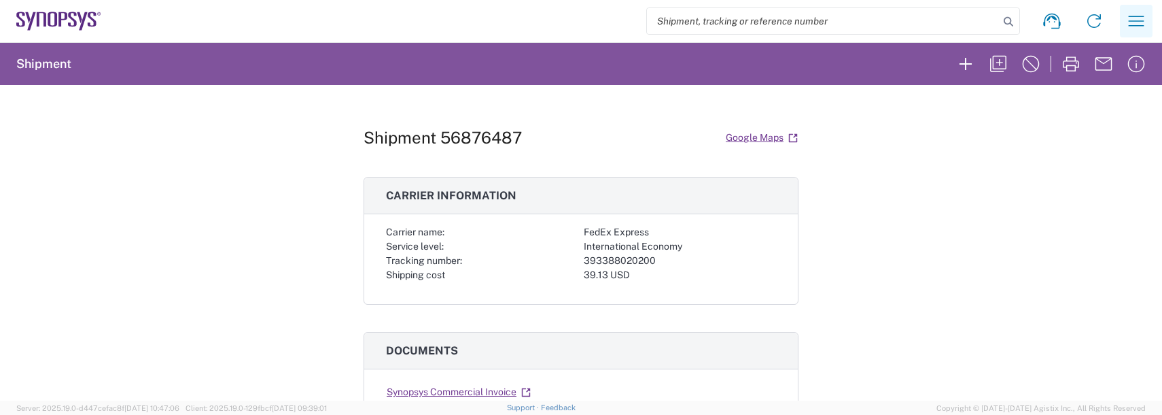
click at [1144, 17] on icon "button" at bounding box center [1137, 21] width 16 height 10
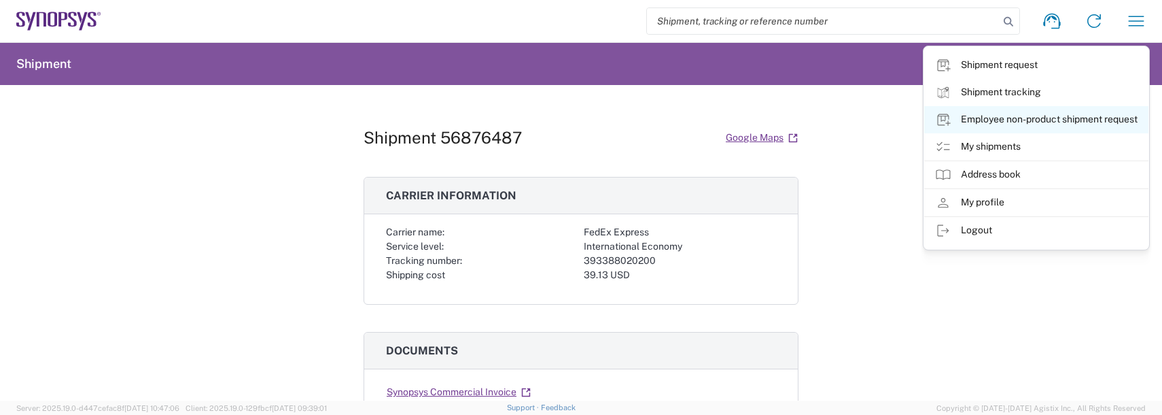
click at [976, 123] on link "Employee non-product shipment request" at bounding box center [1036, 119] width 224 height 27
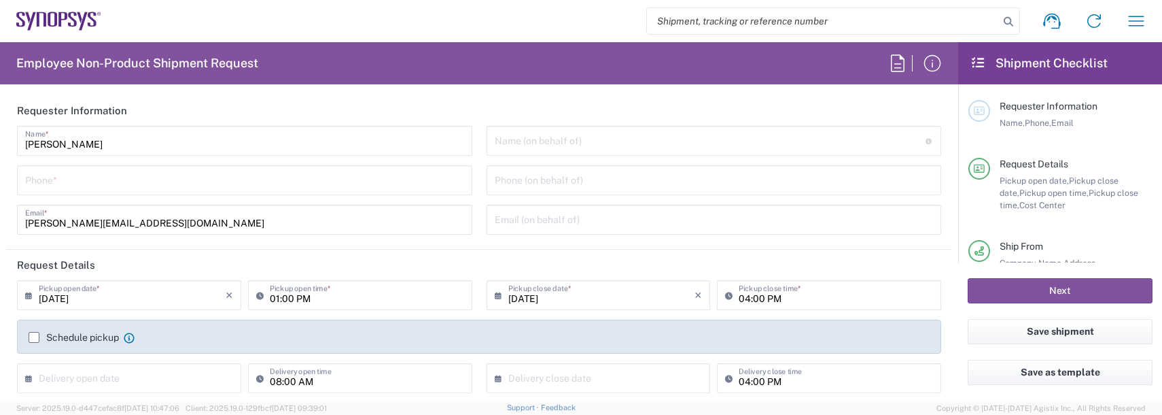
type input "US01, FAC, SAFETY & 110696"
type input "Massachusetts"
click at [59, 183] on input "tel" at bounding box center [244, 179] width 439 height 24
type input "9788371149"
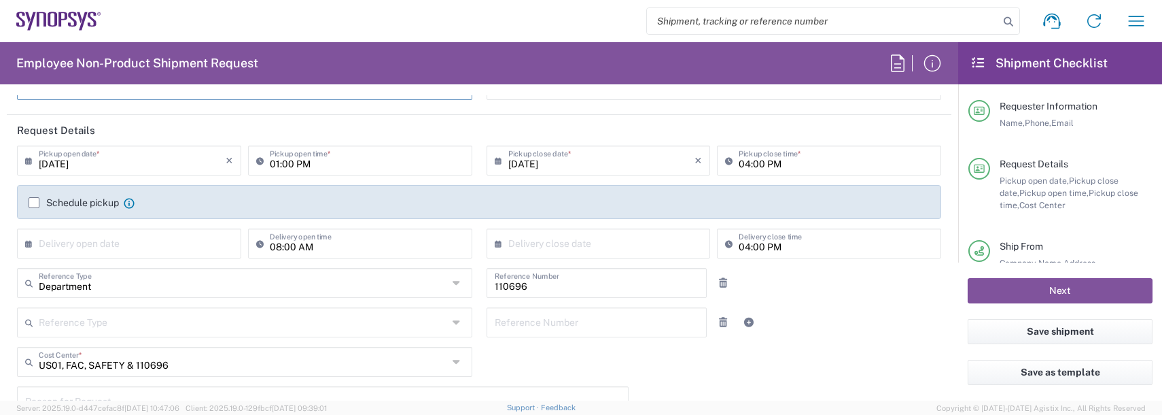
scroll to position [136, 0]
click at [275, 163] on input "01:00 PM" at bounding box center [367, 158] width 194 height 24
type input "04:00 PM"
click at [739, 162] on input "04:00 PM" at bounding box center [836, 158] width 194 height 24
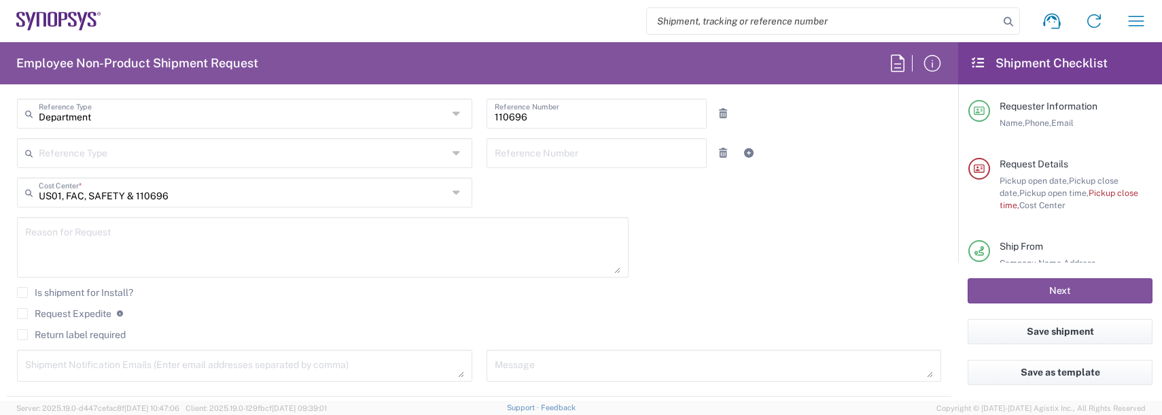
scroll to position [340, 0]
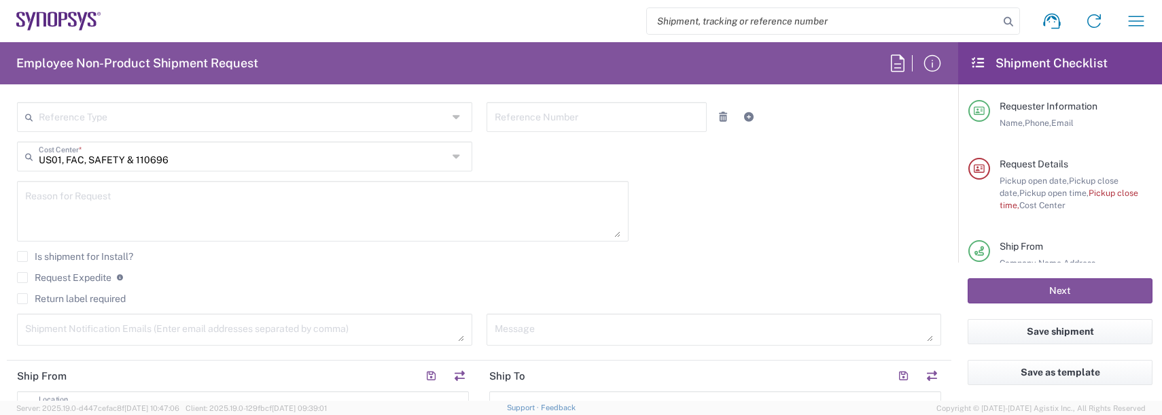
type input "06:00 PM"
click at [52, 194] on textarea at bounding box center [322, 211] width 595 height 52
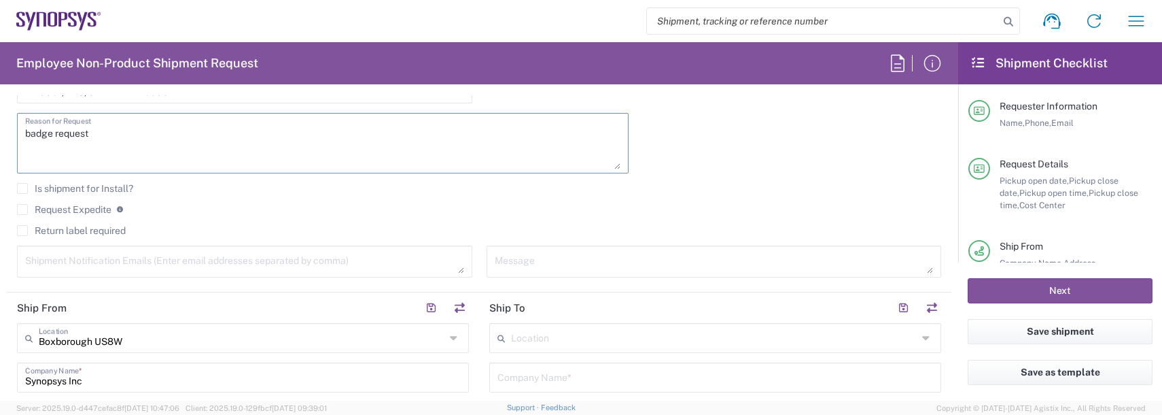
type textarea "badge request"
click at [65, 233] on label "Return label required" at bounding box center [71, 230] width 109 height 11
click at [22, 230] on input "Return label required" at bounding box center [22, 230] width 0 height 0
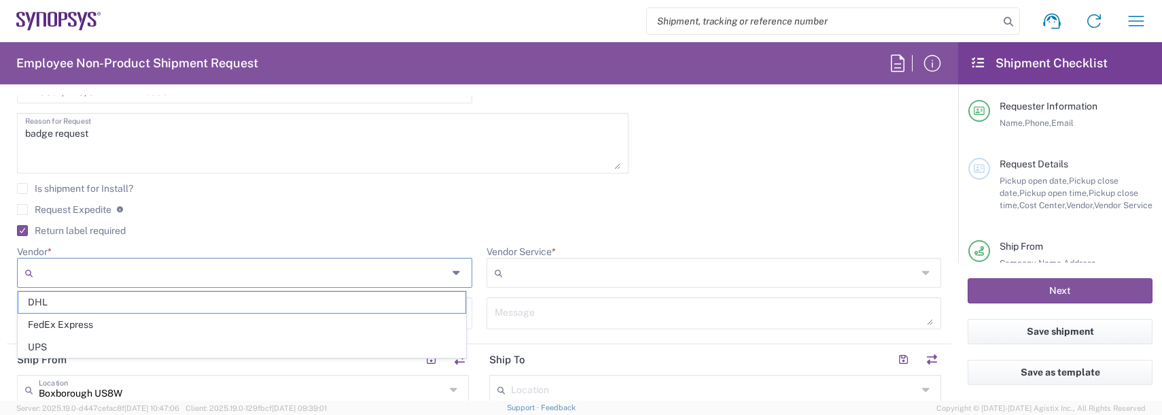
click at [53, 272] on input "Vendor *" at bounding box center [243, 273] width 409 height 22
click at [56, 330] on span "FedEx Express" at bounding box center [241, 324] width 447 height 21
type input "FedEx Express"
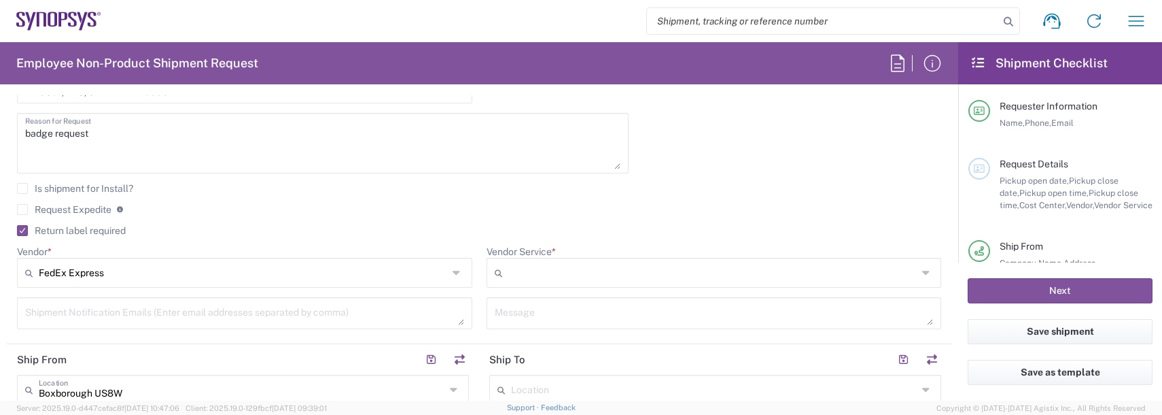
click at [529, 273] on input "Vendor Service *" at bounding box center [712, 273] width 409 height 22
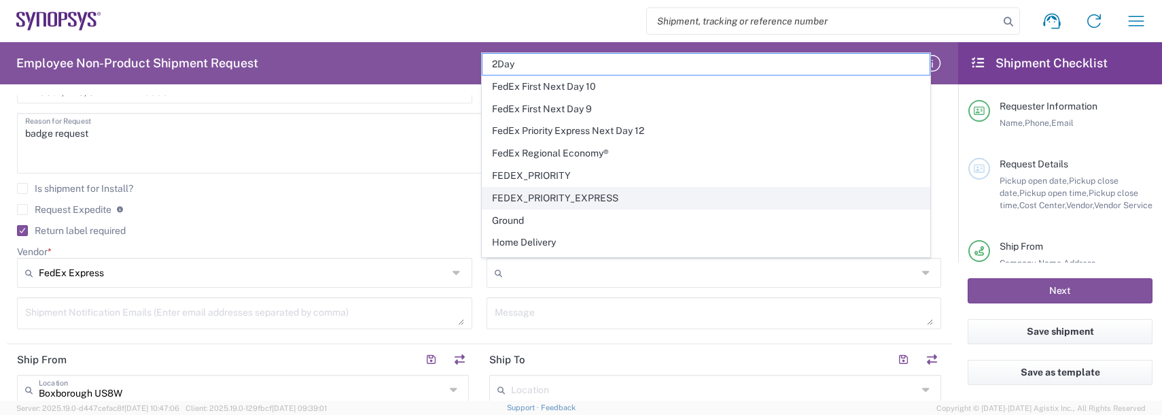
click at [544, 195] on span "FEDEX_PRIORITY_EXPRESS" at bounding box center [706, 198] width 447 height 21
type input "FEDEX_PRIORITY_EXPRESS"
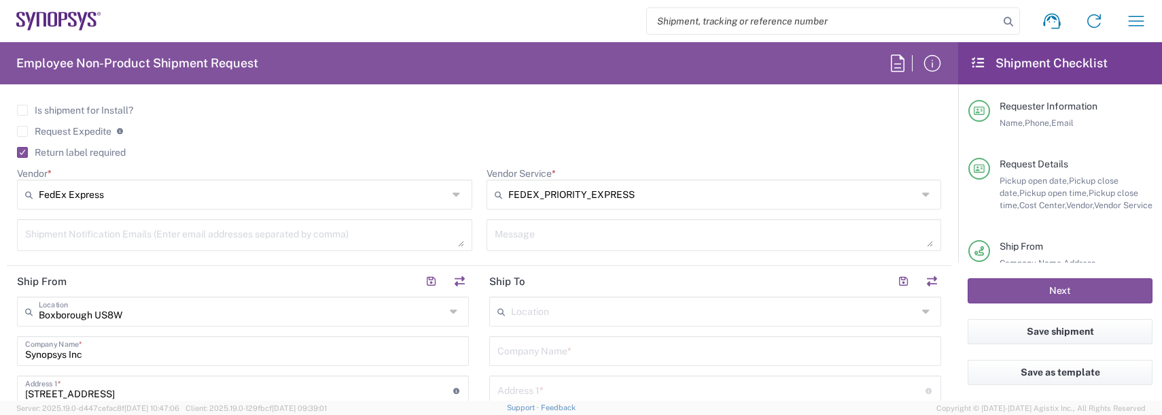
scroll to position [544, 0]
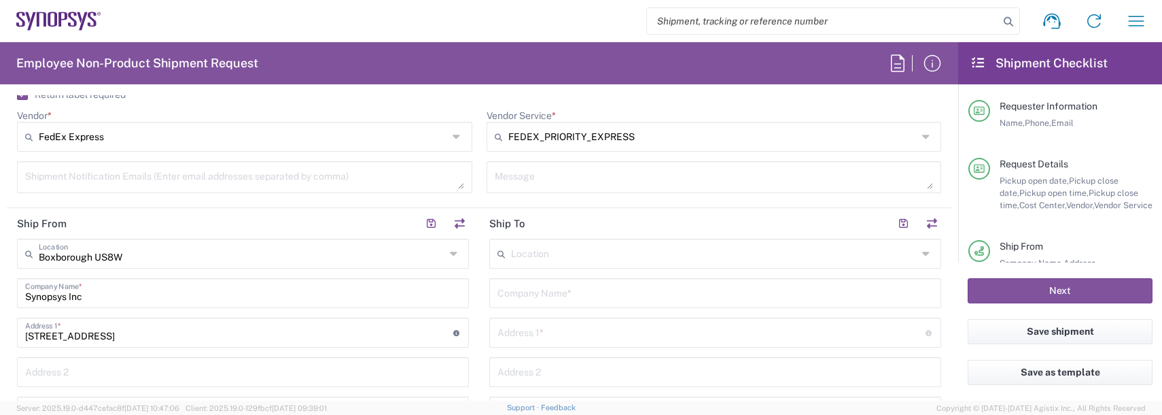
click at [545, 253] on input "text" at bounding box center [714, 253] width 406 height 24
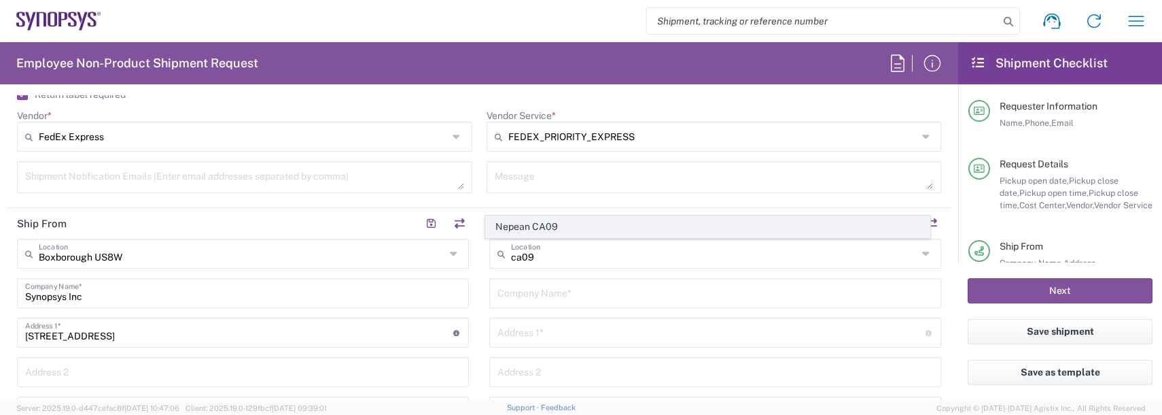
click at [584, 224] on span "Nepean CA09" at bounding box center [708, 226] width 444 height 21
type input "Nepean CA09"
type input "Synopsys Nepean CA09"
type input "One Antares Drive"
type input "Suite 300"
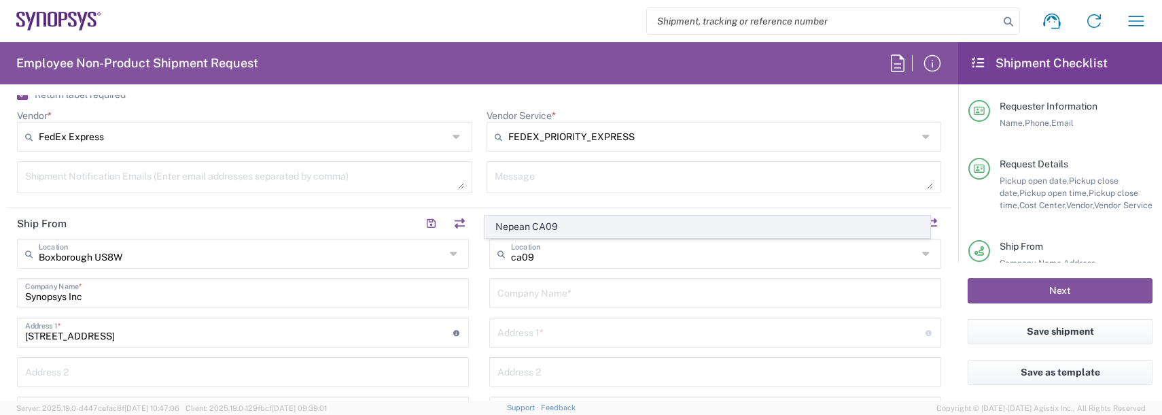
type input "[GEOGRAPHIC_DATA]"
type input "Canada"
type input "K2E 8C4"
type input "Ontario"
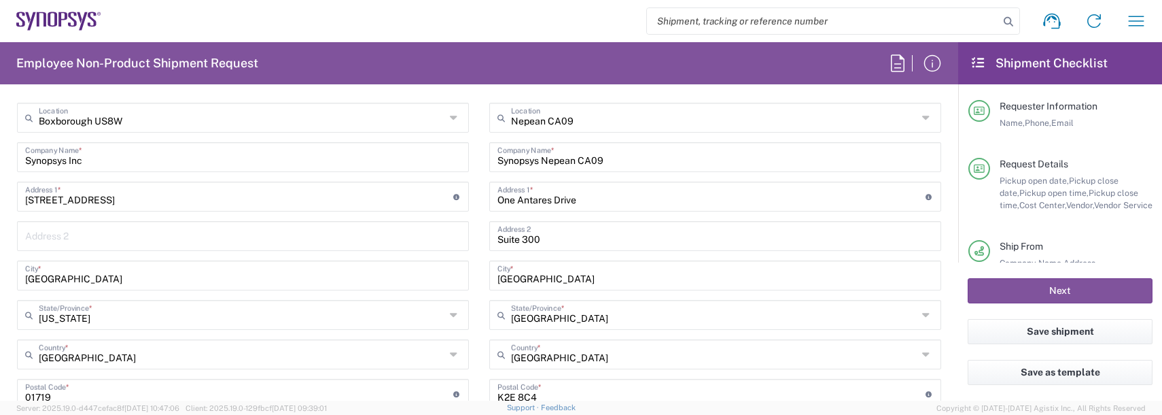
scroll to position [748, 0]
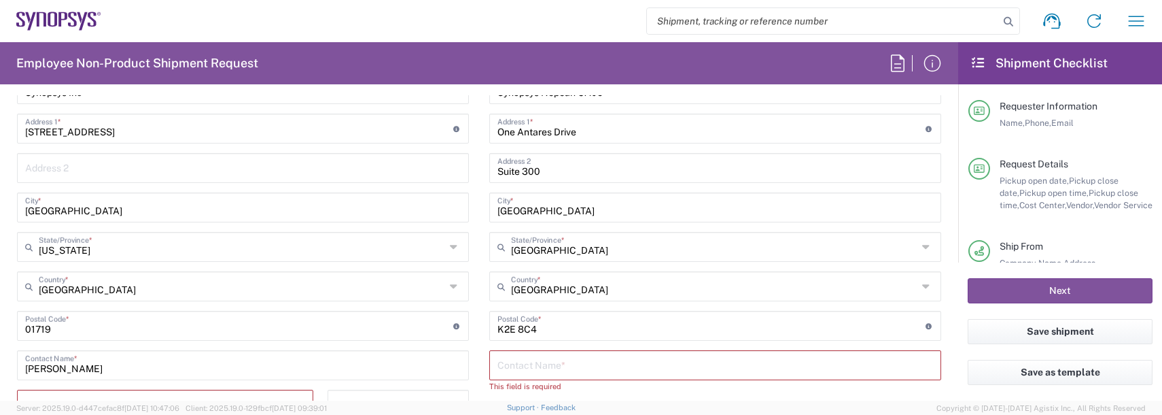
click at [530, 370] on input "text" at bounding box center [715, 364] width 436 height 24
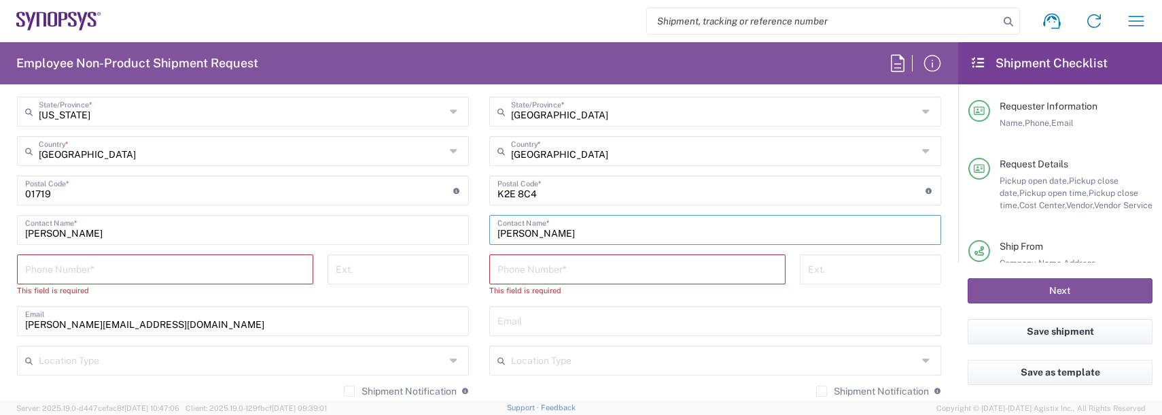
scroll to position [883, 0]
type input "[PERSON_NAME]"
click at [206, 275] on input "tel" at bounding box center [165, 268] width 280 height 24
type input "9788371149"
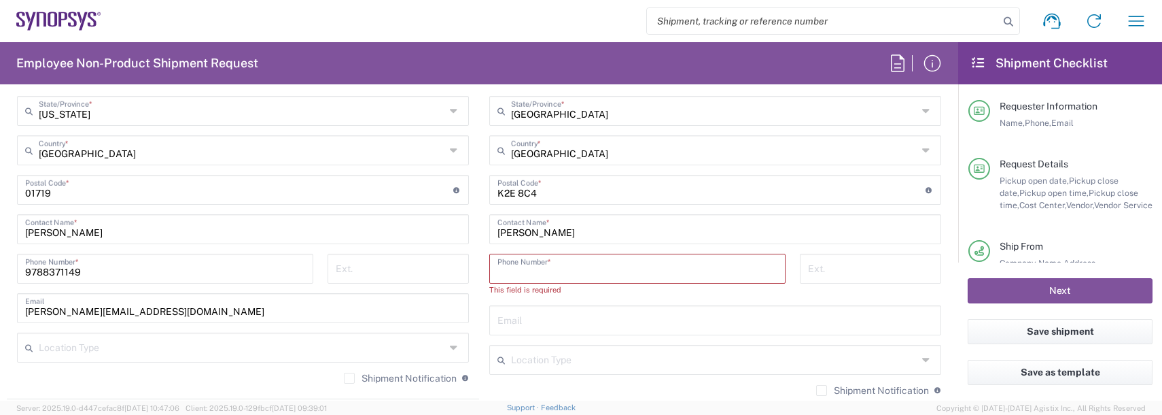
click at [523, 264] on input "tel" at bounding box center [637, 268] width 280 height 24
type input "9788371149"
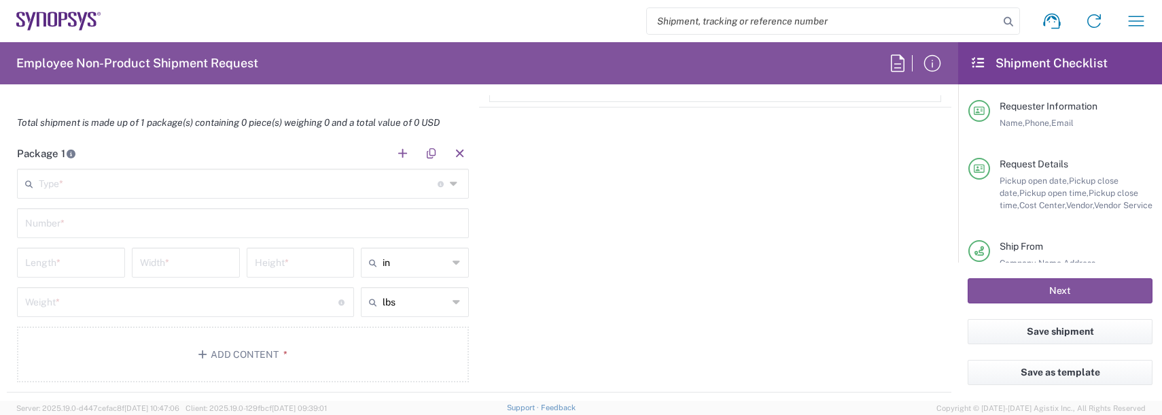
scroll to position [1223, 0]
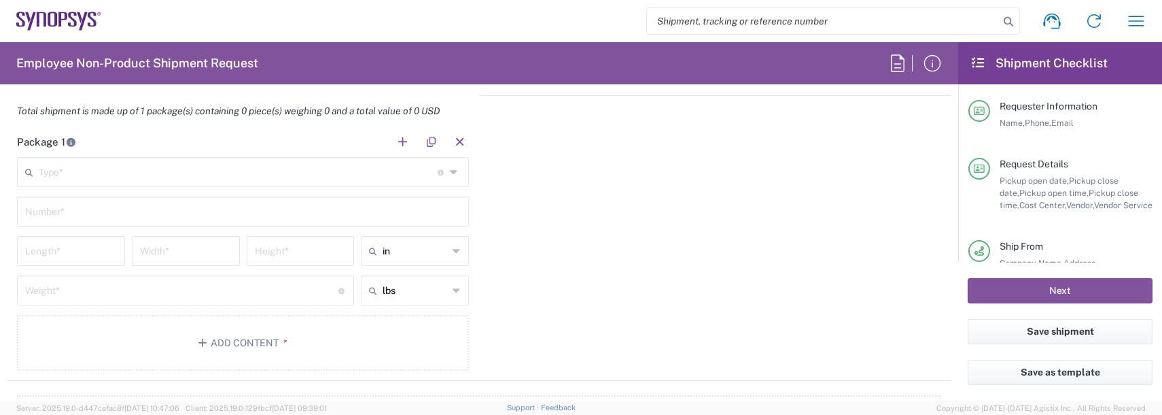
click at [71, 172] on input "text" at bounding box center [238, 171] width 399 height 24
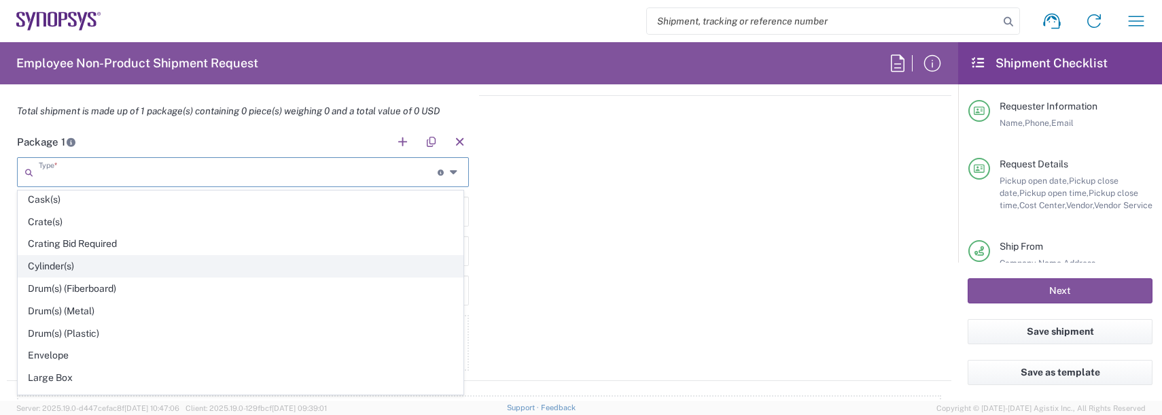
scroll to position [272, 0]
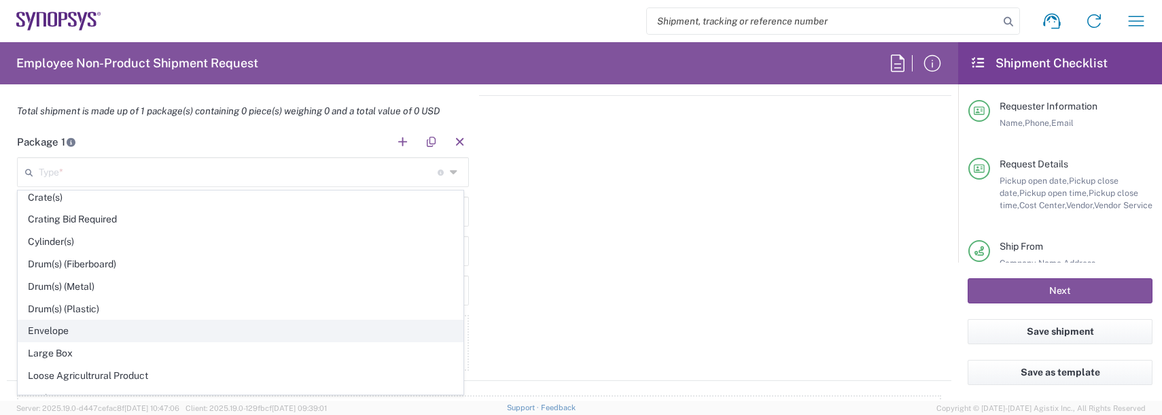
click at [52, 328] on span "Envelope" at bounding box center [240, 330] width 444 height 21
type input "Envelope"
type input "1"
type input "9.5"
type input "12.5"
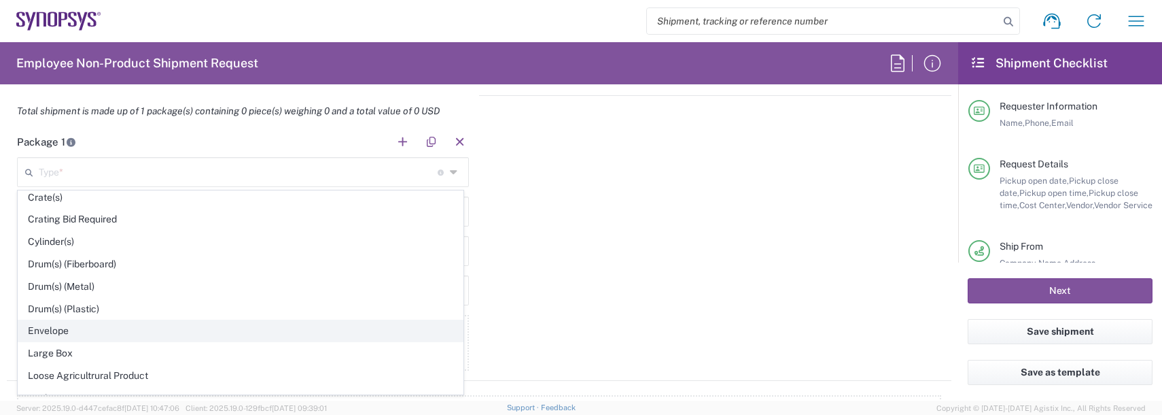
type input "0.25"
type input "1"
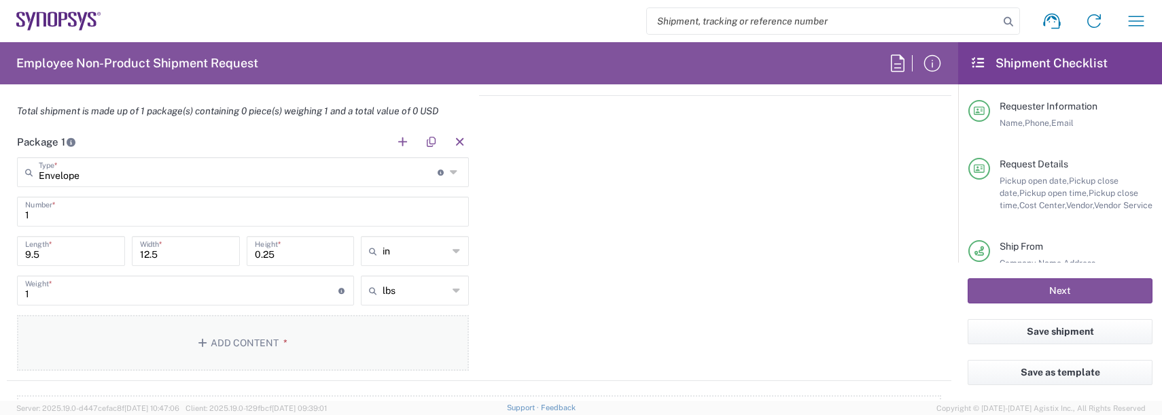
click at [241, 338] on button "Add Content *" at bounding box center [243, 343] width 452 height 56
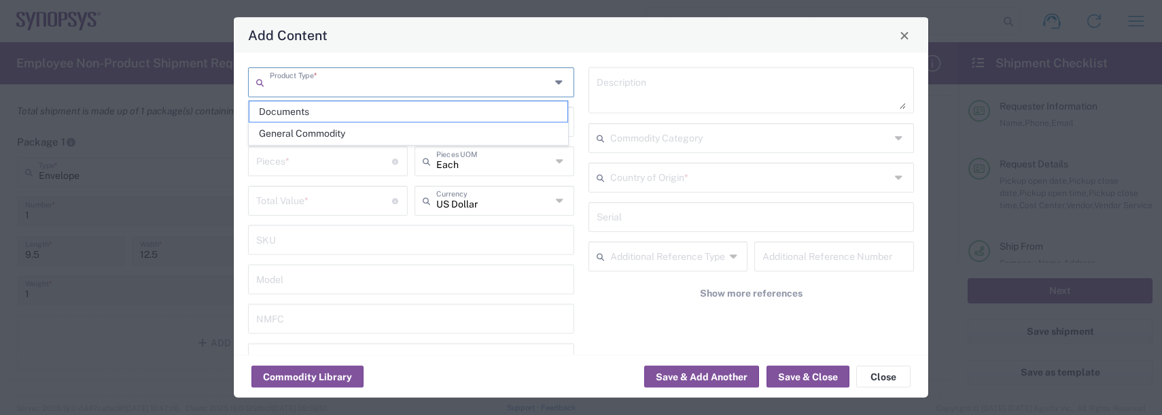
drag, startPoint x: 304, startPoint y: 79, endPoint x: 290, endPoint y: 123, distance: 46.6
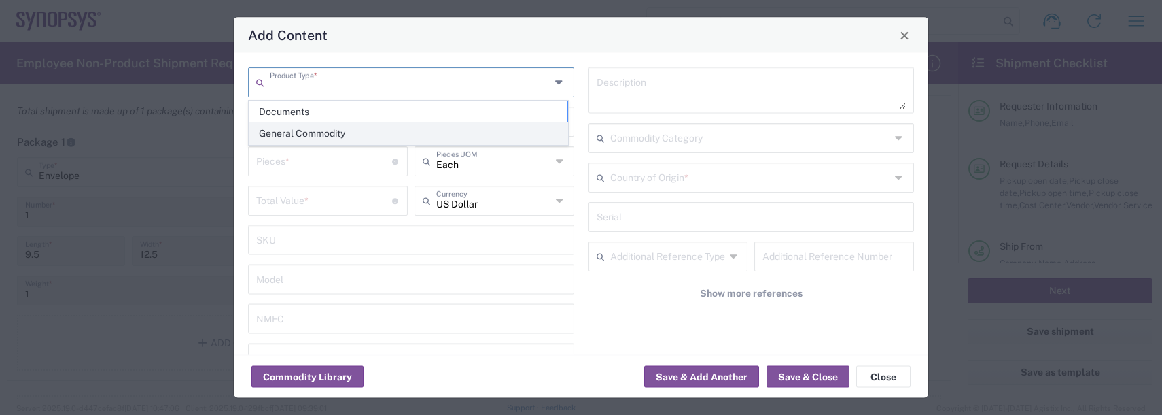
click at [304, 80] on input "text" at bounding box center [410, 81] width 281 height 24
click at [287, 138] on span "General Commodity" at bounding box center [408, 133] width 318 height 21
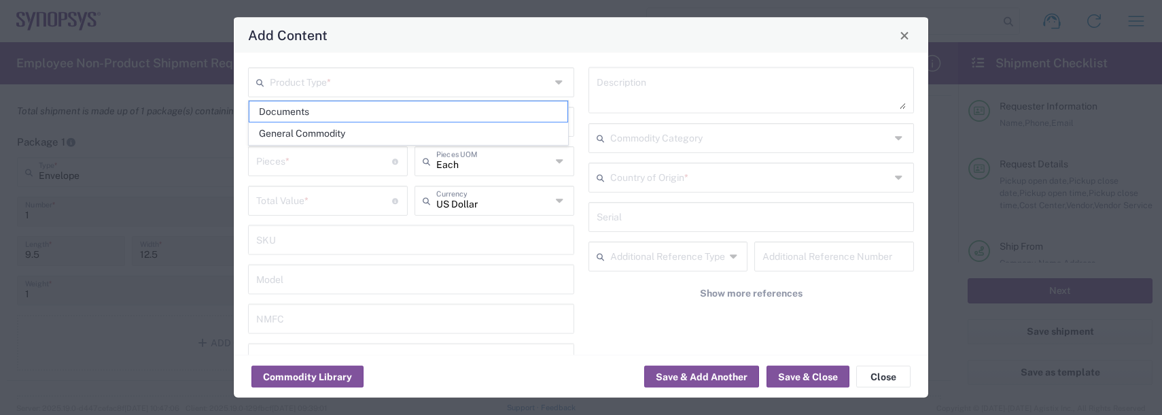
type input "General Commodity"
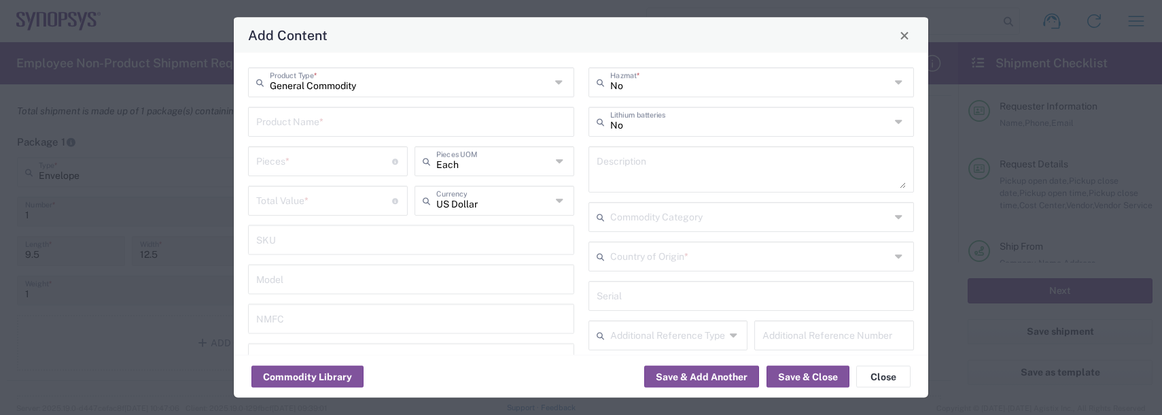
click at [283, 126] on input "text" at bounding box center [411, 121] width 310 height 24
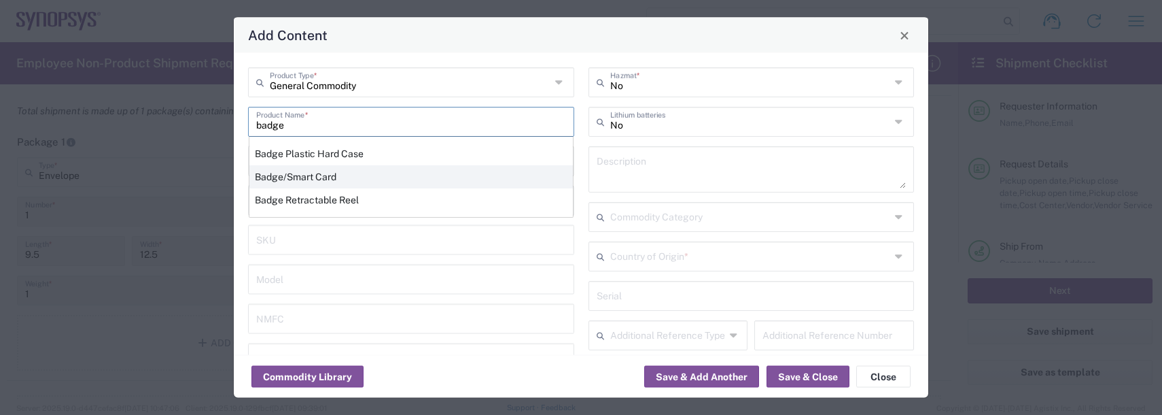
click at [290, 172] on div "Badge/Smart Card" at bounding box center [410, 176] width 323 height 23
type input "Badge/Smart Card"
type input "10.15"
type textarea "Badge/Smart Card"
type input "United States"
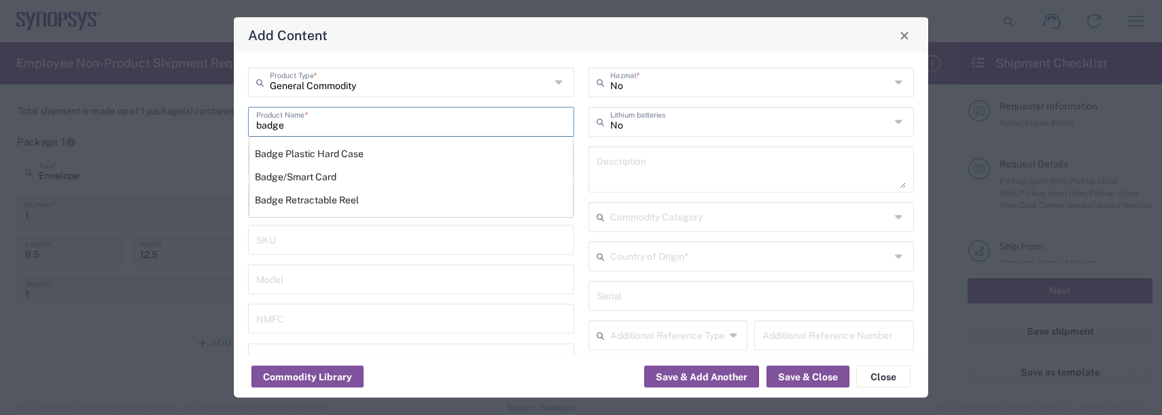
type input "8523.52.0090"
type input "BIS"
type input "EAR99"
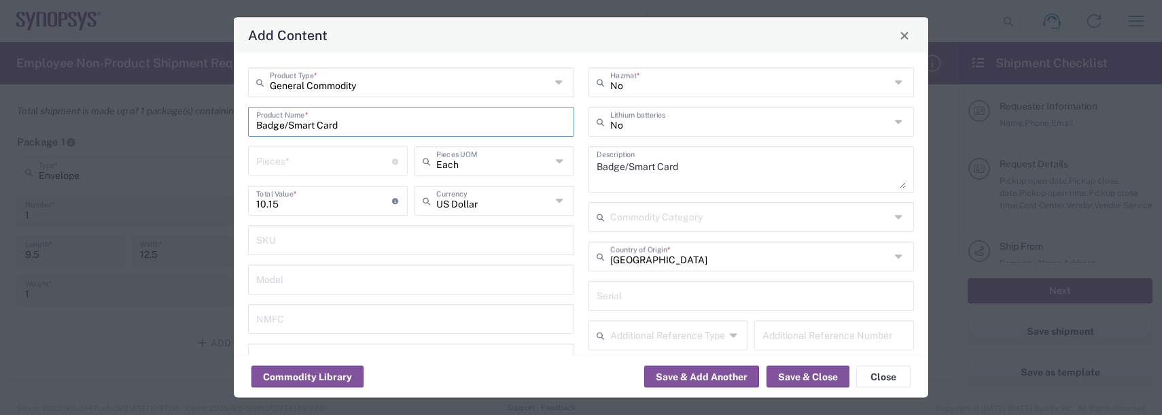
type input "NLR - No License Required"
click at [286, 161] on input "number" at bounding box center [324, 160] width 136 height 24
type input "1"
click at [707, 371] on button "Save & Add Another" at bounding box center [701, 377] width 115 height 22
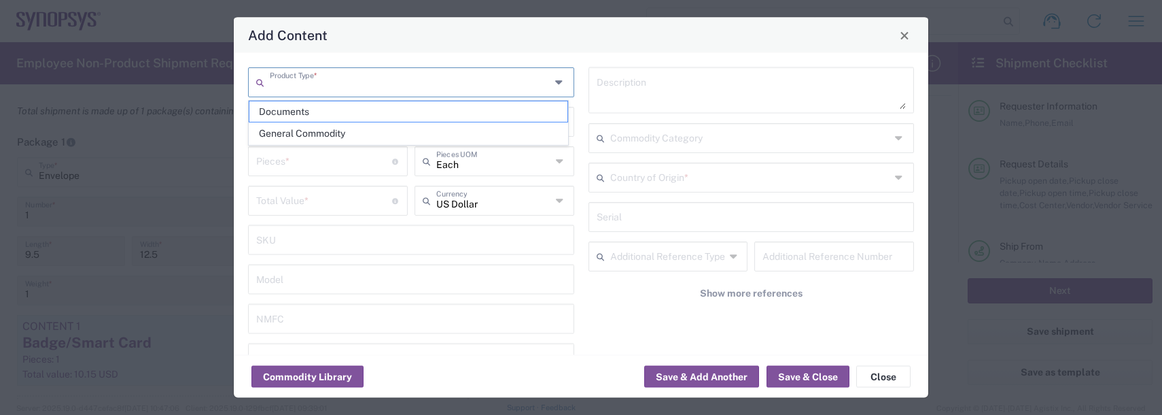
drag, startPoint x: 285, startPoint y: 80, endPoint x: 286, endPoint y: 89, distance: 8.9
click at [285, 81] on input "text" at bounding box center [410, 81] width 281 height 24
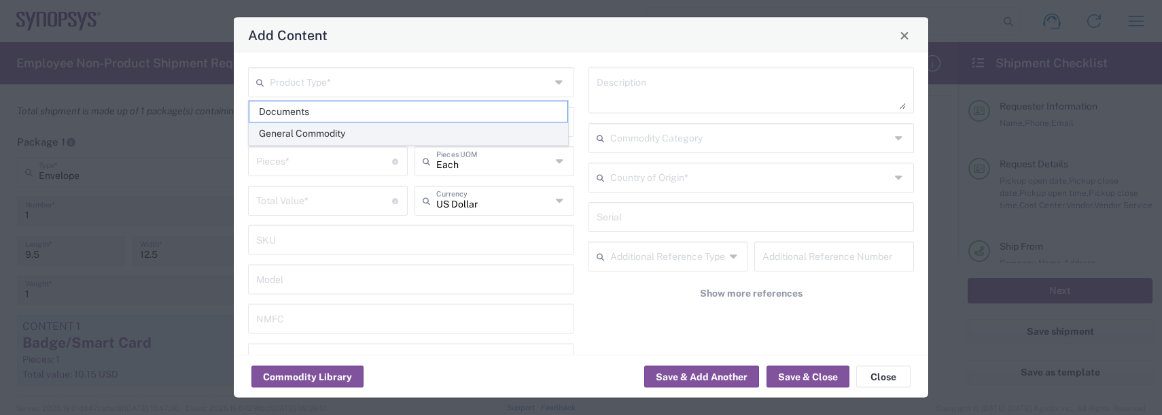
click at [285, 130] on span "General Commodity" at bounding box center [408, 133] width 318 height 21
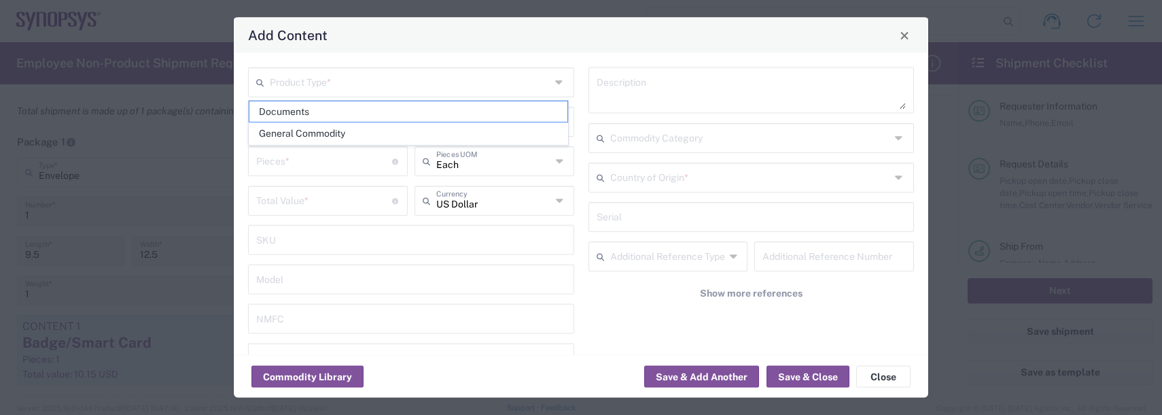
type input "General Commodity"
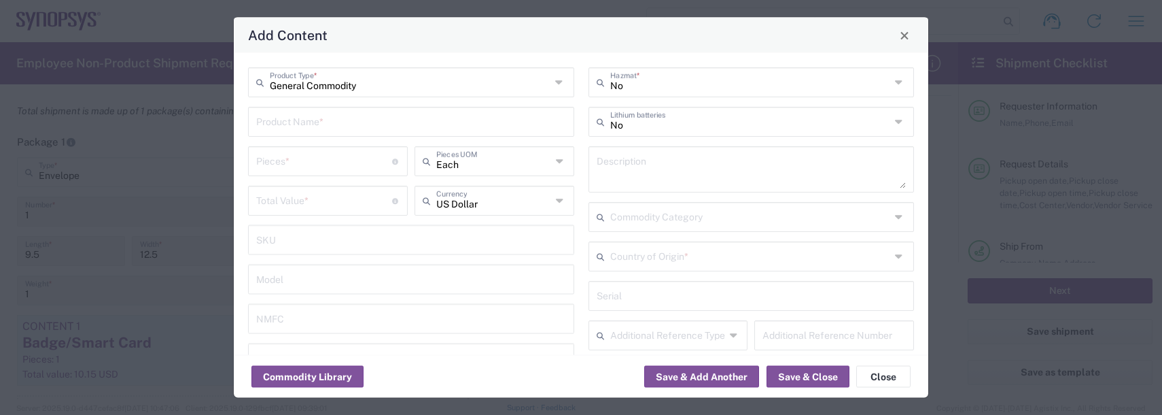
click at [283, 120] on input "text" at bounding box center [411, 121] width 310 height 24
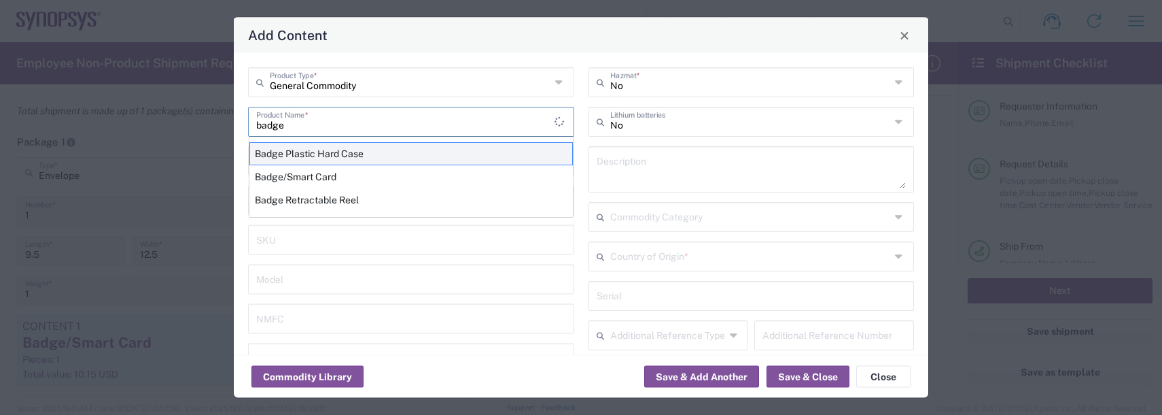
click at [284, 152] on div "Badge Plastic Hard Case" at bounding box center [410, 153] width 323 height 23
type input "Badge Plastic Hard Case"
type input "1.25"
type textarea "Badge Plastic Hard Case"
type input "United States"
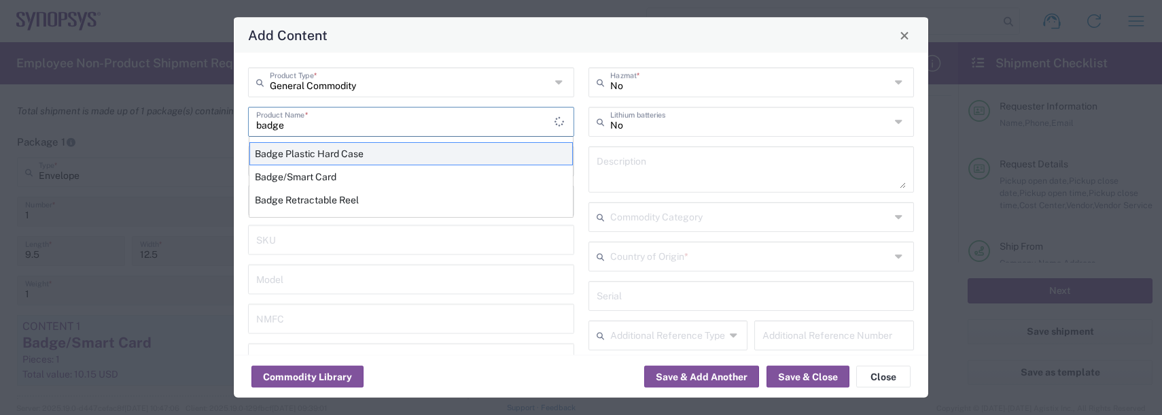
type input "4202.32.0000"
type input "BIS"
type input "EAR99"
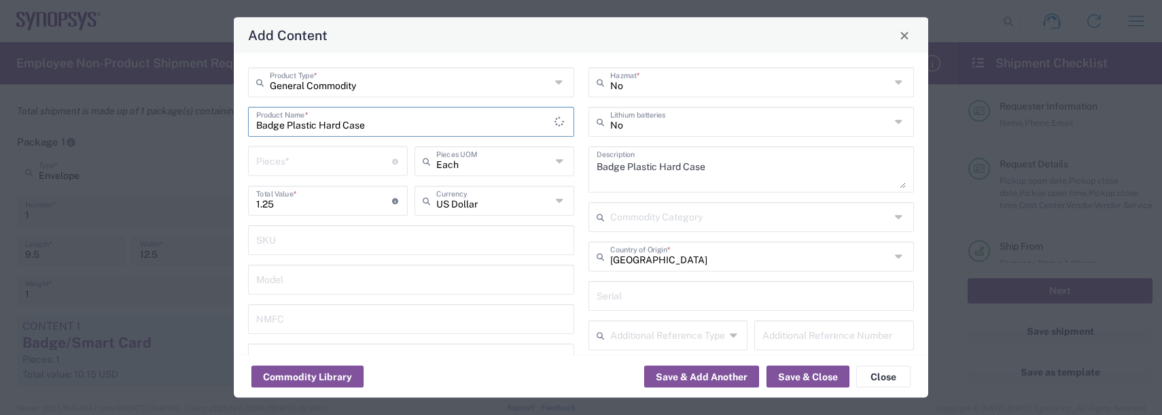
type input "NLR - No License Required"
click at [280, 154] on input "number" at bounding box center [324, 160] width 136 height 24
type input "1"
click at [716, 381] on button "Save & Add Another" at bounding box center [701, 377] width 115 height 22
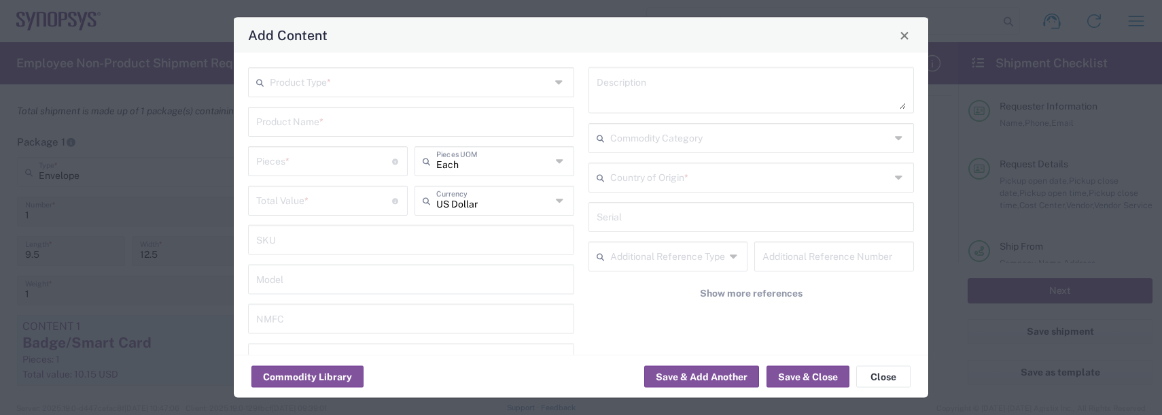
click at [309, 86] on input "text" at bounding box center [410, 81] width 281 height 24
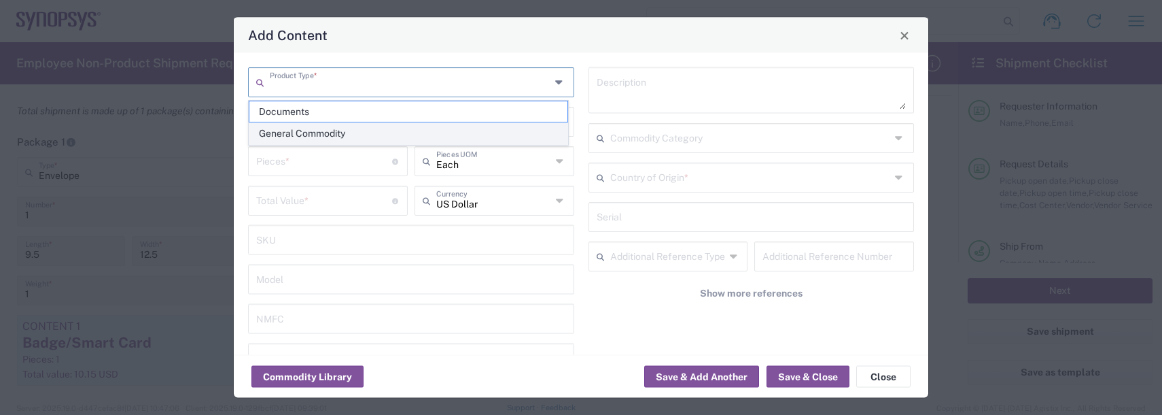
click at [284, 128] on span "General Commodity" at bounding box center [408, 133] width 318 height 21
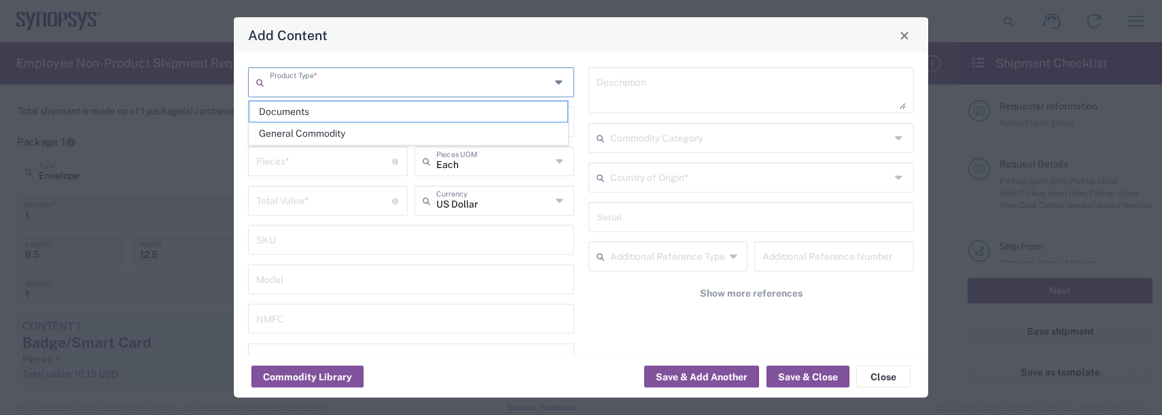
type input "General Commodity"
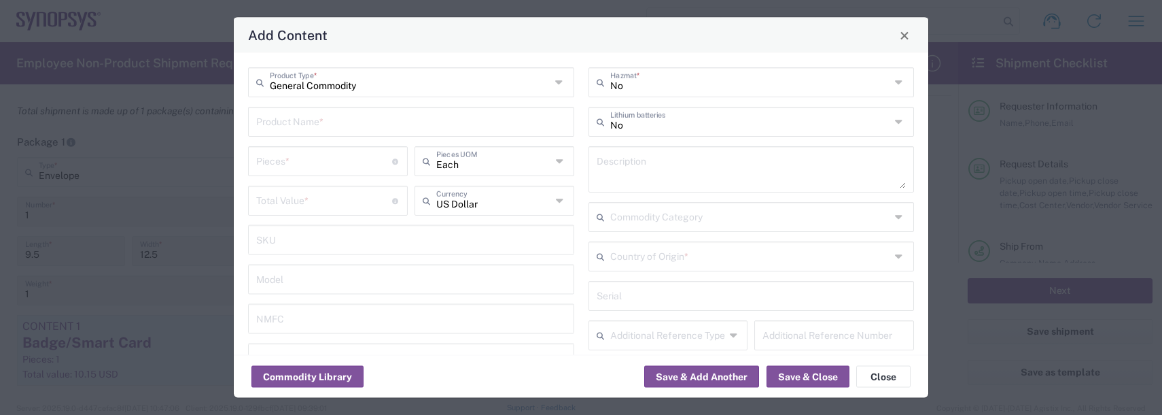
click at [279, 120] on input "text" at bounding box center [411, 121] width 310 height 24
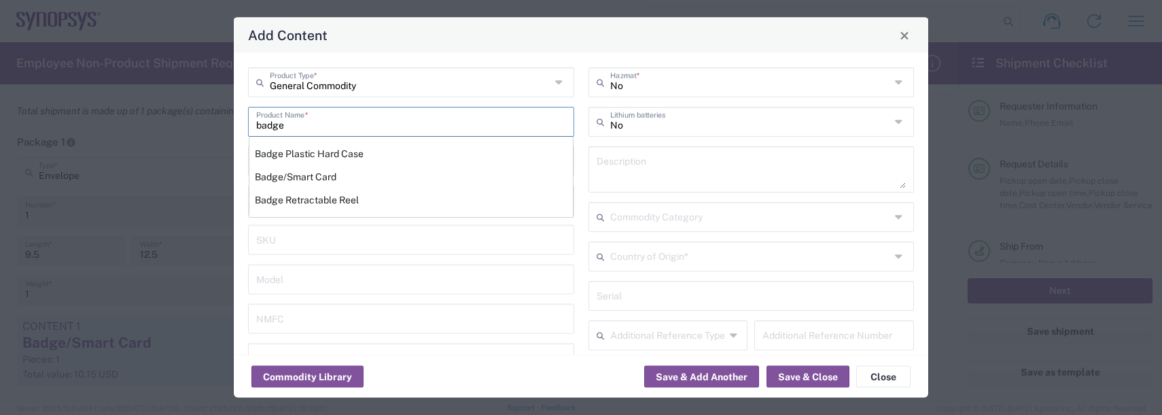
click at [291, 201] on div "Badge Retractable Reel" at bounding box center [410, 199] width 323 height 23
type input "Badge Retractable Reel"
type input "1.85"
type textarea "Badge Retractable Reel"
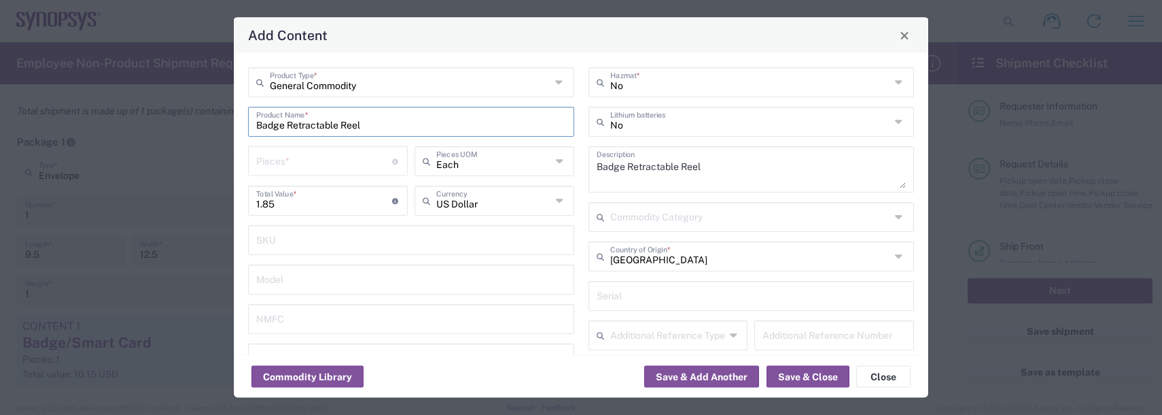
click at [281, 161] on input "number" at bounding box center [324, 160] width 136 height 24
click at [744, 380] on button "Save & Add Another" at bounding box center [701, 377] width 115 height 22
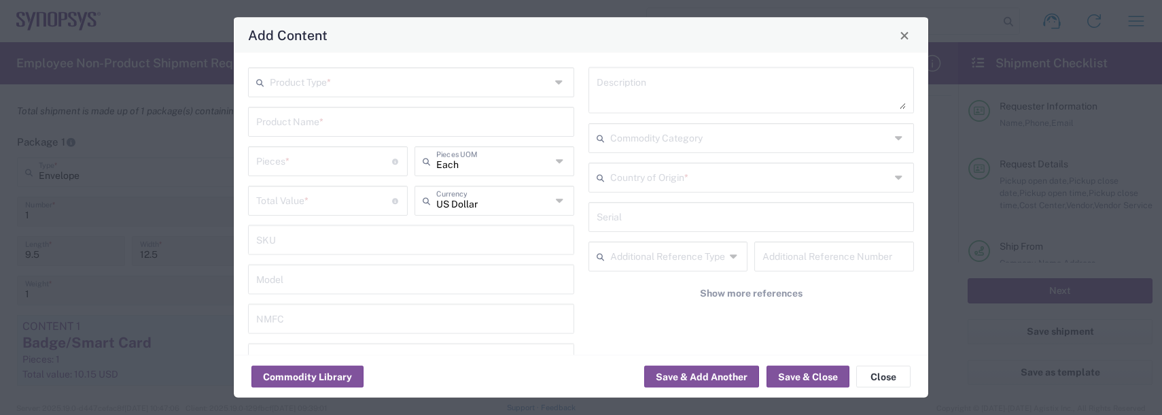
click at [310, 66] on div "Product Type * Product Name * Pieces * Number of pieces inside all the packages…" at bounding box center [581, 204] width 695 height 302
click at [304, 94] on div "Product Type *" at bounding box center [411, 82] width 326 height 30
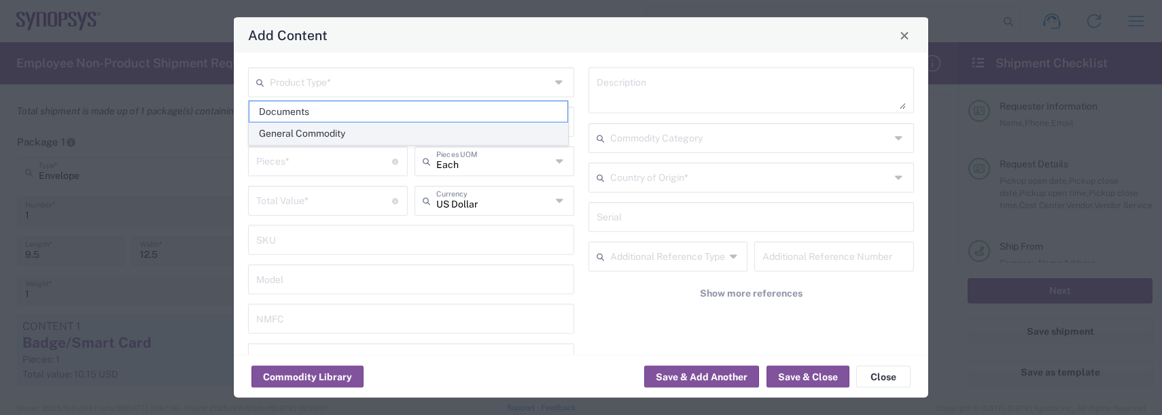
click at [281, 133] on span "General Commodity" at bounding box center [408, 133] width 318 height 21
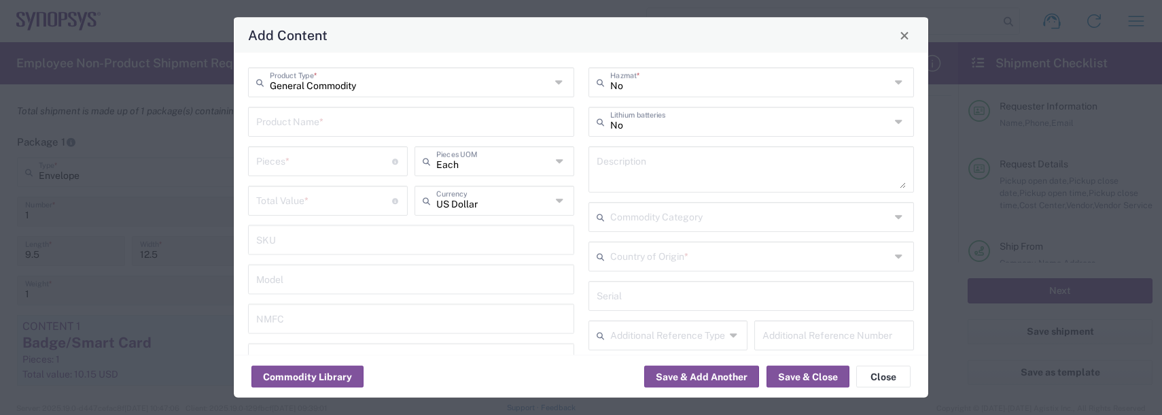
click at [282, 128] on input "text" at bounding box center [411, 121] width 310 height 24
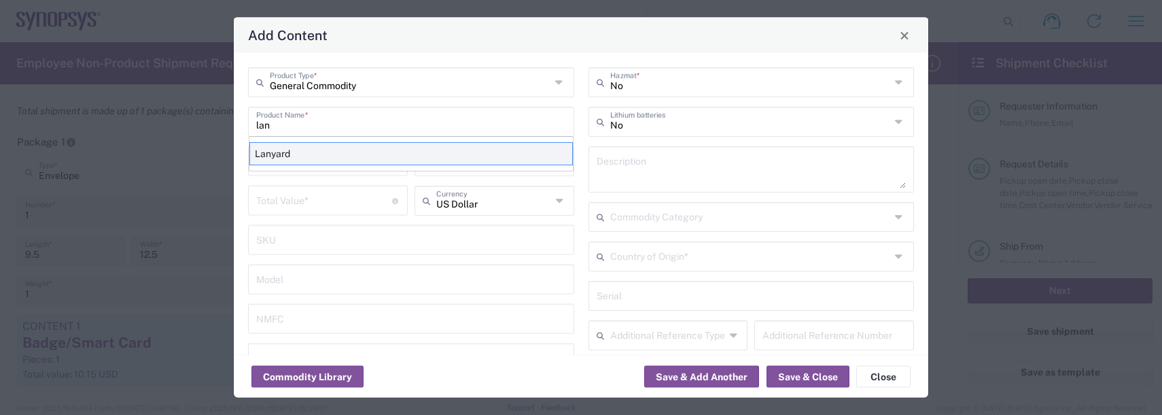
click at [276, 159] on div "Lanyard" at bounding box center [410, 153] width 323 height 23
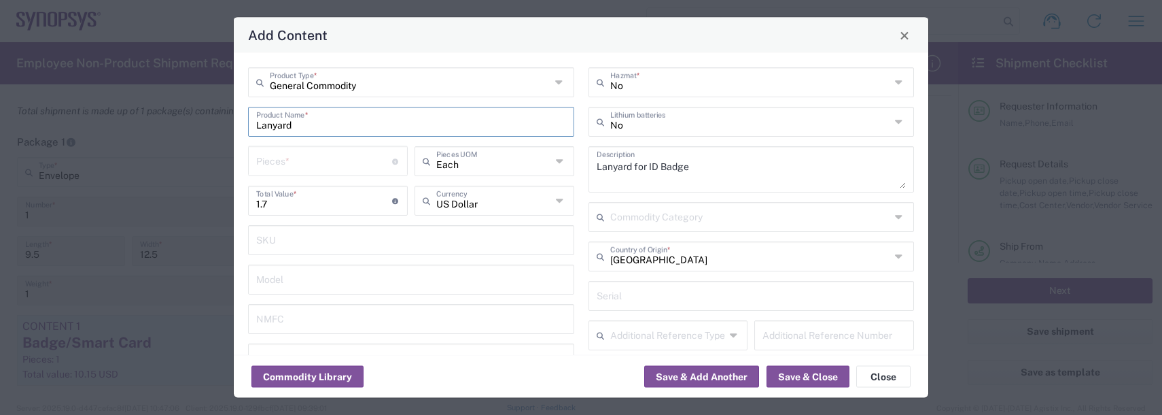
click at [279, 148] on input "number" at bounding box center [324, 160] width 136 height 24
click at [799, 372] on button "Save & Close" at bounding box center [808, 377] width 83 height 22
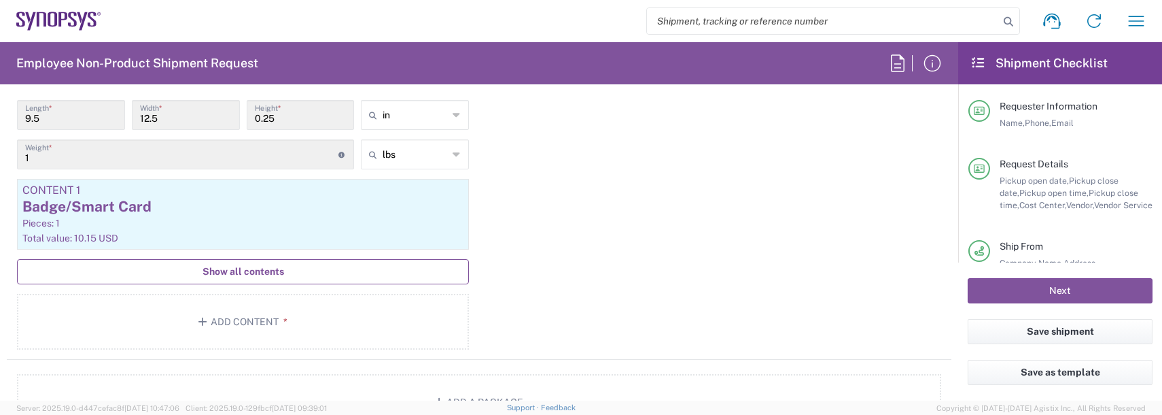
click at [217, 273] on span "Show all contents" at bounding box center [244, 271] width 82 height 13
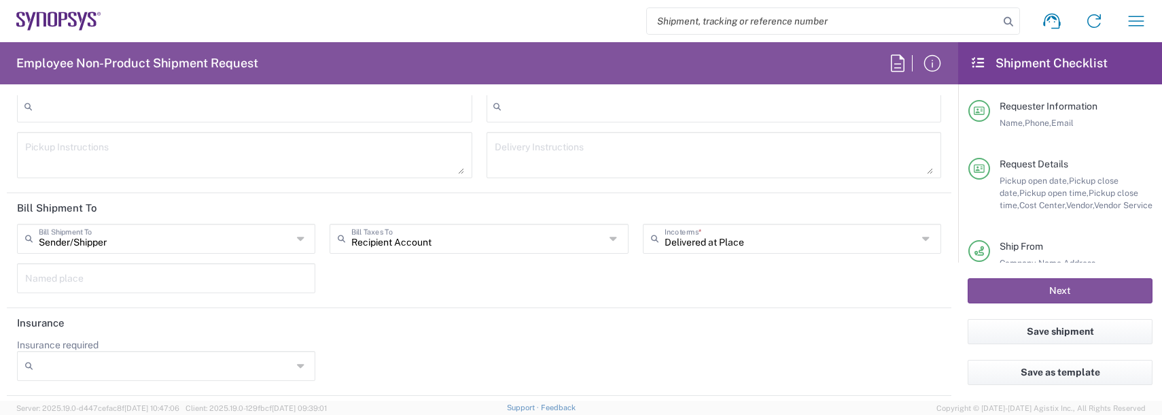
scroll to position [2243, 0]
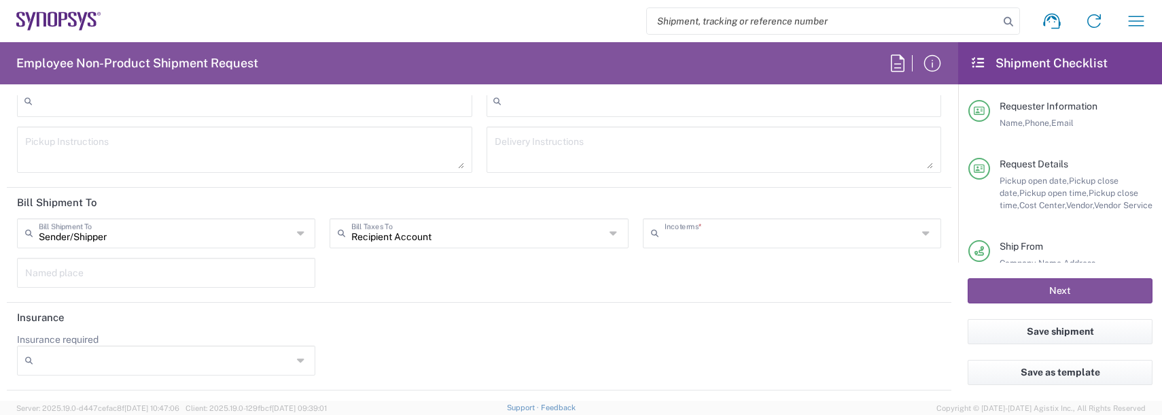
click at [686, 234] on input "text" at bounding box center [791, 232] width 253 height 24
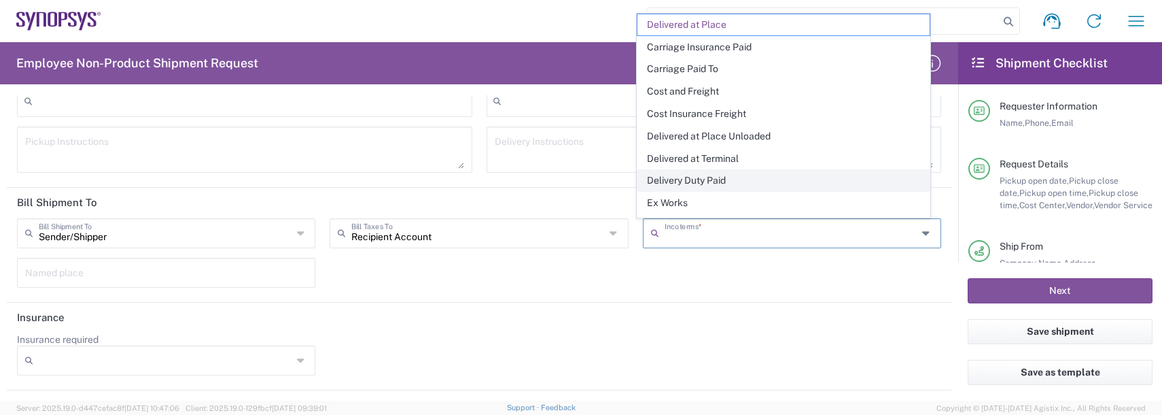
click at [697, 181] on span "Delivery Duty Paid" at bounding box center [783, 180] width 292 height 21
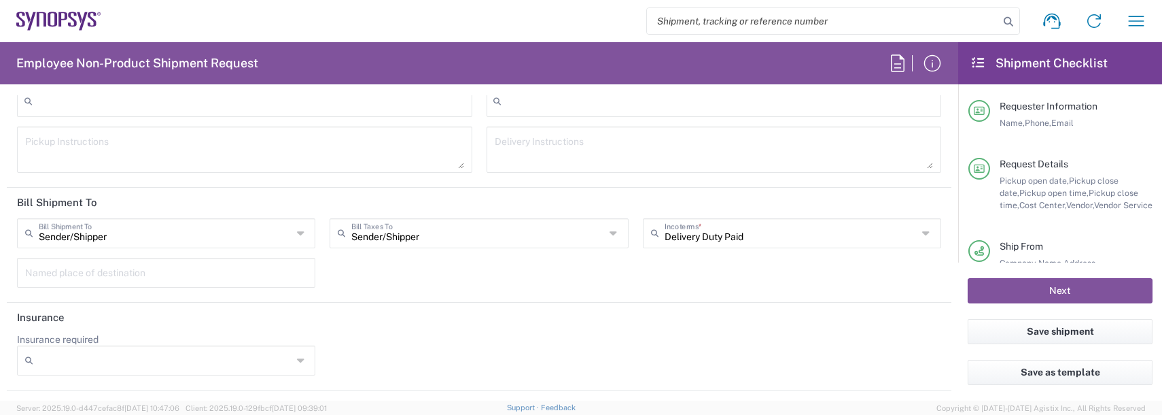
drag, startPoint x: 673, startPoint y: 302, endPoint x: 731, endPoint y: 299, distance: 57.9
click at [680, 301] on form "Requester Information Jessi Smith Name * 9788371149 Phone * durland@synopsys.co…" at bounding box center [479, 247] width 958 height 305
click at [1088, 292] on button "Next" at bounding box center [1060, 290] width 185 height 25
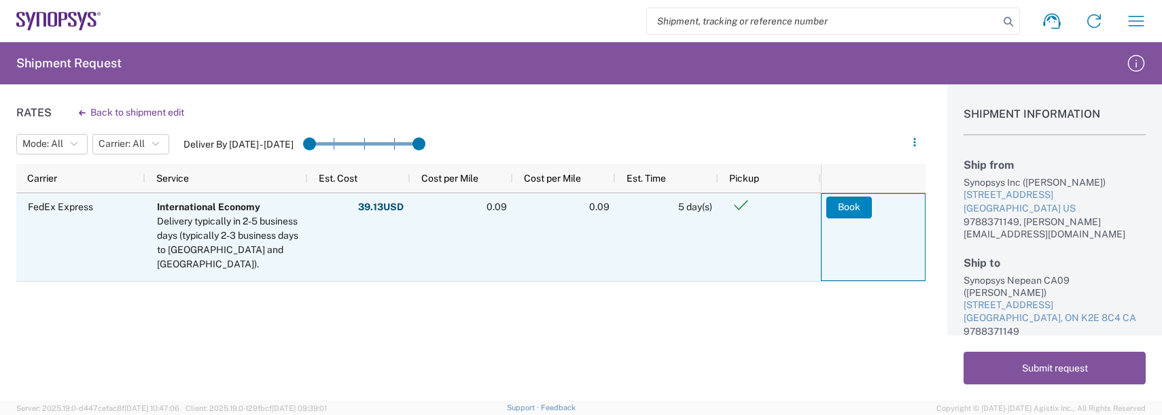
click at [846, 211] on button "Book" at bounding box center [849, 207] width 46 height 22
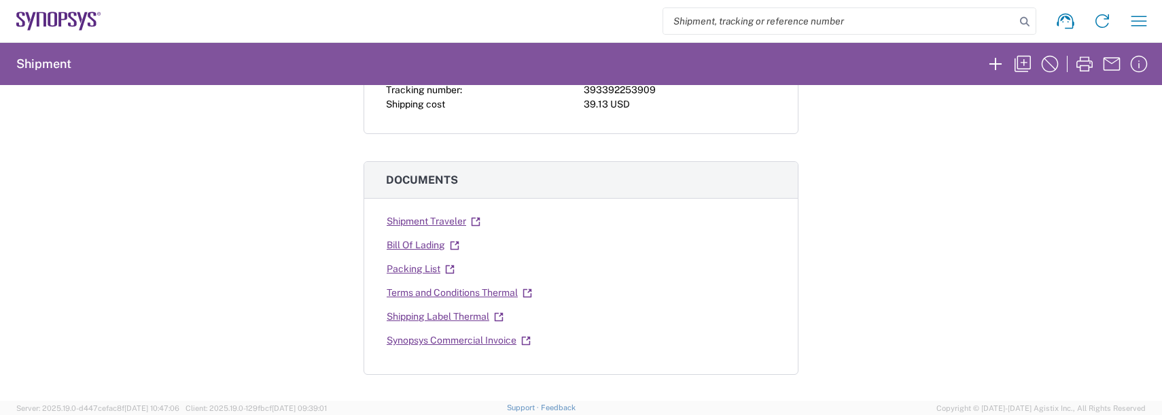
scroll to position [340, 0]
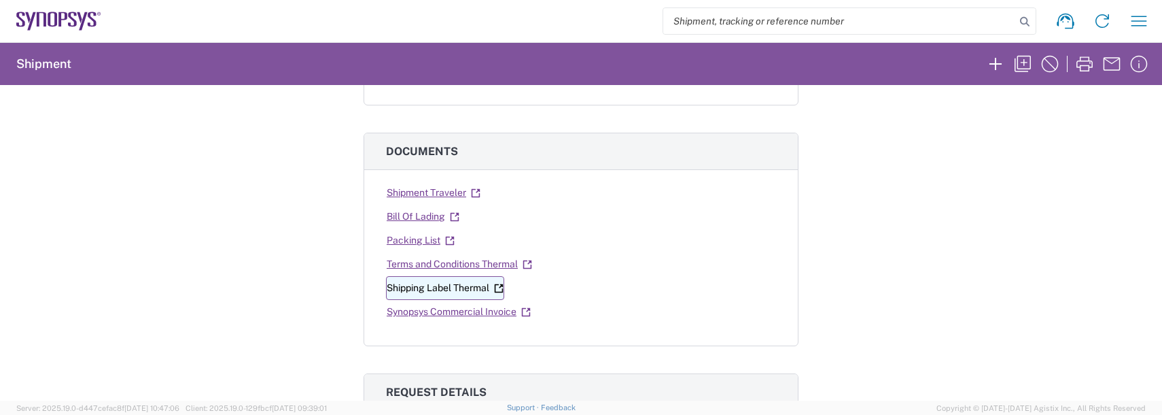
click at [462, 285] on link "Shipping Label Thermal" at bounding box center [445, 288] width 118 height 24
click at [432, 312] on link "Synopsys Commercial Invoice" at bounding box center [458, 312] width 145 height 24
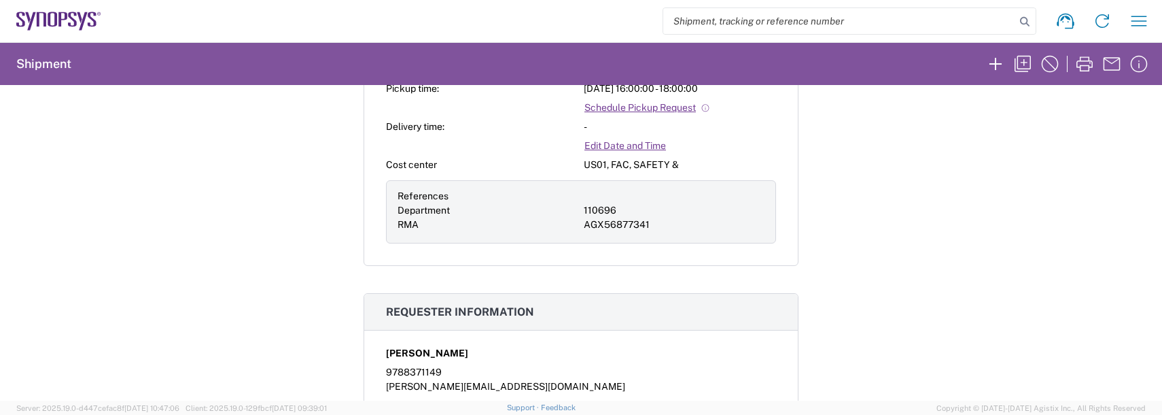
scroll to position [612, 0]
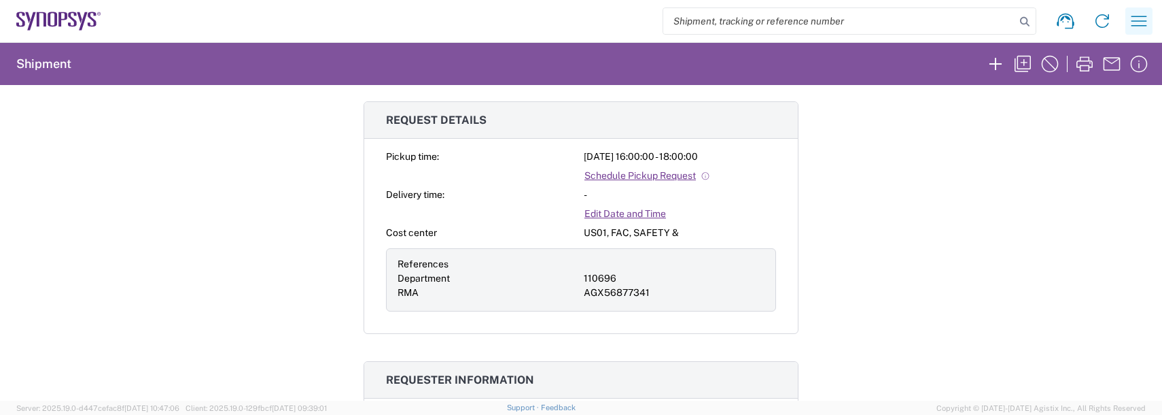
click at [1138, 16] on icon "button" at bounding box center [1139, 21] width 22 height 22
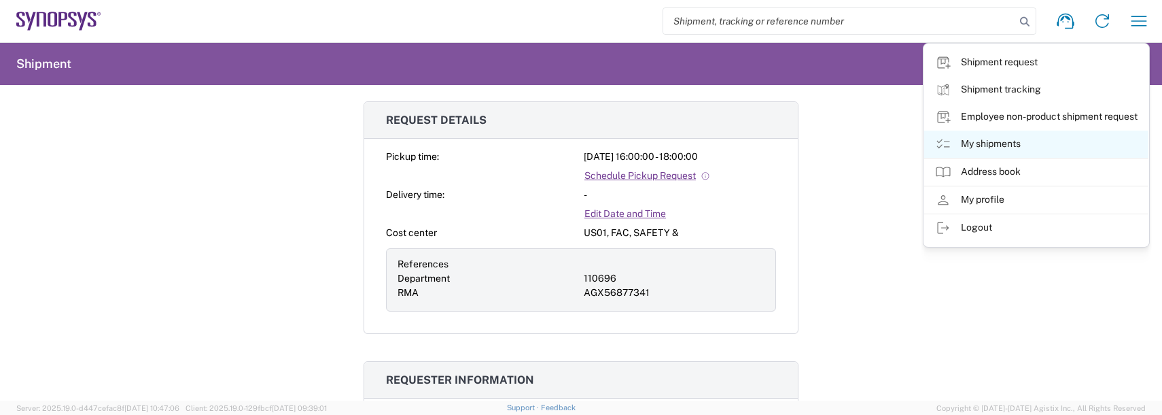
click at [980, 143] on link "My shipments" at bounding box center [1036, 143] width 224 height 27
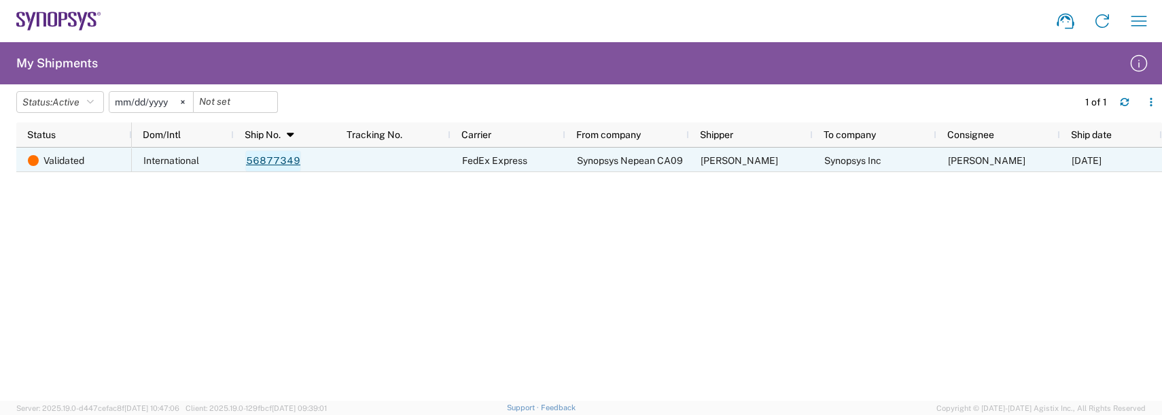
click at [286, 158] on link "56877349" at bounding box center [273, 161] width 56 height 22
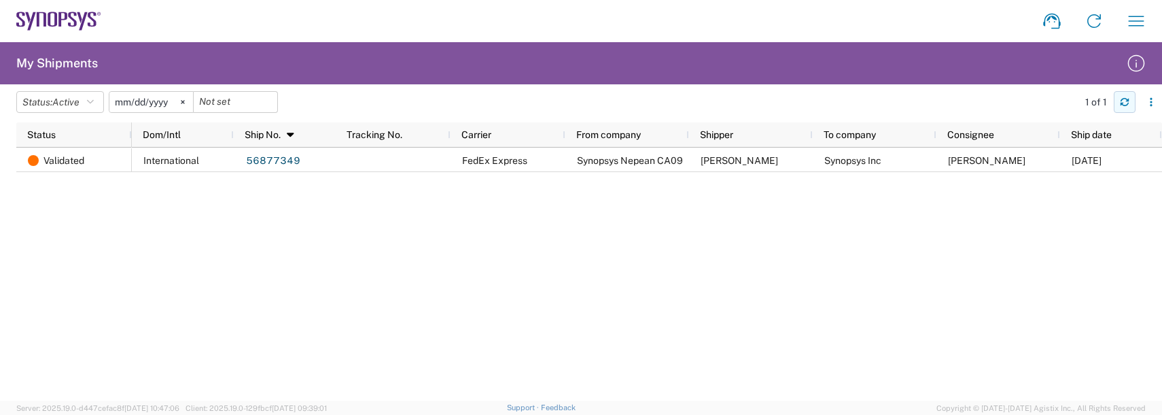
click at [1121, 98] on icon "button" at bounding box center [1125, 102] width 10 height 10
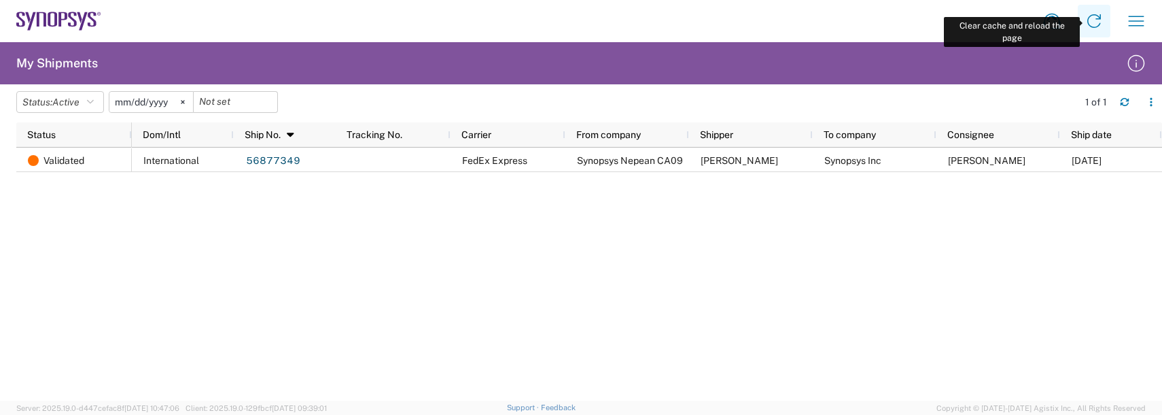
click at [1100, 18] on icon at bounding box center [1094, 21] width 14 height 14
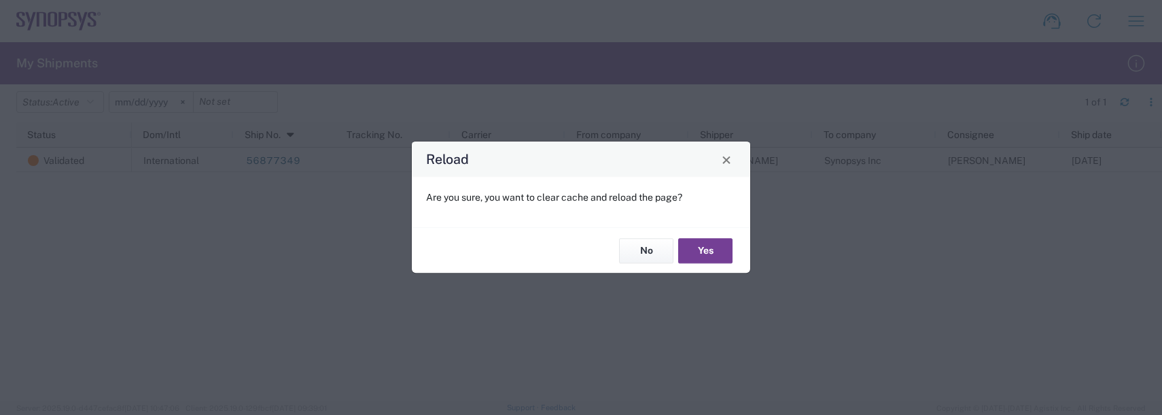
click at [722, 243] on button "Yes" at bounding box center [705, 250] width 54 height 25
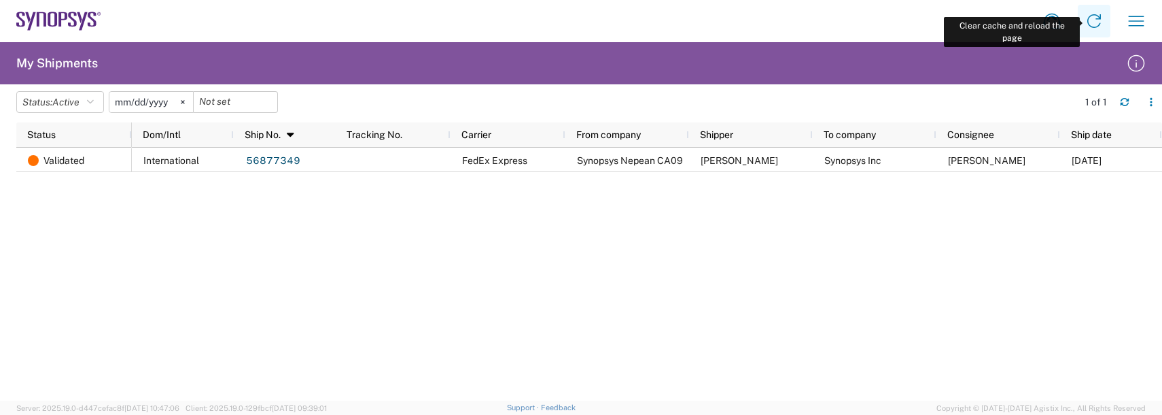
click at [1090, 22] on icon at bounding box center [1094, 21] width 22 height 22
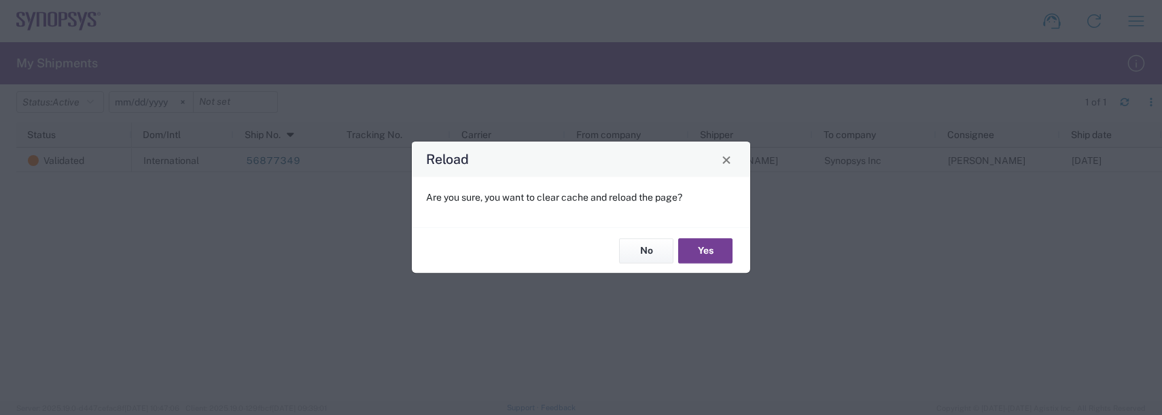
click at [699, 247] on button "Yes" at bounding box center [705, 250] width 54 height 25
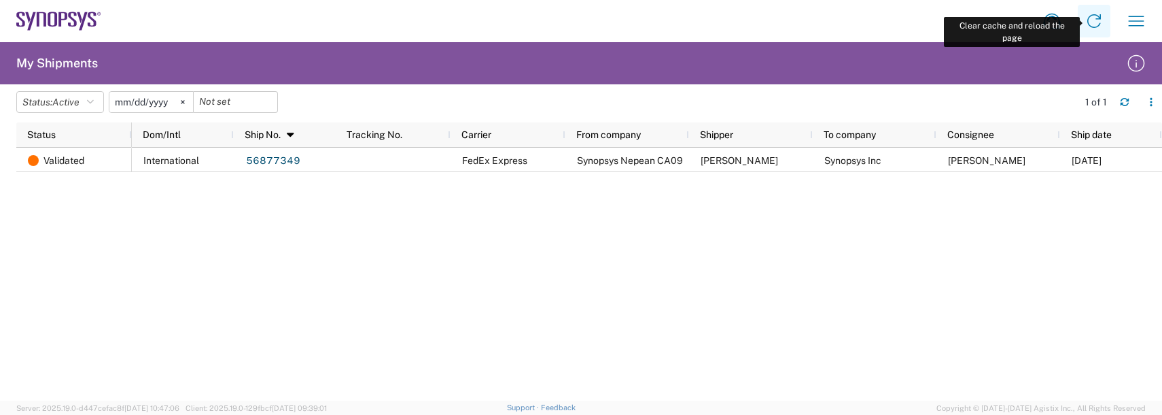
click at [1081, 19] on link at bounding box center [1094, 21] width 33 height 33
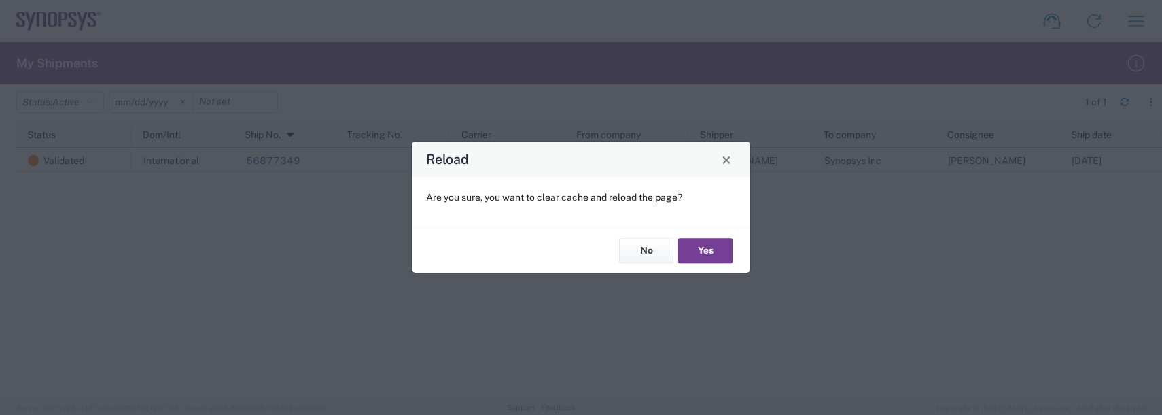
click at [691, 262] on button "Yes" at bounding box center [705, 250] width 54 height 25
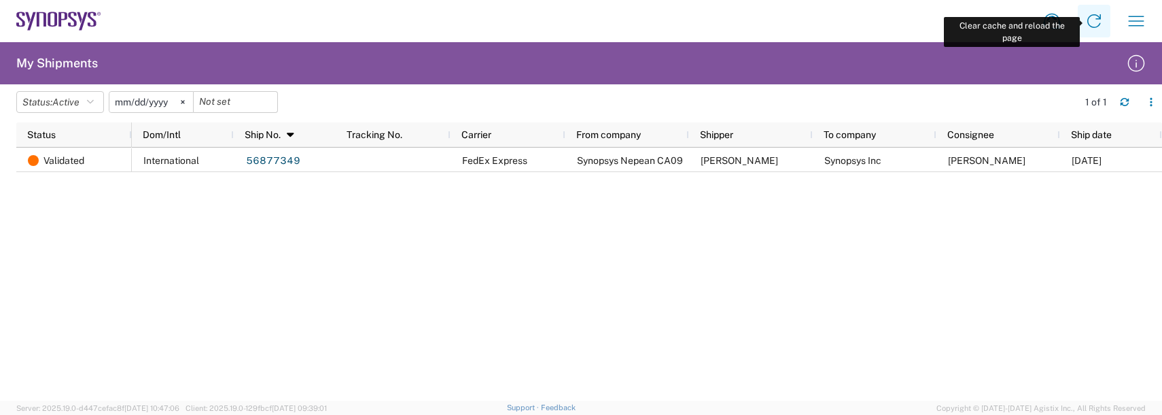
click at [1101, 22] on icon at bounding box center [1094, 21] width 22 height 22
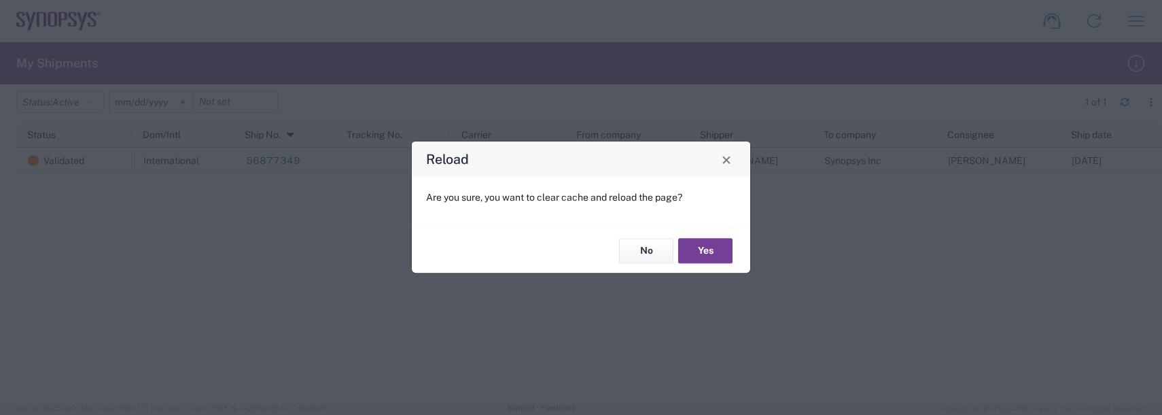
click at [709, 251] on button "Yes" at bounding box center [705, 250] width 54 height 25
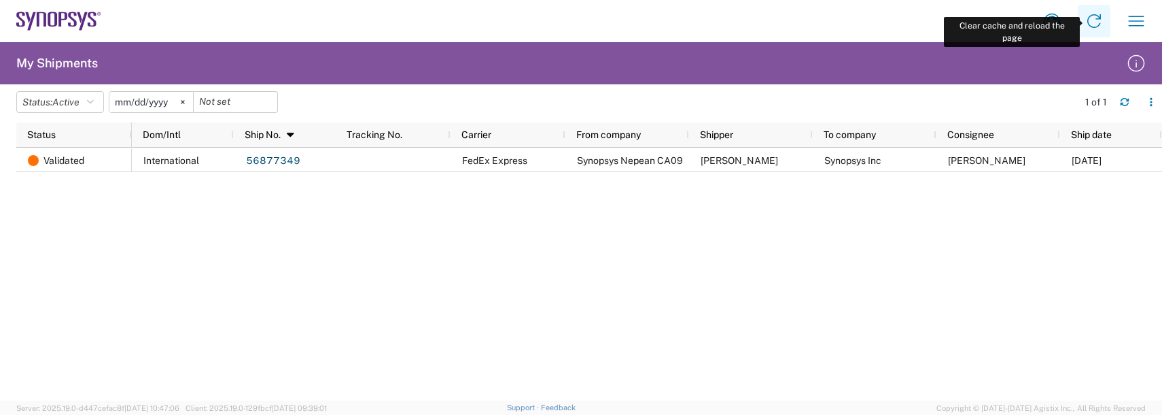
click at [1100, 19] on icon at bounding box center [1094, 21] width 14 height 14
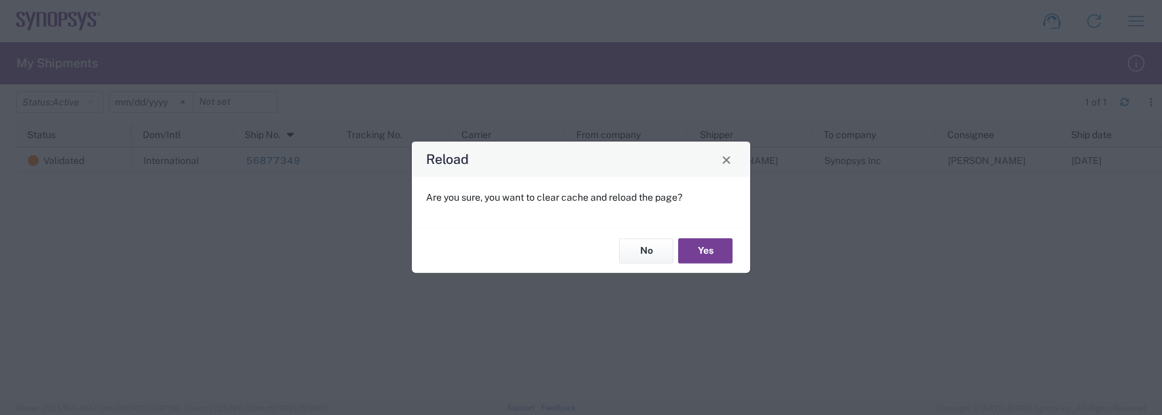
click at [710, 251] on button "Yes" at bounding box center [705, 250] width 54 height 25
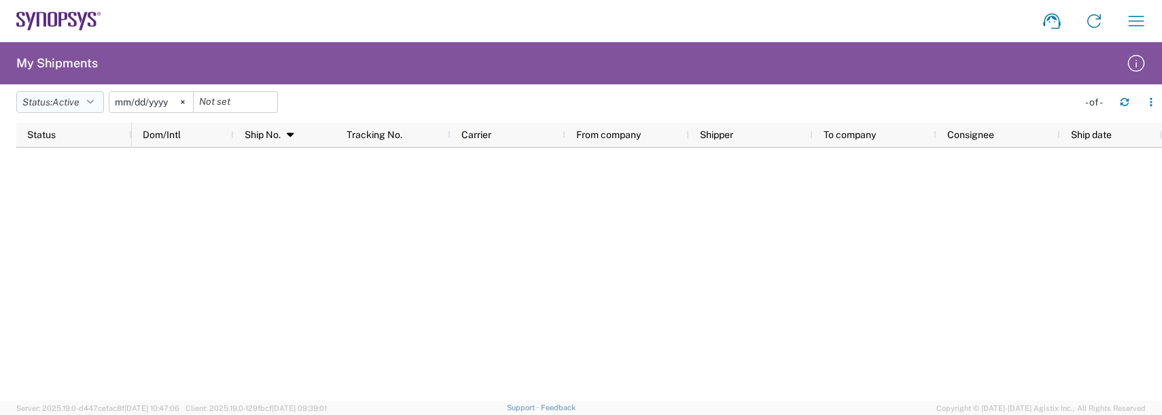
click at [77, 97] on span "Active" at bounding box center [65, 102] width 27 height 11
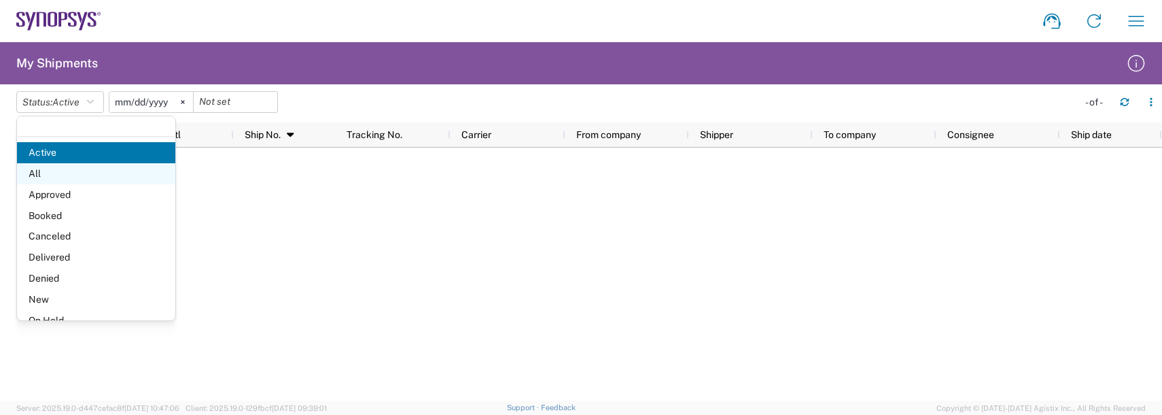
click at [46, 175] on span "All" at bounding box center [96, 173] width 158 height 21
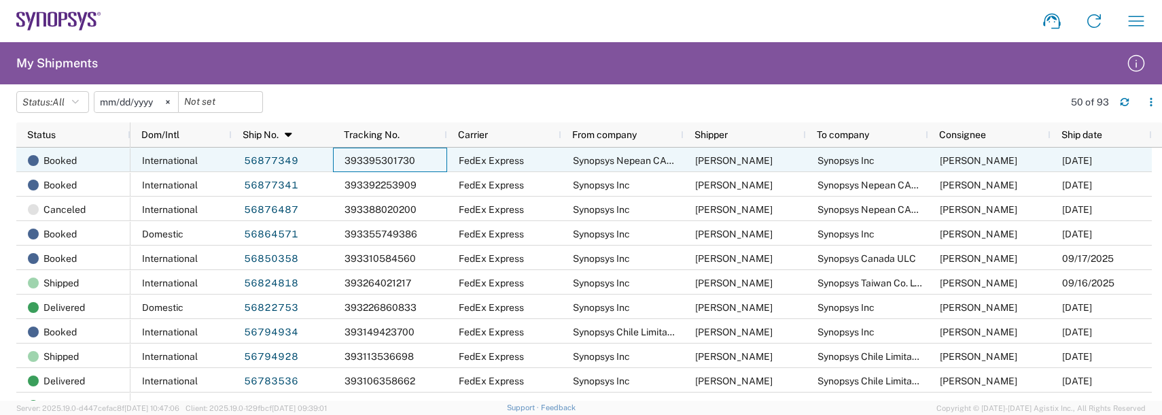
click at [344, 157] on div "393395301730" at bounding box center [390, 159] width 114 height 24
click at [290, 154] on link "56877349" at bounding box center [271, 161] width 56 height 22
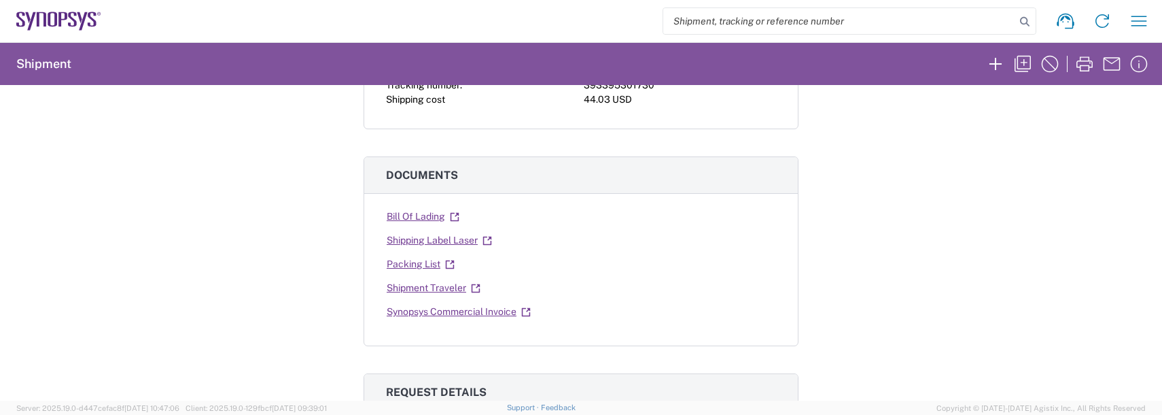
scroll to position [204, 0]
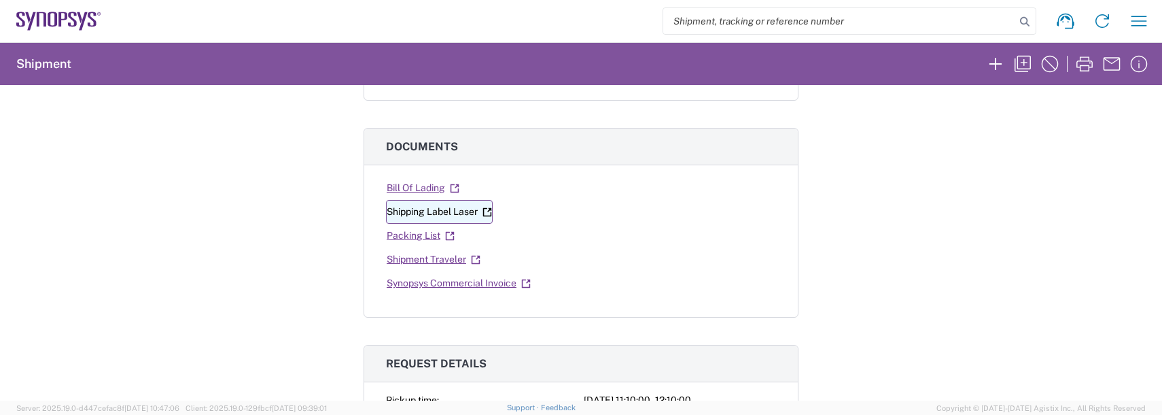
click at [455, 212] on link "Shipping Label Laser" at bounding box center [439, 212] width 107 height 24
